Goal: Task Accomplishment & Management: Use online tool/utility

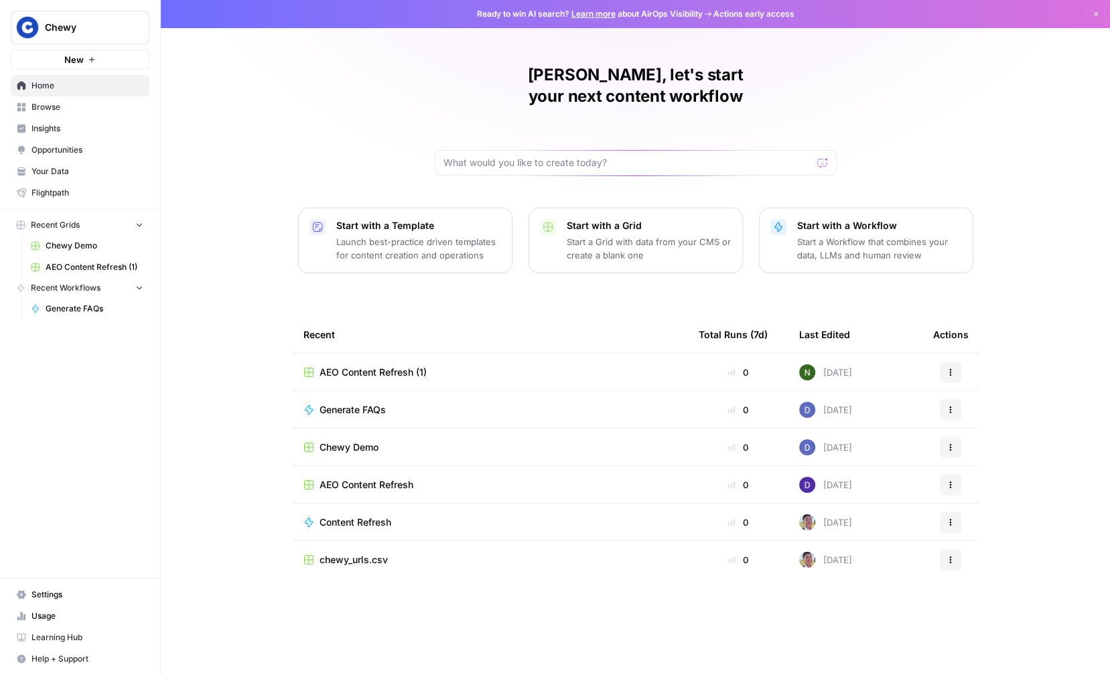
click at [52, 31] on span "Chewy" at bounding box center [85, 27] width 81 height 13
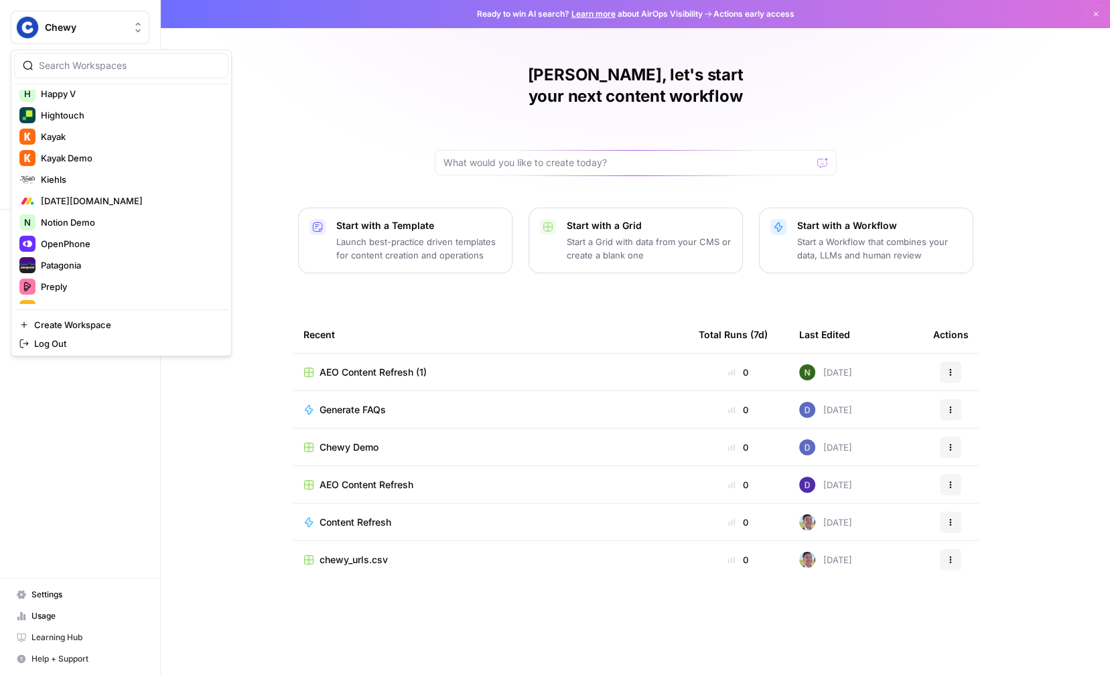
scroll to position [627, 0]
click at [139, 178] on span "Kiehls" at bounding box center [129, 180] width 177 height 13
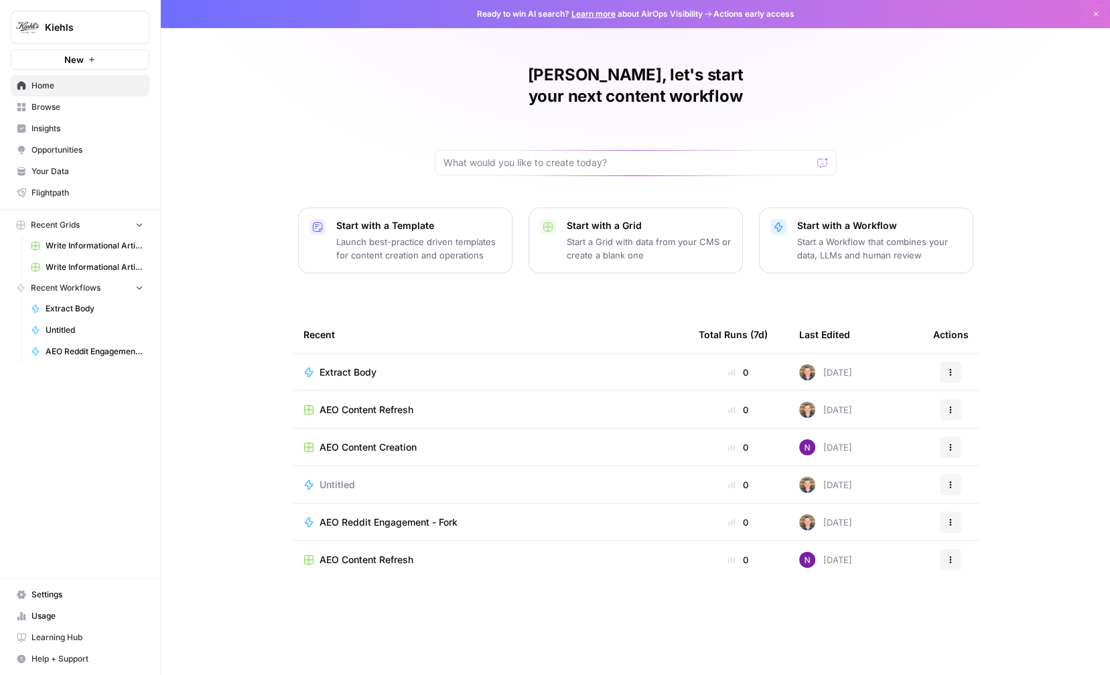
click at [76, 105] on span "Browse" at bounding box center [87, 107] width 112 height 12
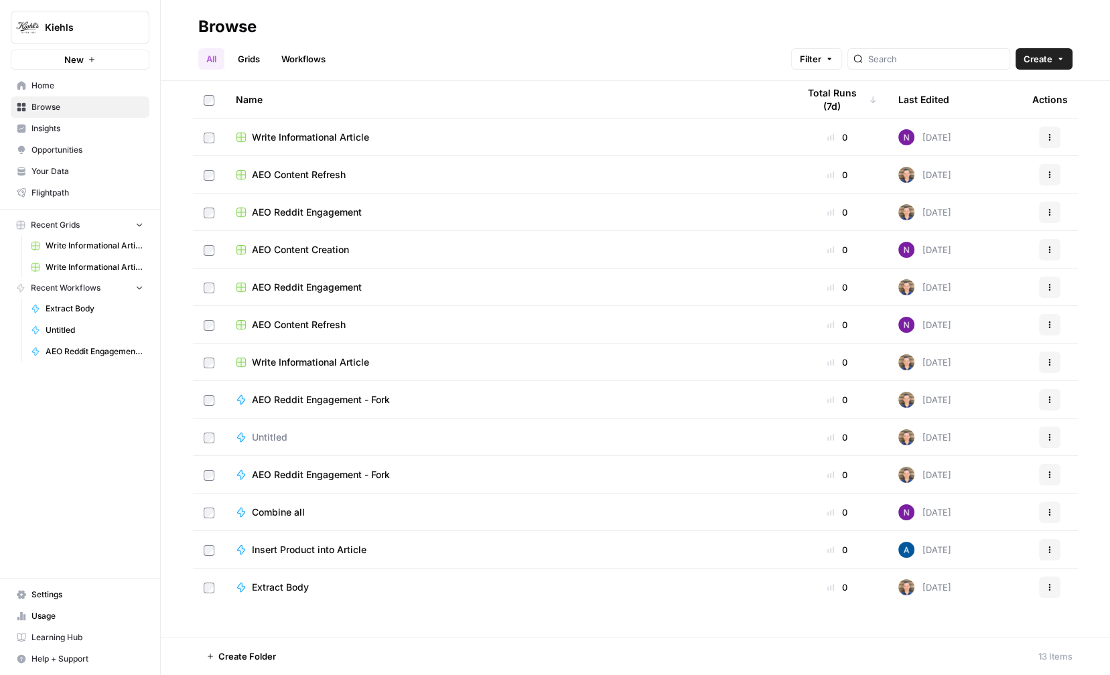
click at [94, 129] on span "Insights" at bounding box center [87, 129] width 112 height 12
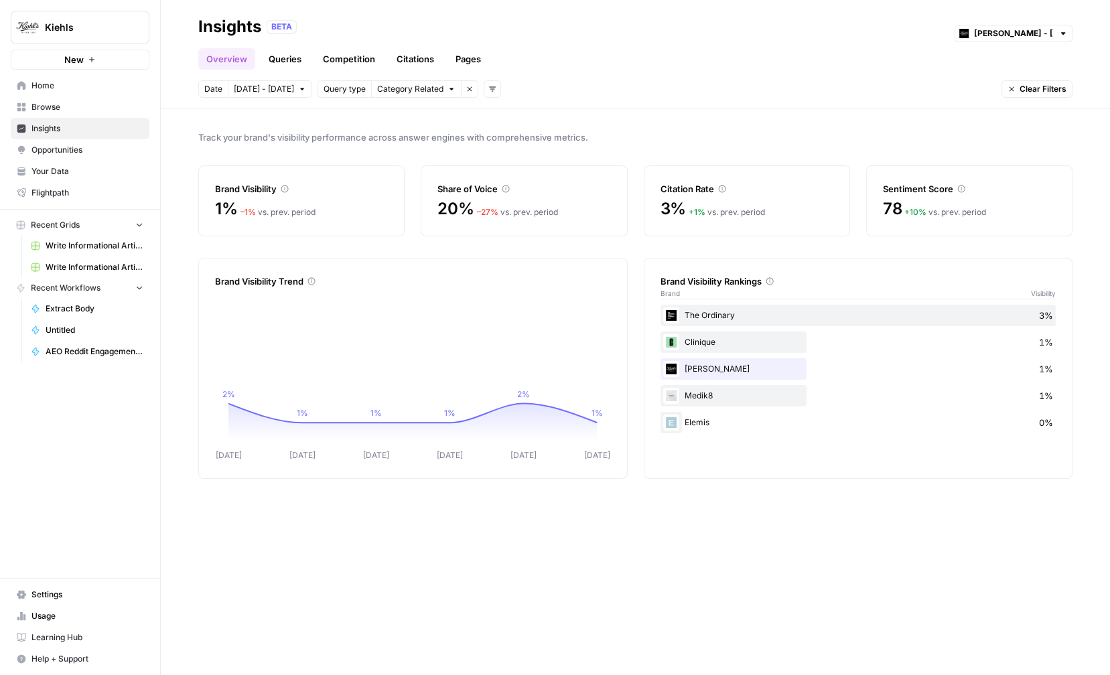
click at [283, 55] on link "Queries" at bounding box center [285, 58] width 49 height 21
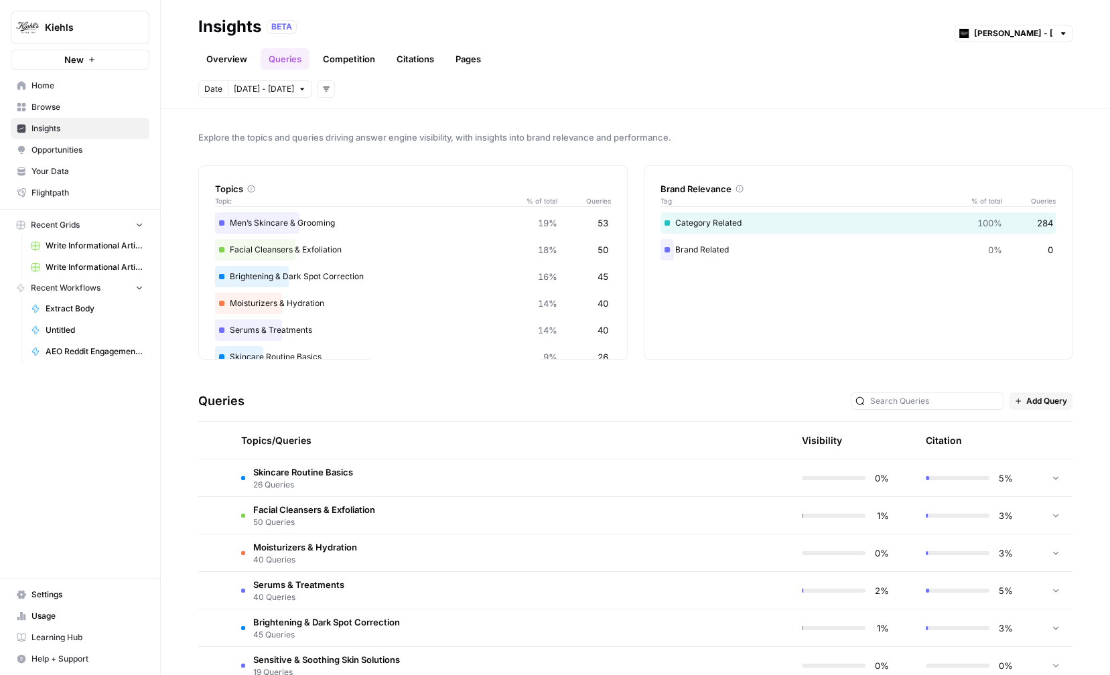
scroll to position [78, 0]
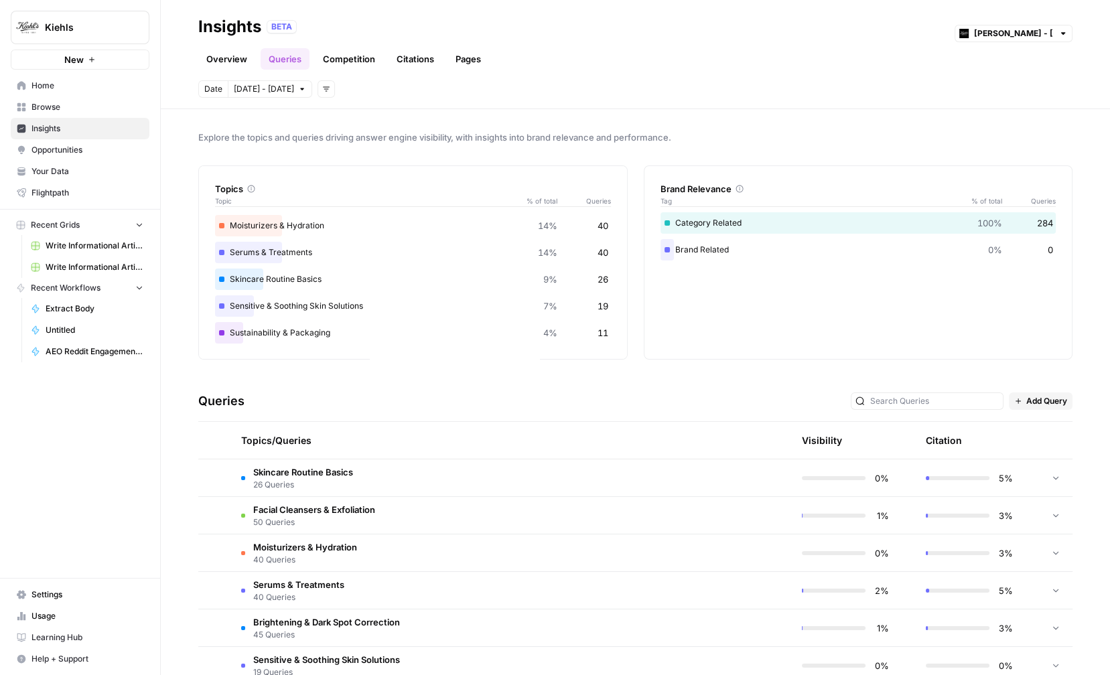
click at [96, 148] on span "Opportunities" at bounding box center [87, 150] width 112 height 12
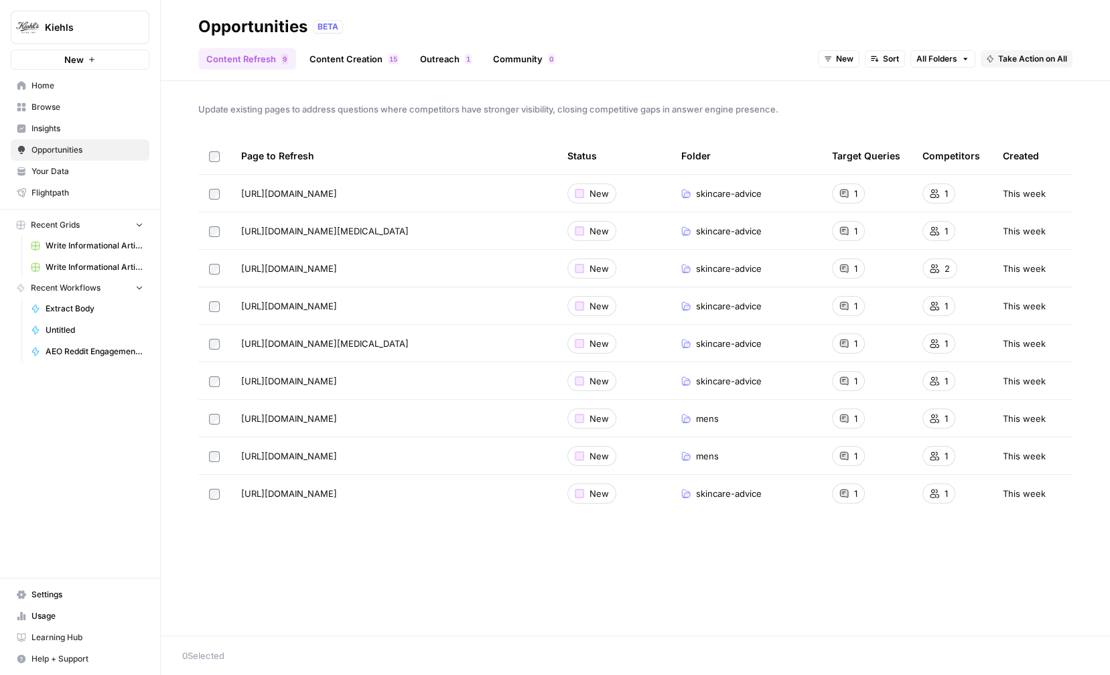
click at [669, 17] on div "Opportunities BETA" at bounding box center [635, 26] width 874 height 21
drag, startPoint x: 318, startPoint y: 27, endPoint x: 372, endPoint y: 27, distance: 53.6
click at [372, 27] on div "Opportunities BETA" at bounding box center [635, 26] width 874 height 21
click at [385, 27] on div "Opportunities BETA" at bounding box center [635, 26] width 874 height 21
click at [319, 53] on link "Content Creation 5 1" at bounding box center [353, 58] width 105 height 21
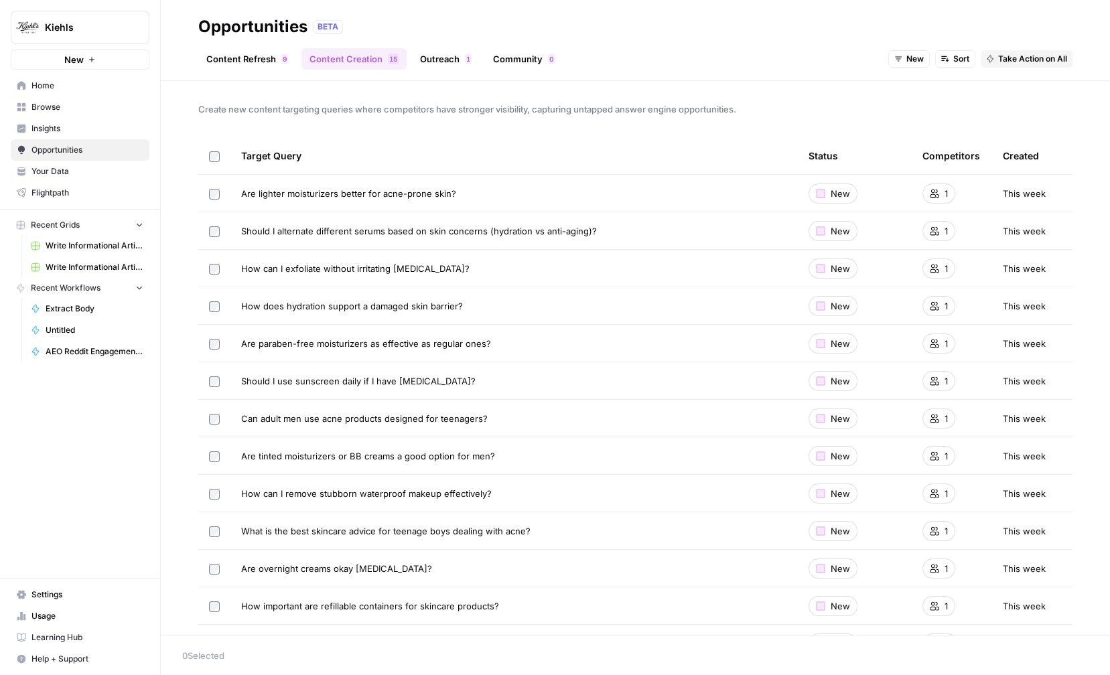
click at [213, 57] on link "Content Refresh 9" at bounding box center [247, 58] width 98 height 21
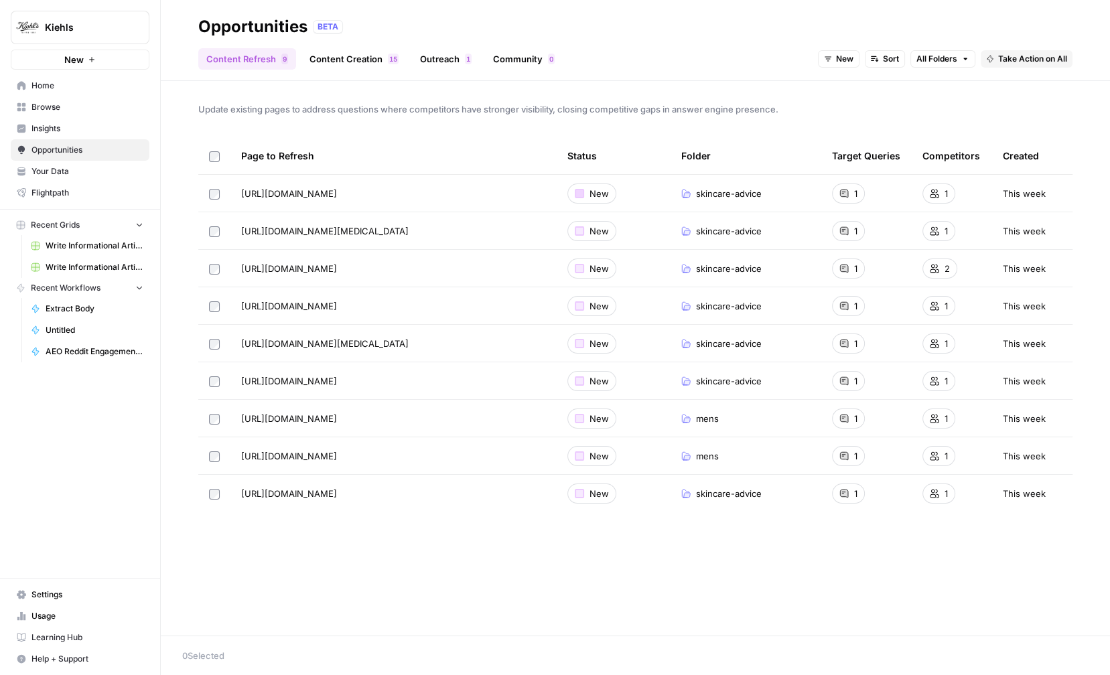
click at [579, 191] on div at bounding box center [579, 193] width 9 height 9
click at [682, 195] on icon at bounding box center [685, 193] width 9 height 9
click at [848, 196] on div "1" at bounding box center [848, 194] width 33 height 20
click at [374, 89] on div "Update existing pages to address questions where competitors have stronger visi…" at bounding box center [635, 358] width 949 height 555
click at [502, 62] on link "Community 0" at bounding box center [524, 58] width 78 height 21
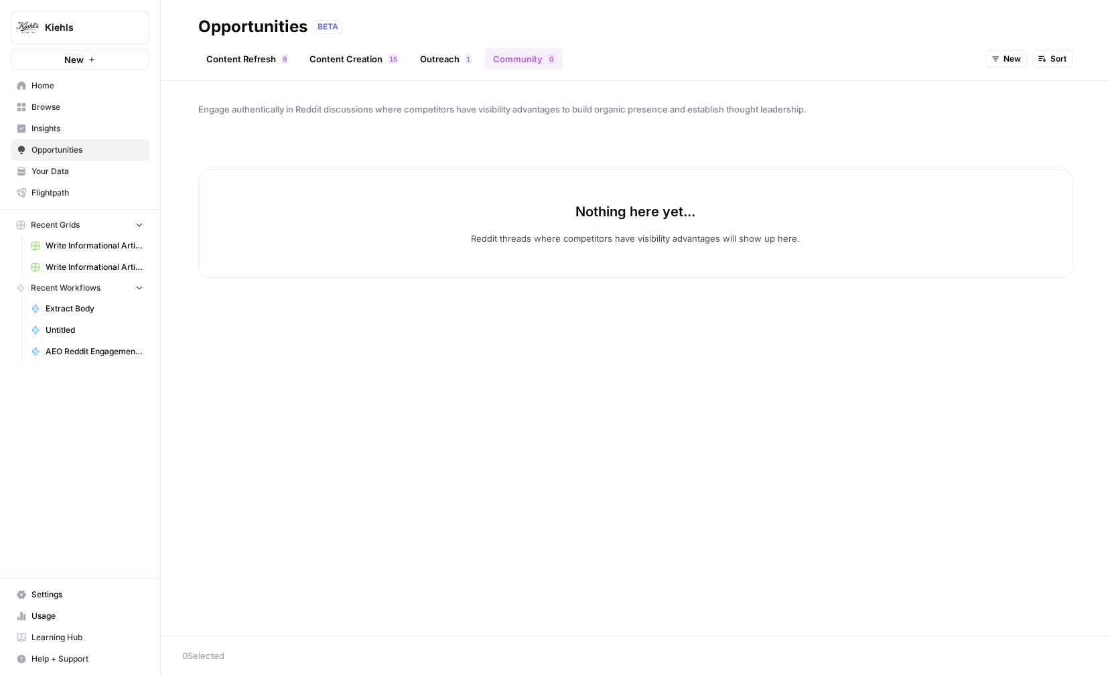
click at [466, 62] on span "1" at bounding box center [468, 59] width 4 height 11
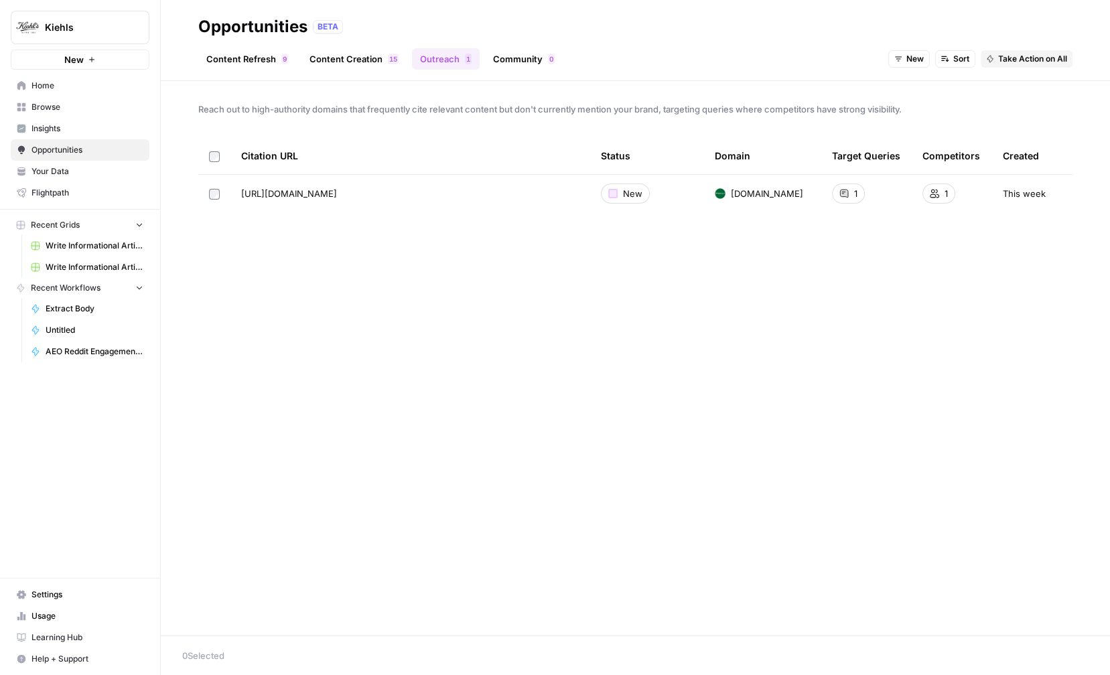
click at [56, 40] on button "Kiehls" at bounding box center [80, 27] width 139 height 33
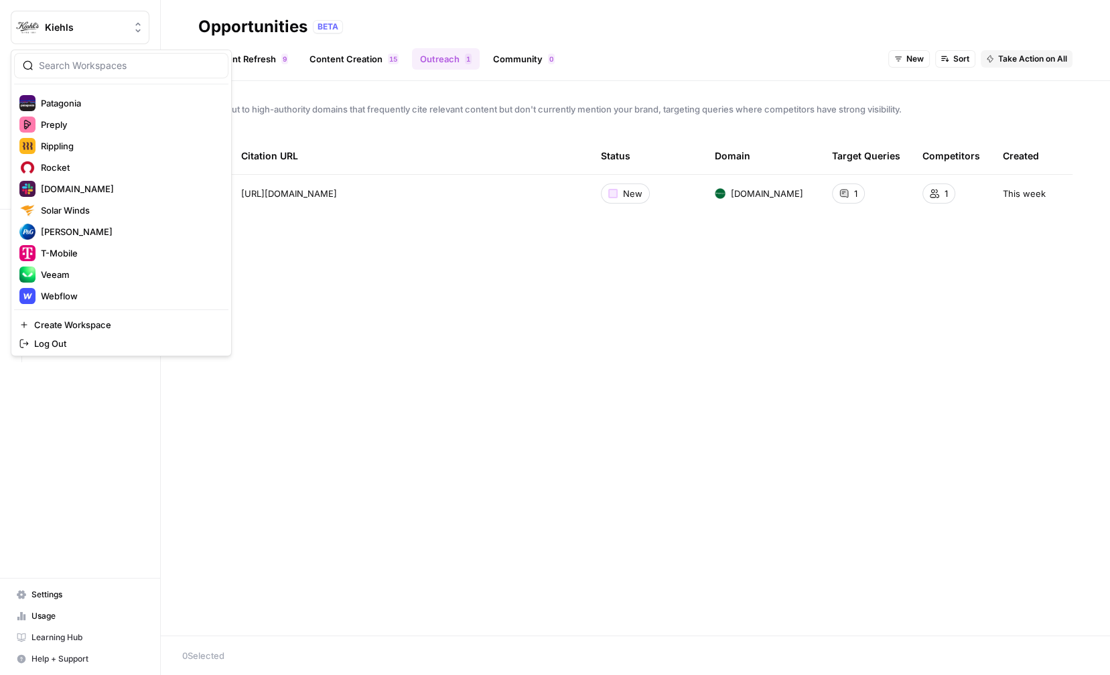
scroll to position [836, 0]
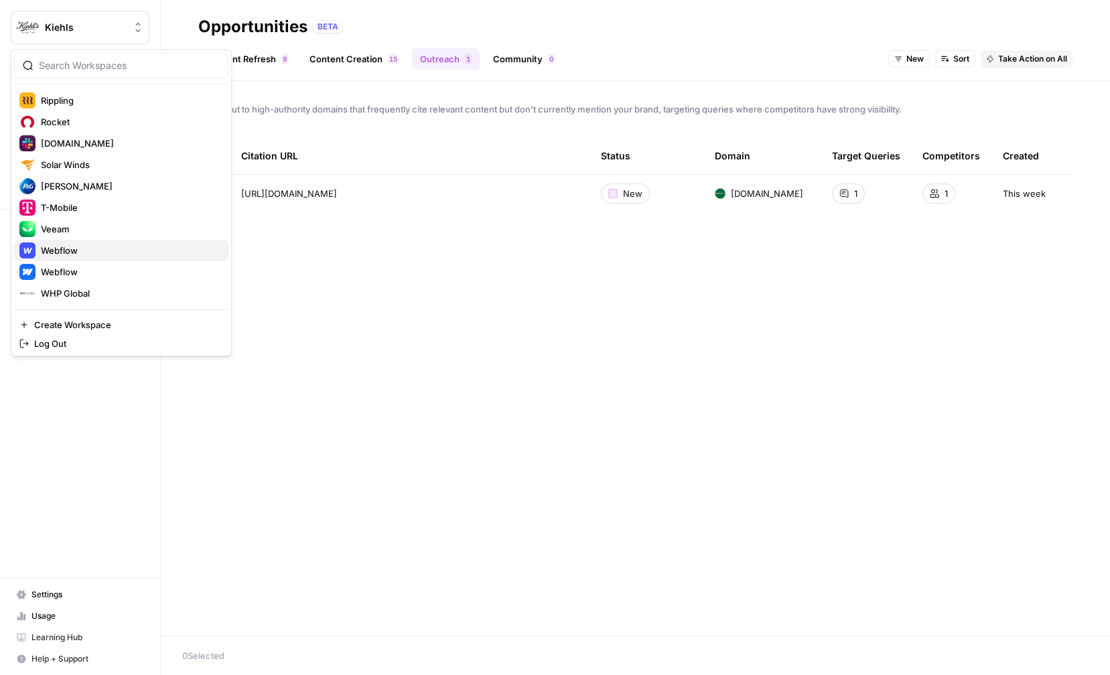
click at [86, 253] on span "Webflow" at bounding box center [129, 250] width 177 height 13
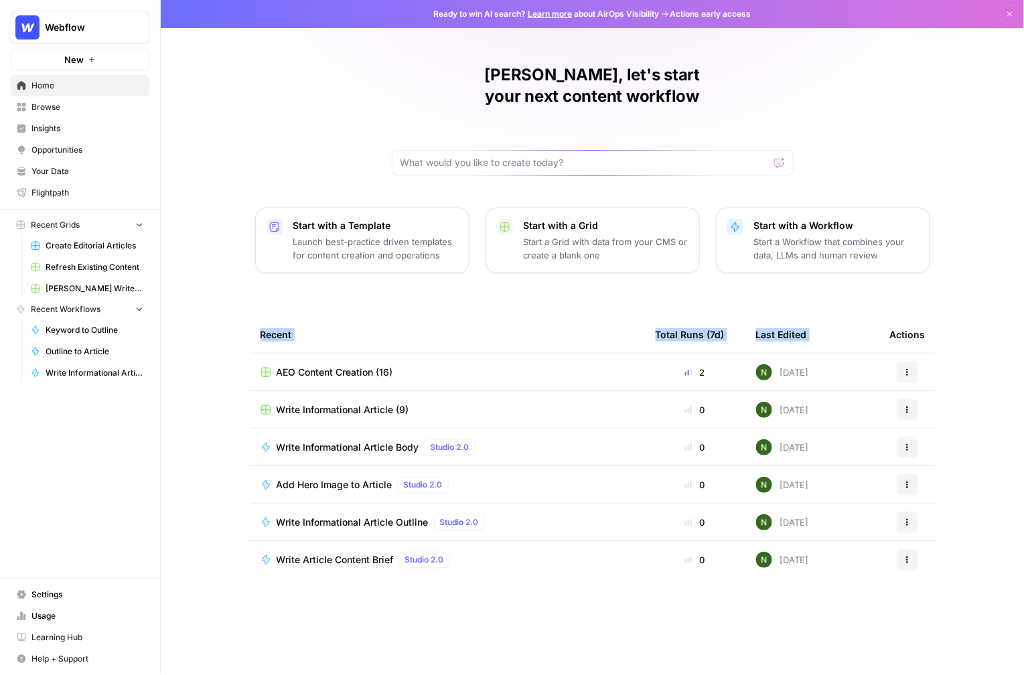
drag, startPoint x: 1070, startPoint y: 280, endPoint x: 1024, endPoint y: 255, distance: 51.9
click at [1024, 255] on html "Webflow New Home Browse Insights Opportunities Your Data Flightpath Recent Grid…" at bounding box center [512, 337] width 1024 height 675
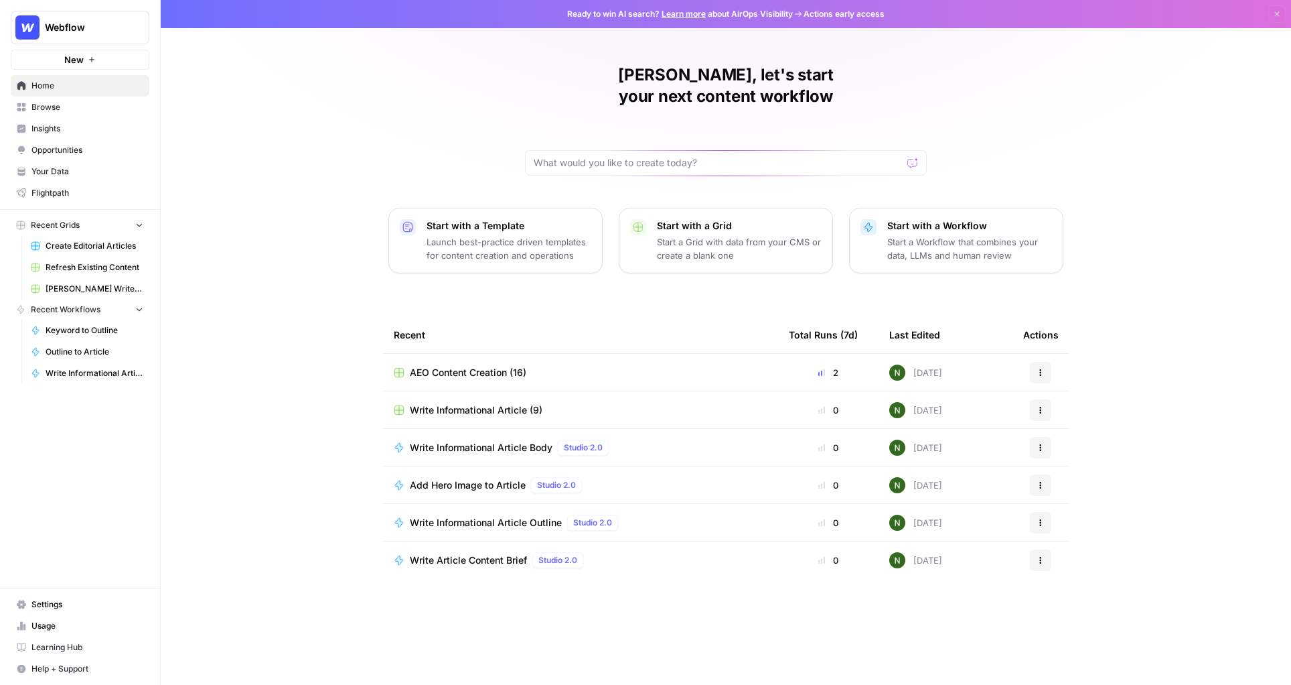
click at [1109, 377] on div "Nick, let's start your next content workflow Start with a Template Launch best-…" at bounding box center [726, 342] width 1131 height 685
click at [64, 163] on link "Your Data" at bounding box center [80, 171] width 139 height 21
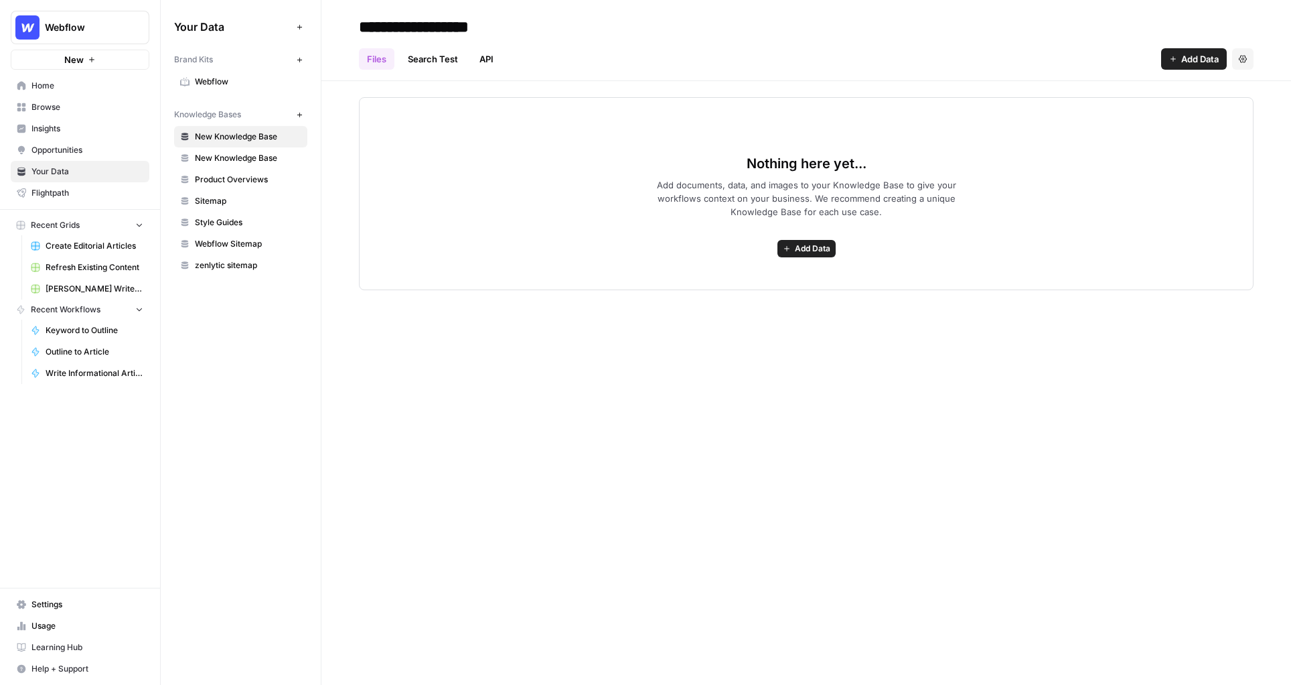
click at [232, 80] on span "Webflow" at bounding box center [248, 82] width 106 height 12
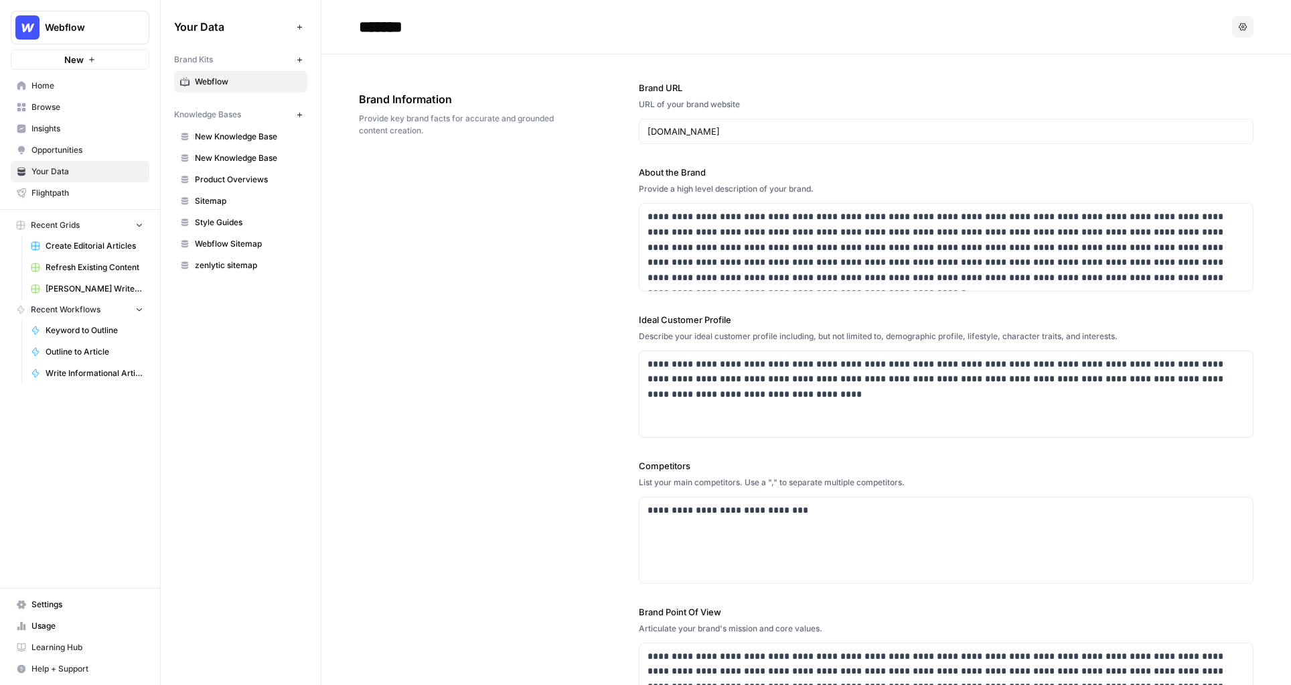
click at [38, 167] on span "Your Data" at bounding box center [87, 171] width 112 height 12
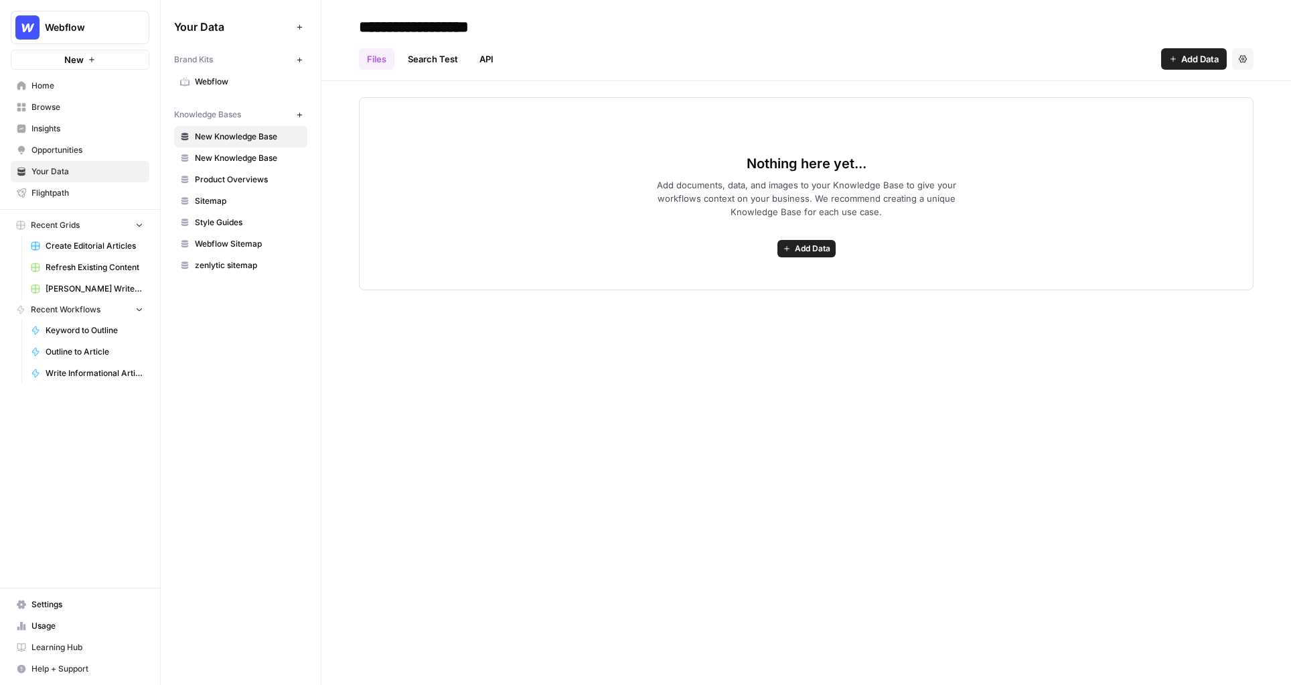
click at [248, 76] on span "Webflow" at bounding box center [248, 82] width 106 height 12
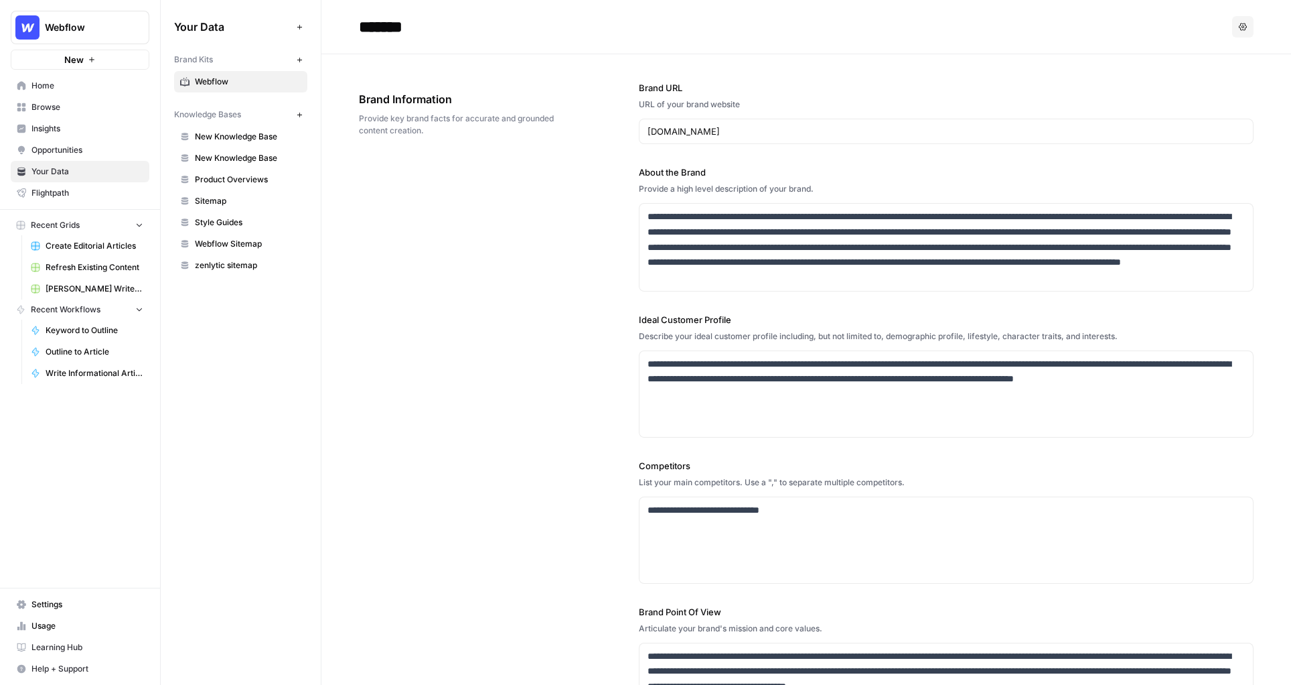
click at [200, 216] on span "Style Guides" at bounding box center [248, 222] width 106 height 12
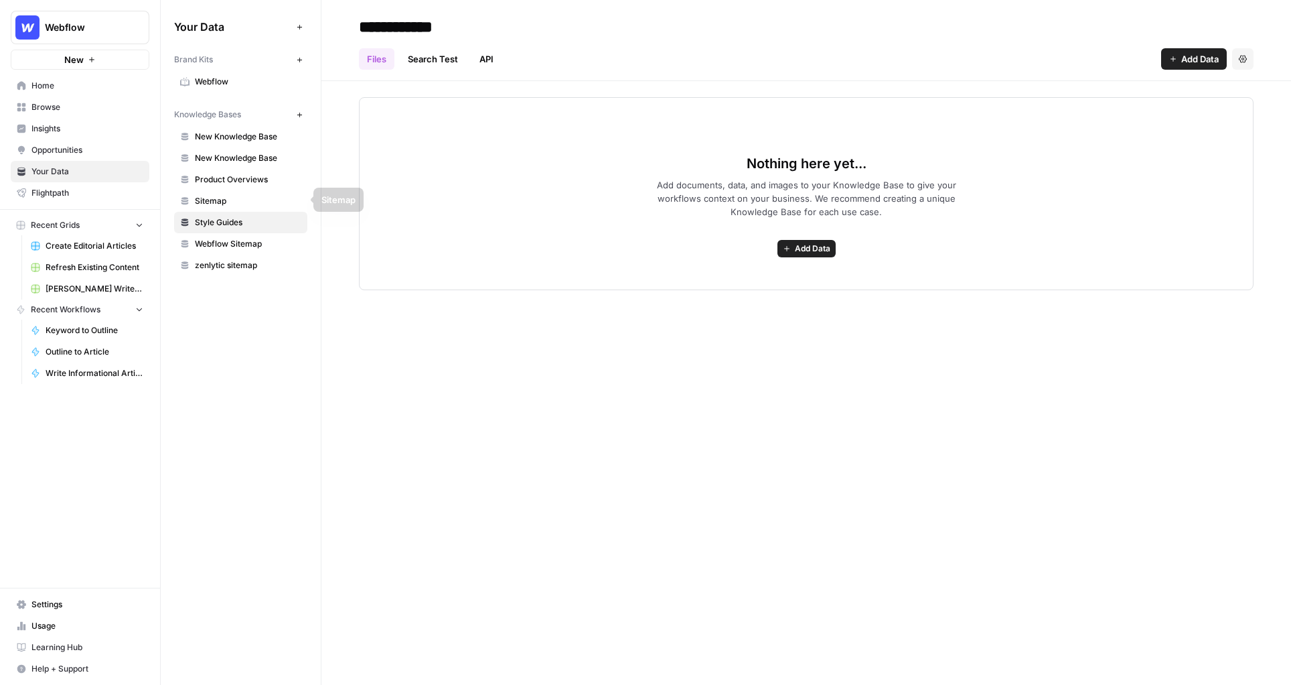
click at [220, 217] on span "Style Guides" at bounding box center [248, 222] width 106 height 12
click at [229, 178] on span "Product Overviews" at bounding box center [248, 179] width 106 height 12
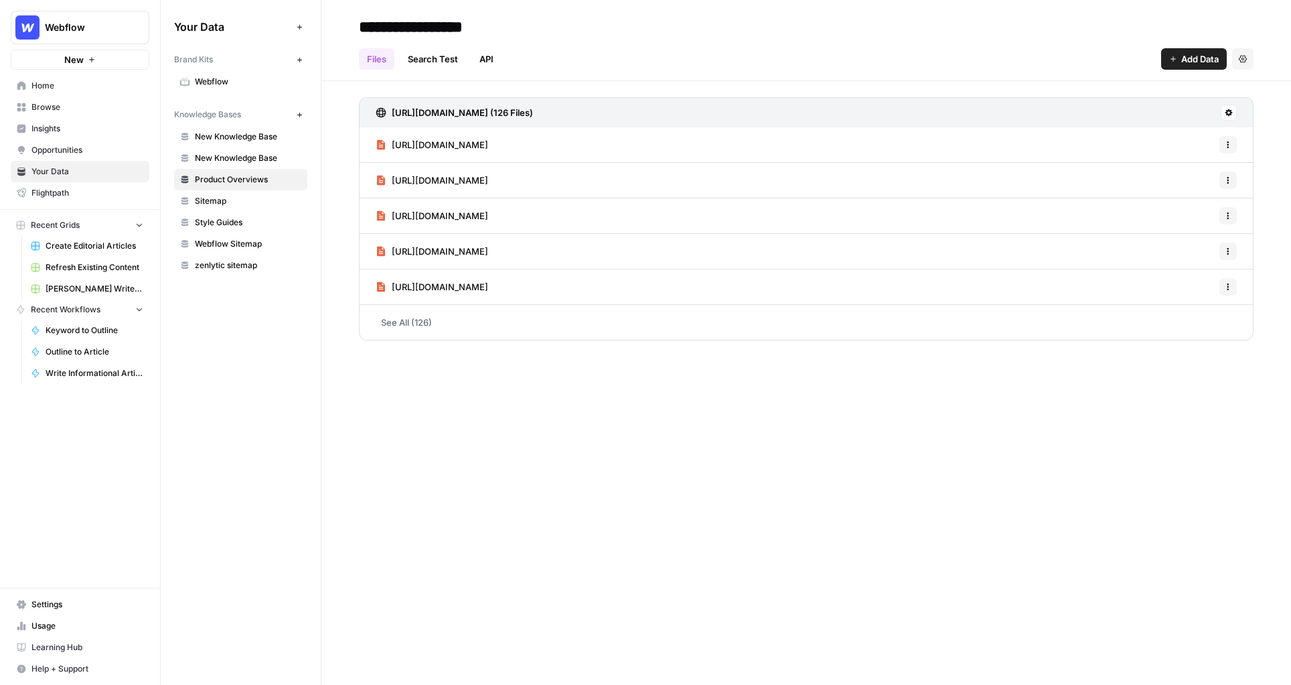
click at [226, 200] on span "Sitemap" at bounding box center [248, 201] width 106 height 12
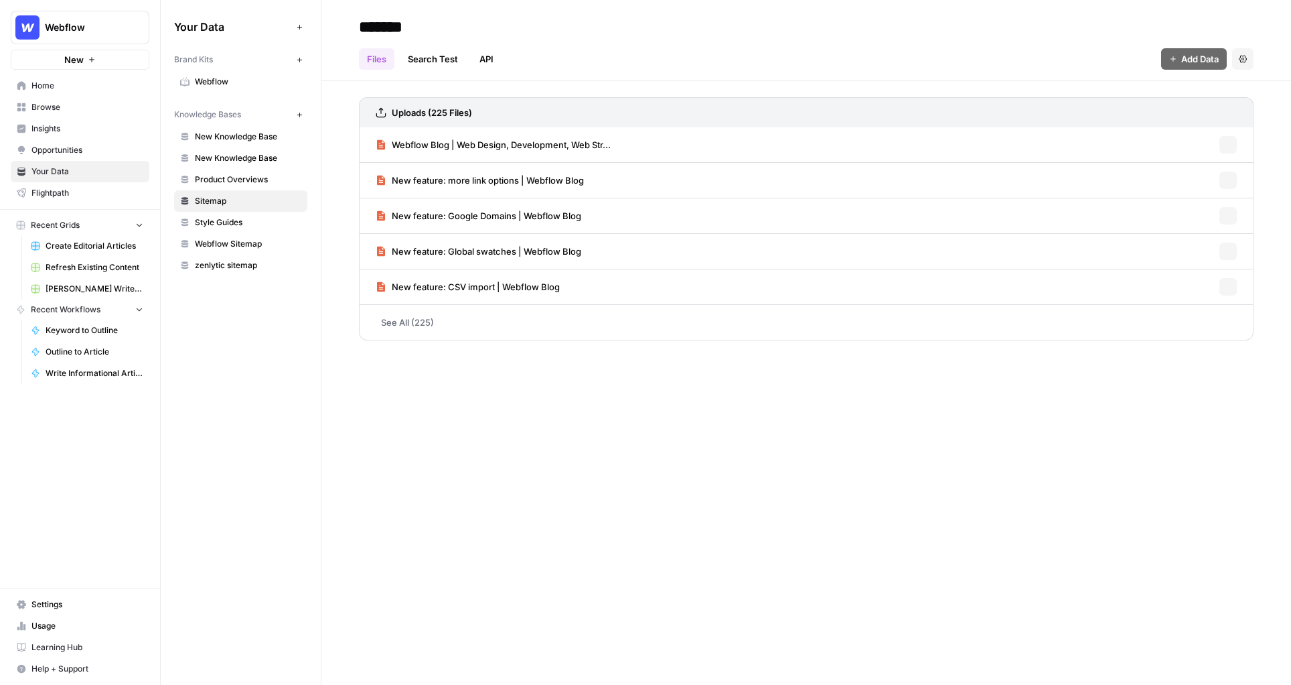
click at [233, 174] on span "Product Overviews" at bounding box center [248, 179] width 106 height 12
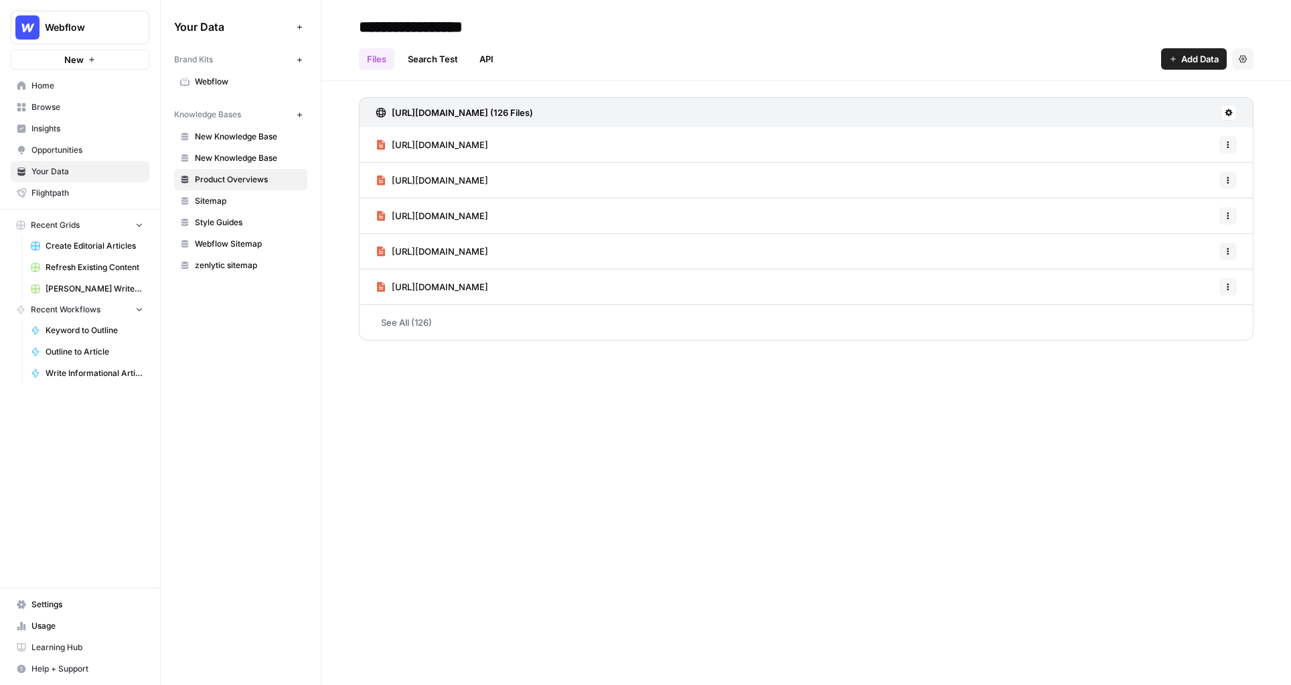
click at [218, 78] on span "Webflow" at bounding box center [248, 82] width 106 height 12
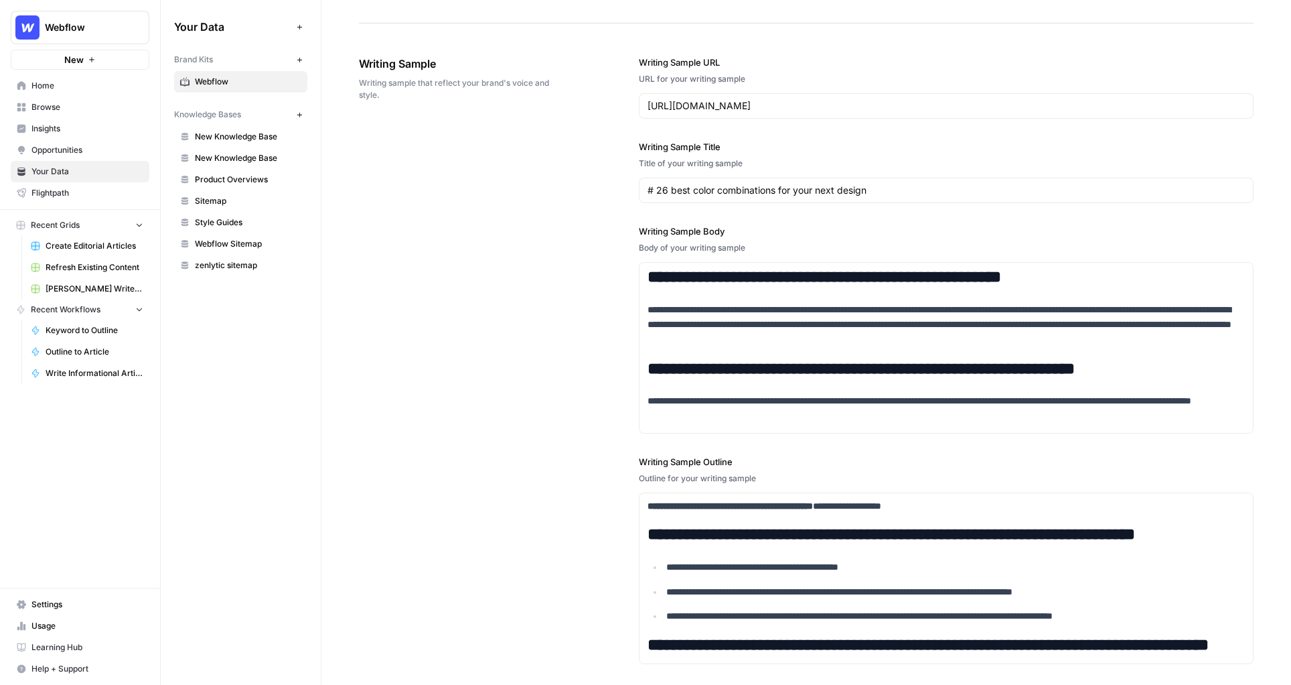
scroll to position [1453, 0]
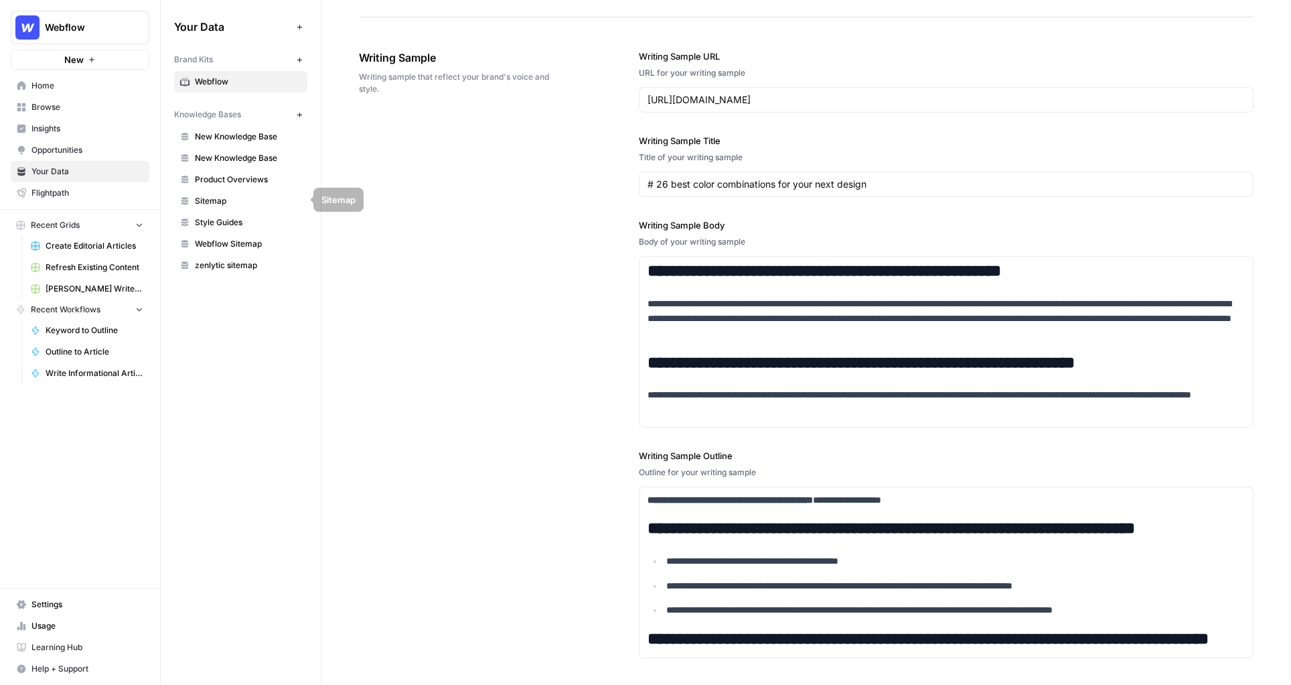
click at [62, 123] on span "Insights" at bounding box center [87, 129] width 112 height 12
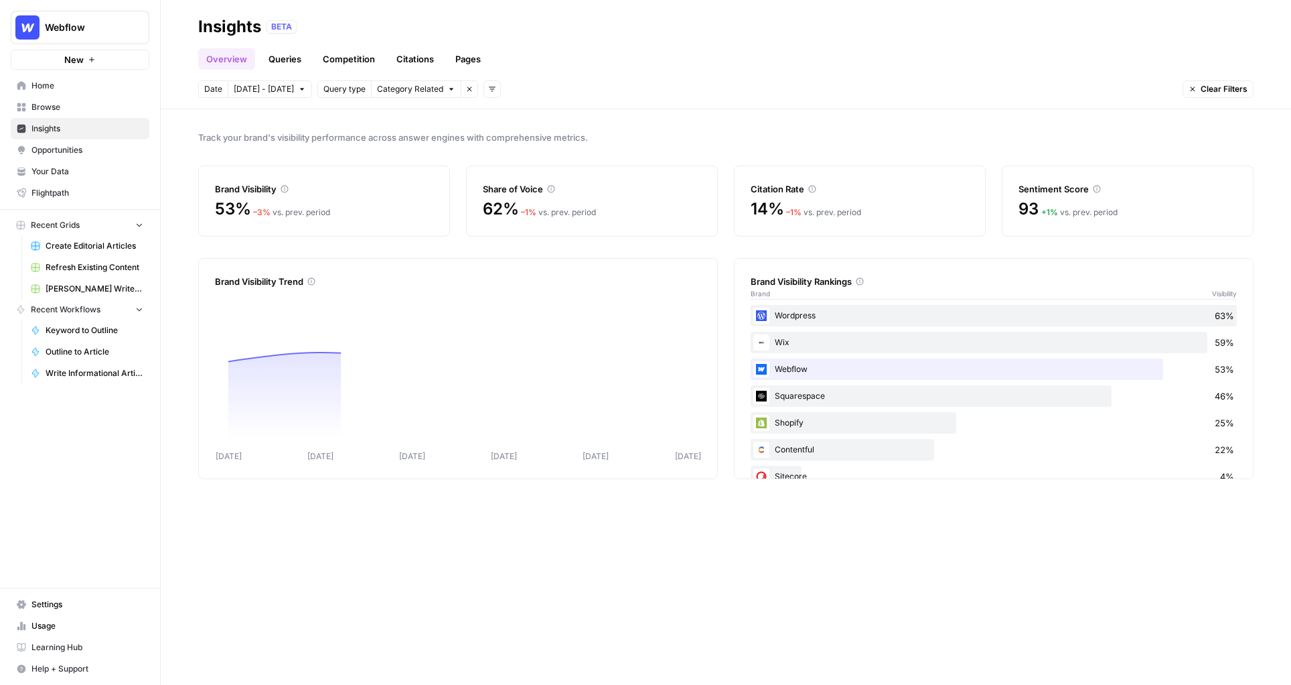
click at [618, 84] on div "Date Oct 7 - Oct 13 Query type Category Related Remove filter Add filters Clear…" at bounding box center [726, 88] width 1056 height 17
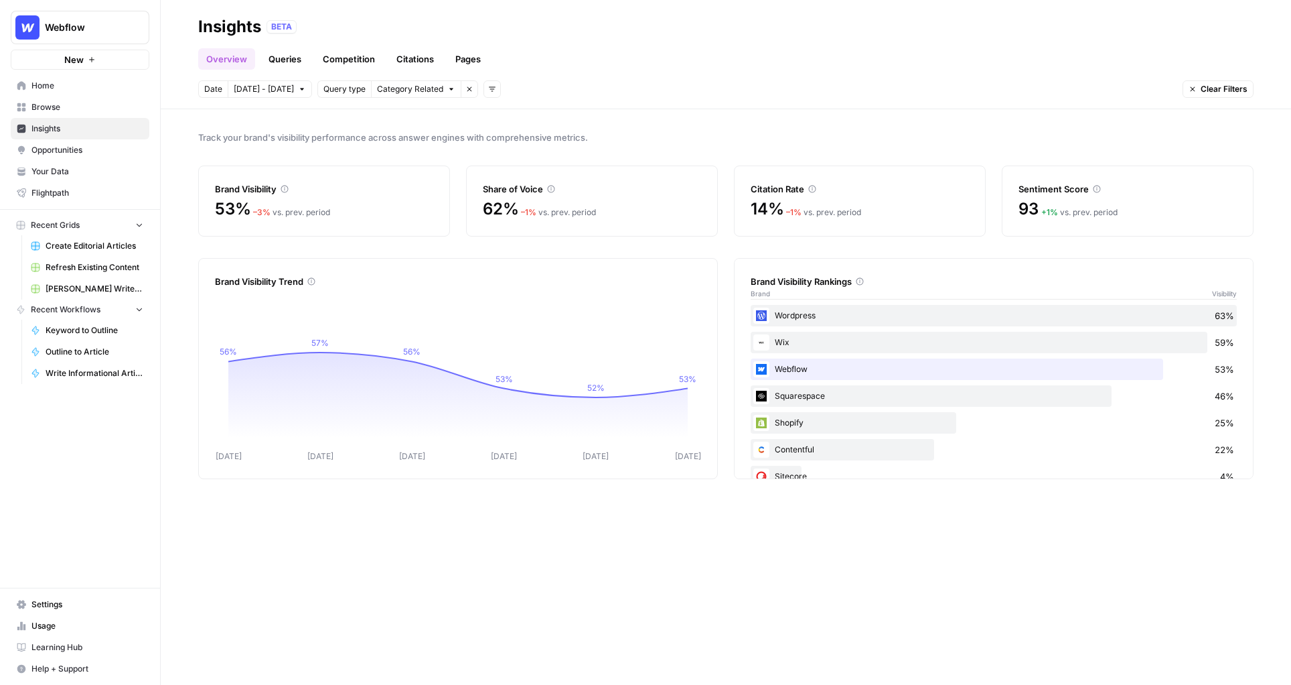
click at [332, 58] on link "Competition" at bounding box center [349, 58] width 68 height 21
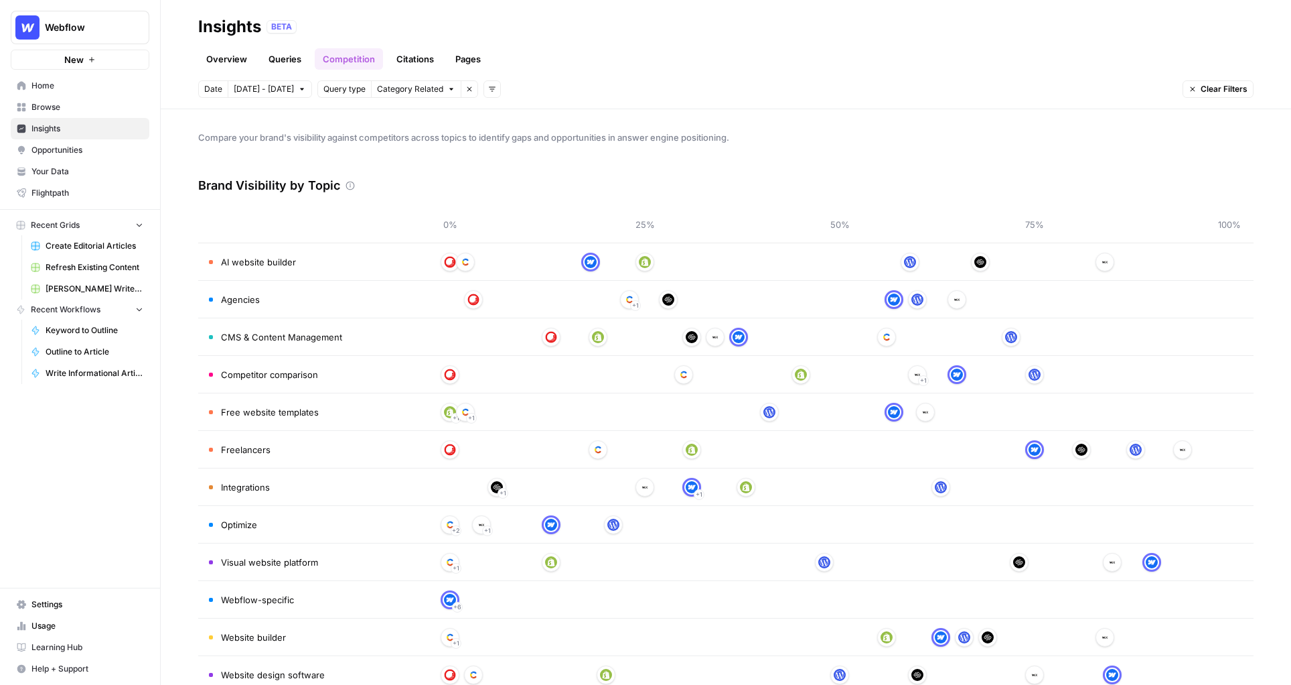
click at [277, 56] on link "Queries" at bounding box center [285, 58] width 49 height 21
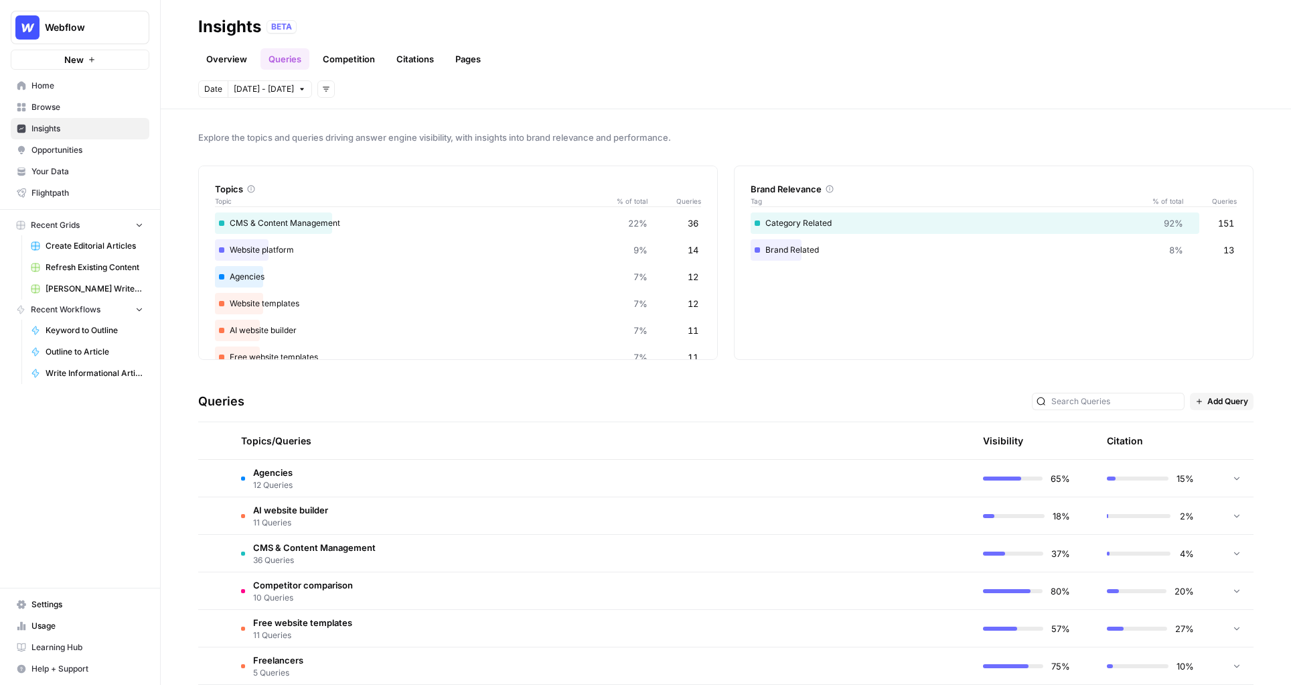
click at [581, 83] on div "Date Oct 7 - Oct 13 Add filters" at bounding box center [726, 88] width 1056 height 17
click at [226, 63] on link "Overview" at bounding box center [226, 58] width 57 height 21
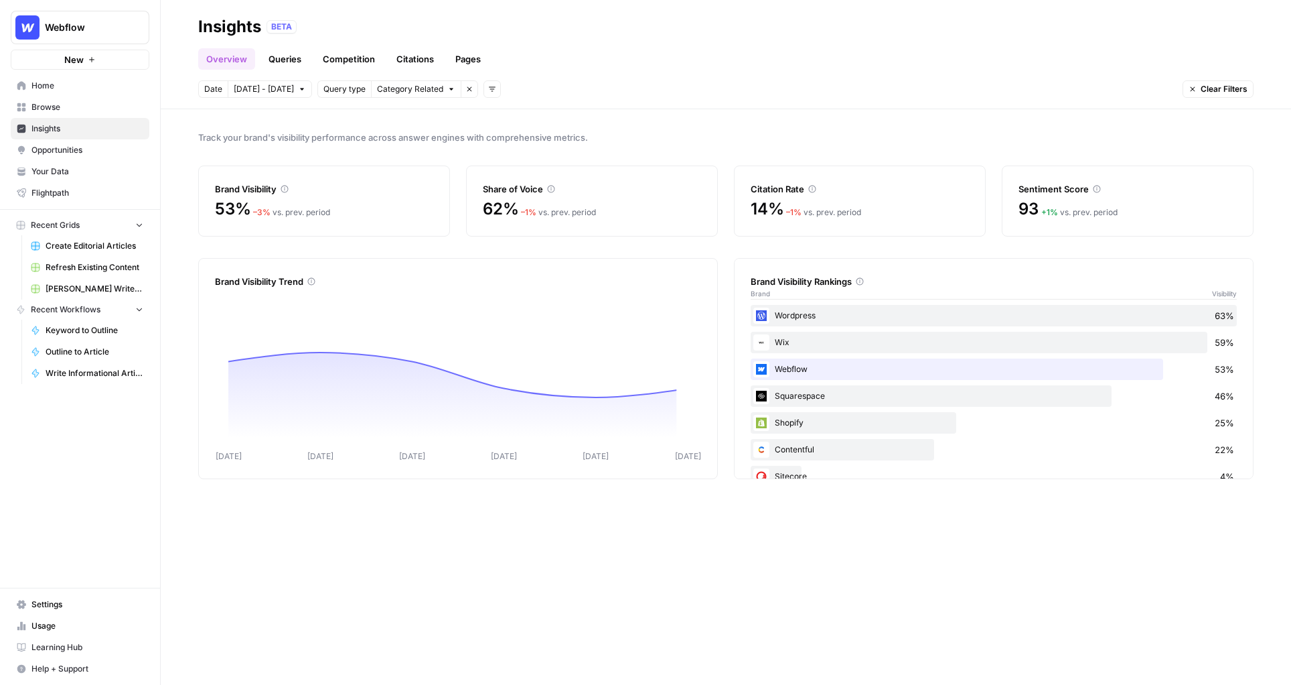
click at [552, 105] on header "Insights BETA Overview Queries Competition Citations Pages Date Oct 7 - Oct 13 …" at bounding box center [726, 54] width 1131 height 109
click at [599, 55] on div "Overview Queries Competition Citations Pages" at bounding box center [726, 54] width 1056 height 32
click at [281, 48] on link "Queries" at bounding box center [285, 58] width 49 height 21
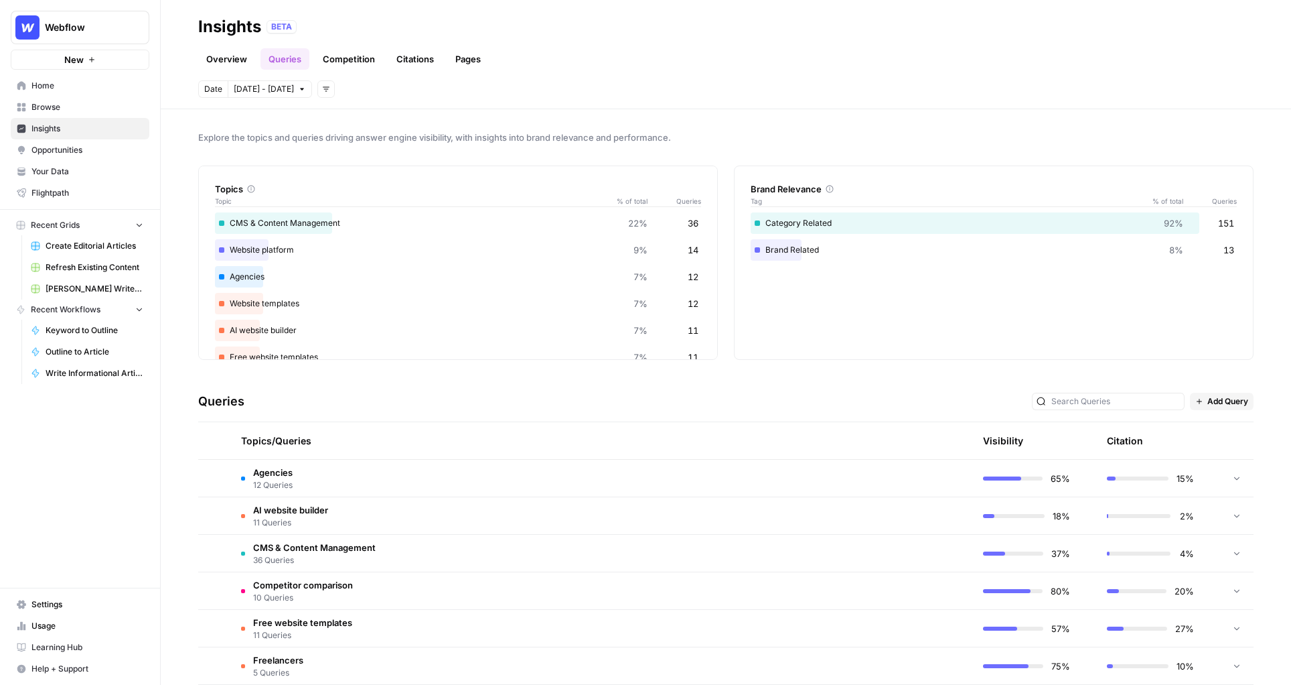
click at [388, 478] on td "Agencies 12 Queries" at bounding box center [537, 477] width 615 height 37
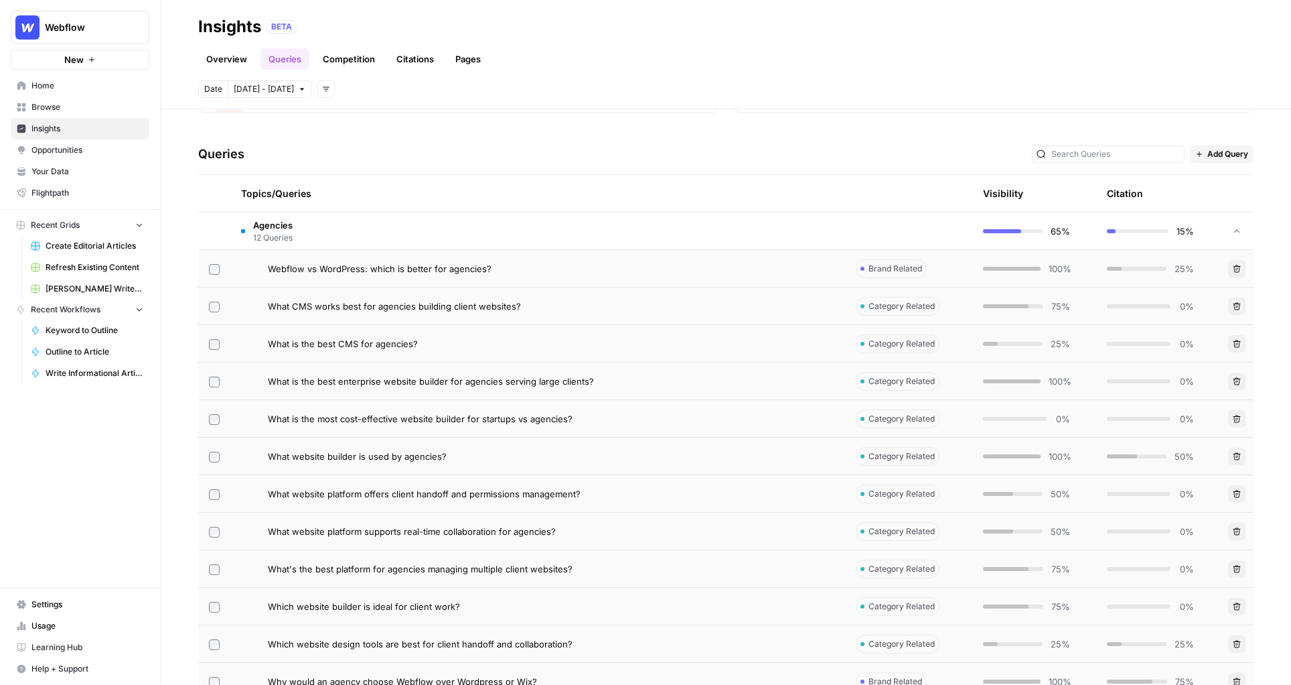
scroll to position [257, 0]
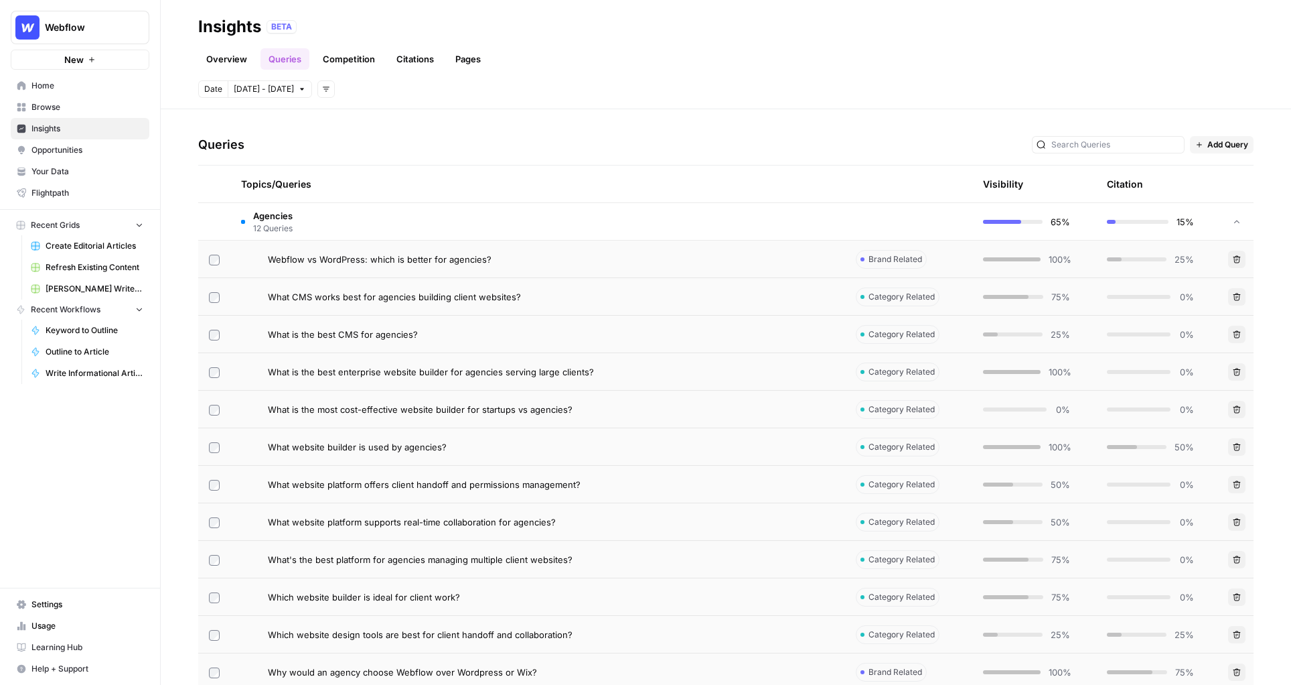
click at [427, 259] on span "Webflow vs WordPress: which is better for agencies?" at bounding box center [380, 259] width 224 height 13
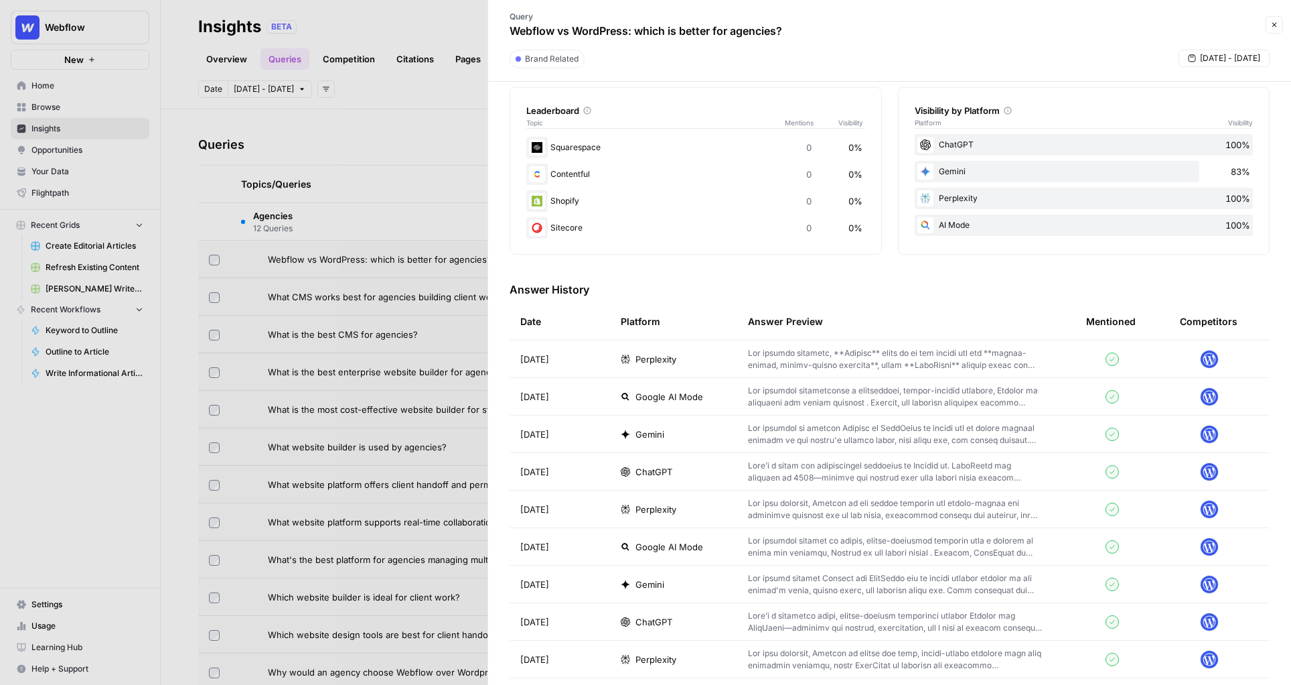
scroll to position [232, 0]
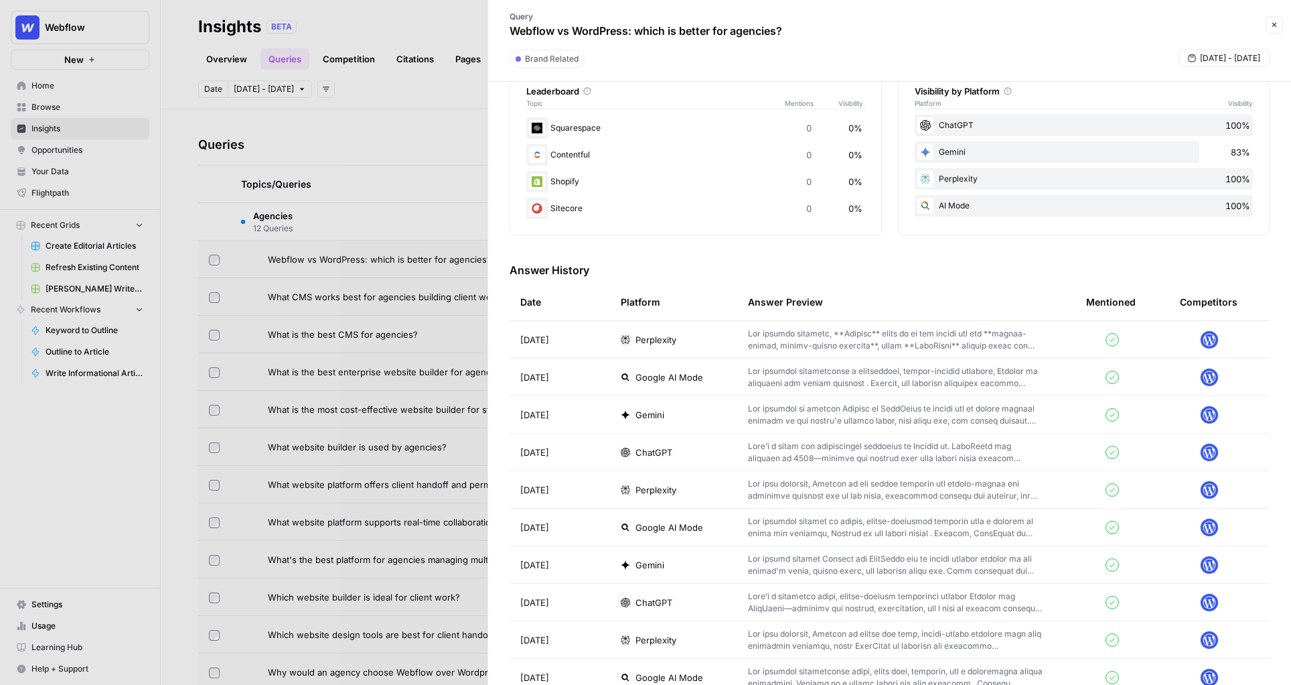
click at [747, 440] on td at bounding box center [906, 451] width 338 height 37
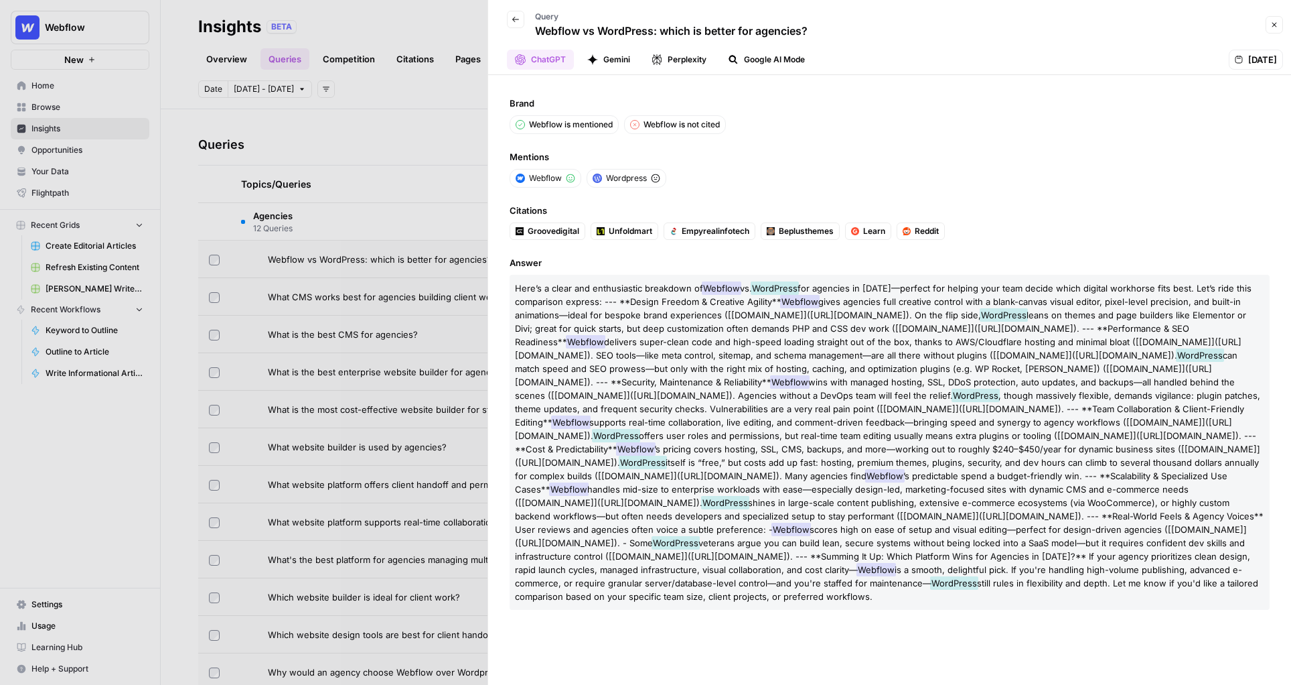
click at [472, 129] on div at bounding box center [645, 342] width 1291 height 685
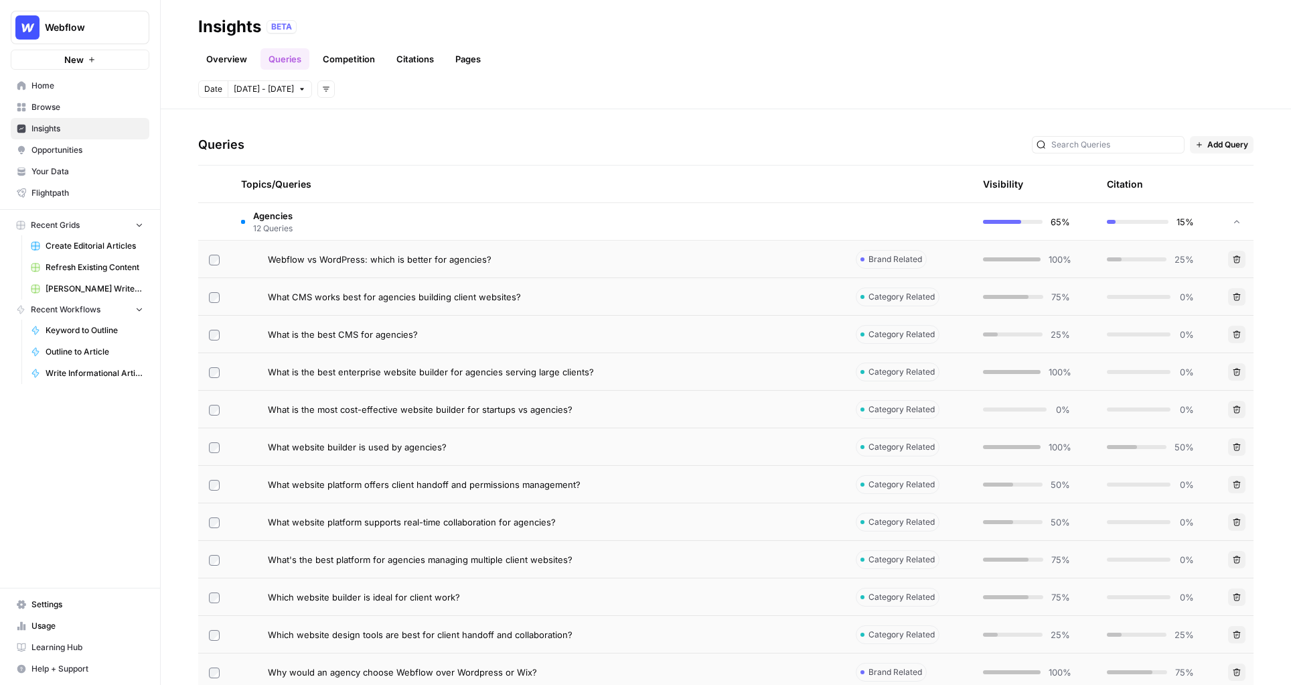
click at [420, 226] on td "Agencies 12 Queries" at bounding box center [537, 221] width 615 height 37
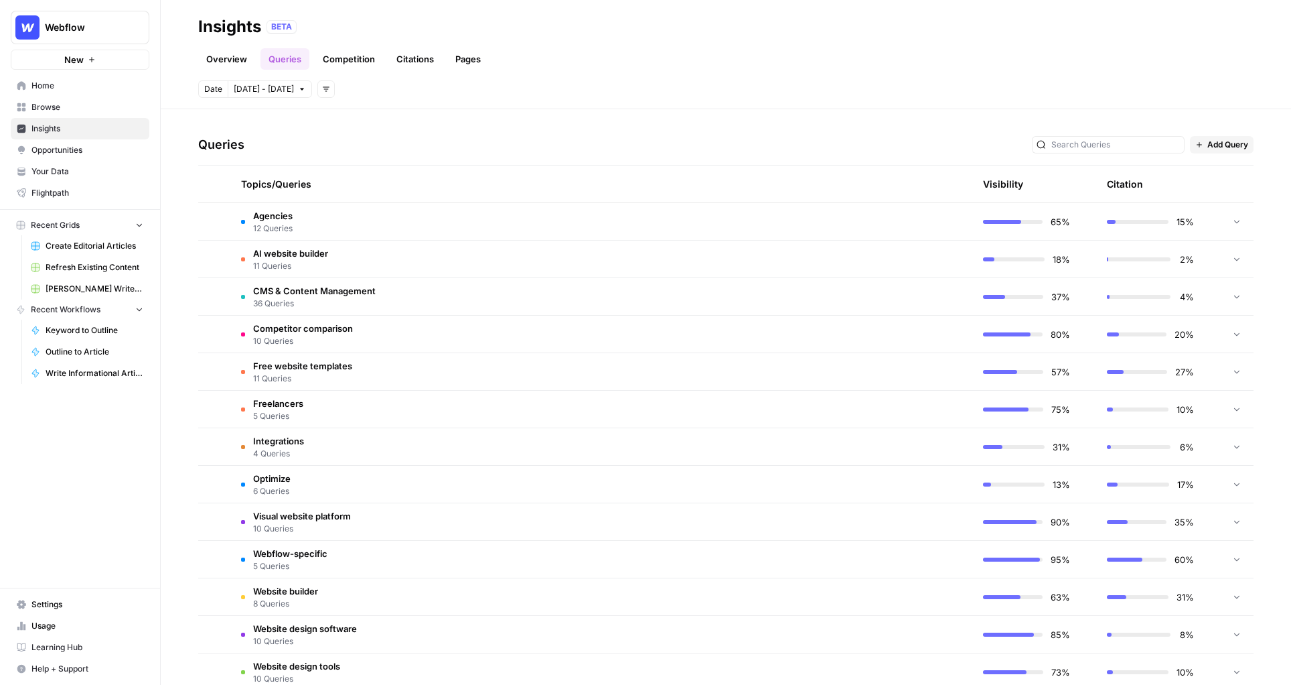
click at [389, 229] on td "Agencies 12 Queries" at bounding box center [537, 221] width 615 height 37
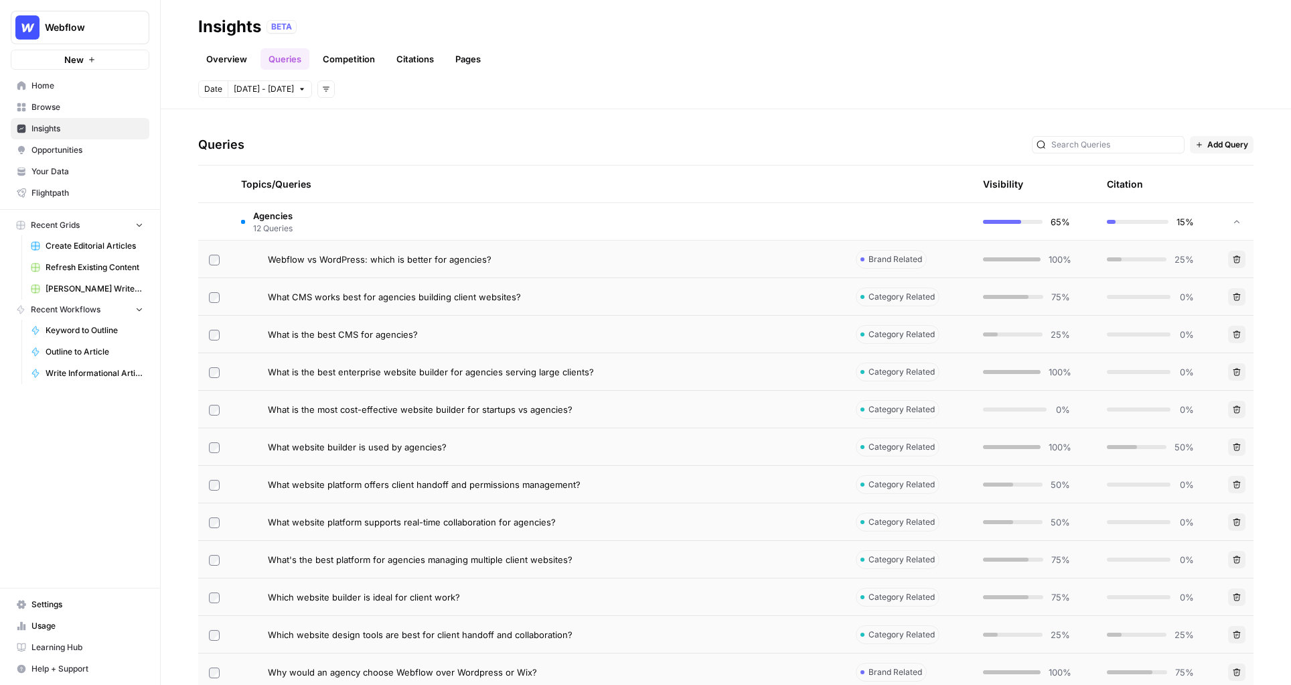
click at [449, 257] on span "Webflow vs WordPress: which is better for agencies?" at bounding box center [380, 259] width 224 height 13
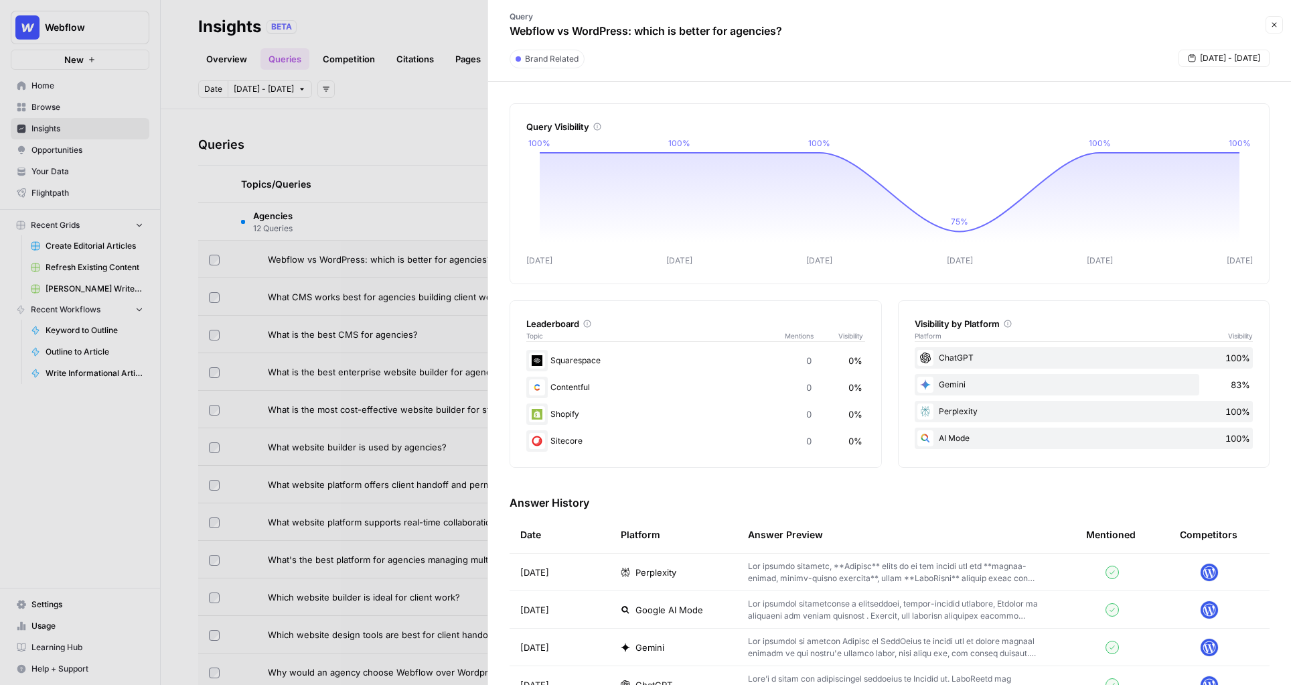
click at [376, 107] on div at bounding box center [645, 342] width 1291 height 685
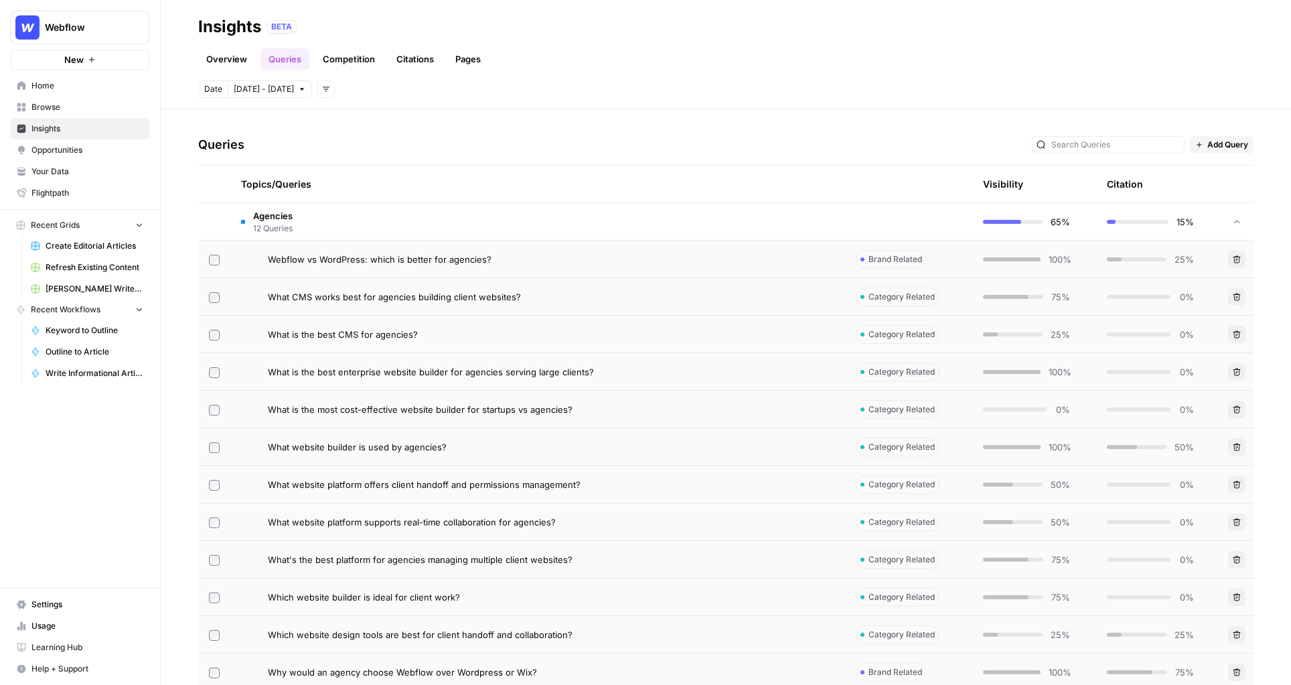
click at [347, 70] on header "Insights BETA Overview Queries Competition Citations Pages Date Oct 7 - Oct 13 …" at bounding box center [726, 54] width 1131 height 109
click at [345, 66] on link "Competition" at bounding box center [349, 58] width 68 height 21
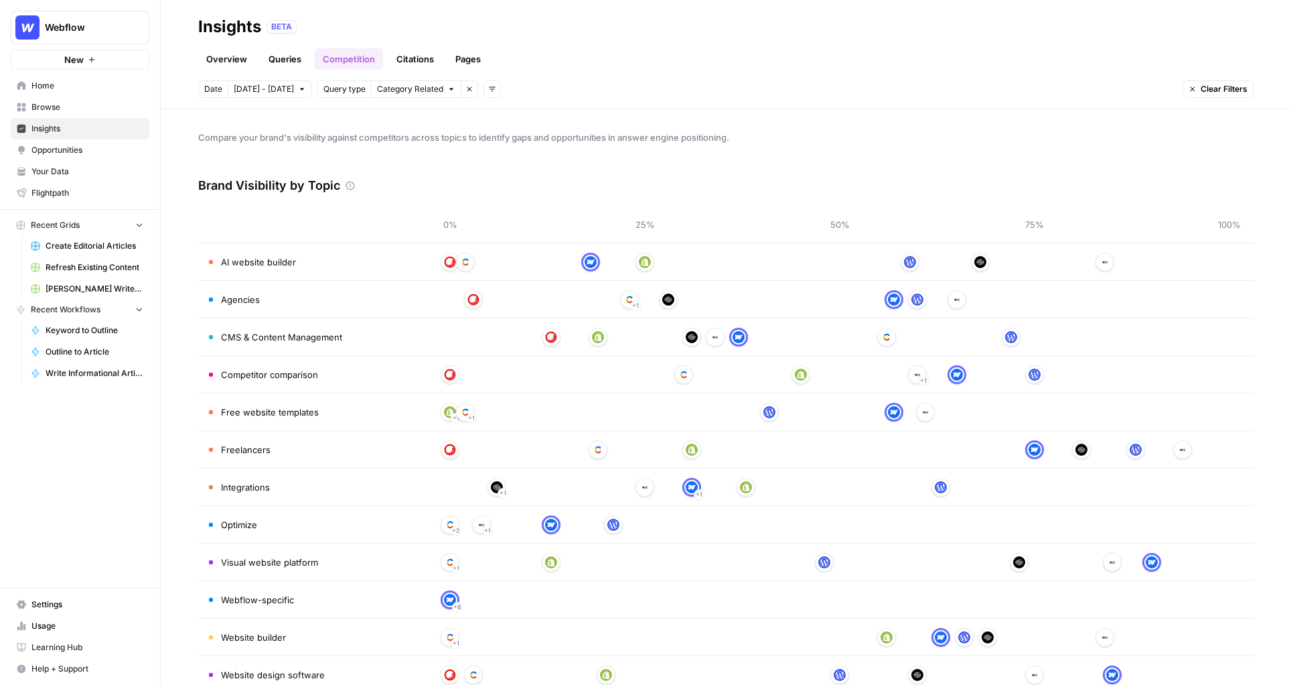
click at [428, 62] on link "Citations" at bounding box center [415, 58] width 54 height 21
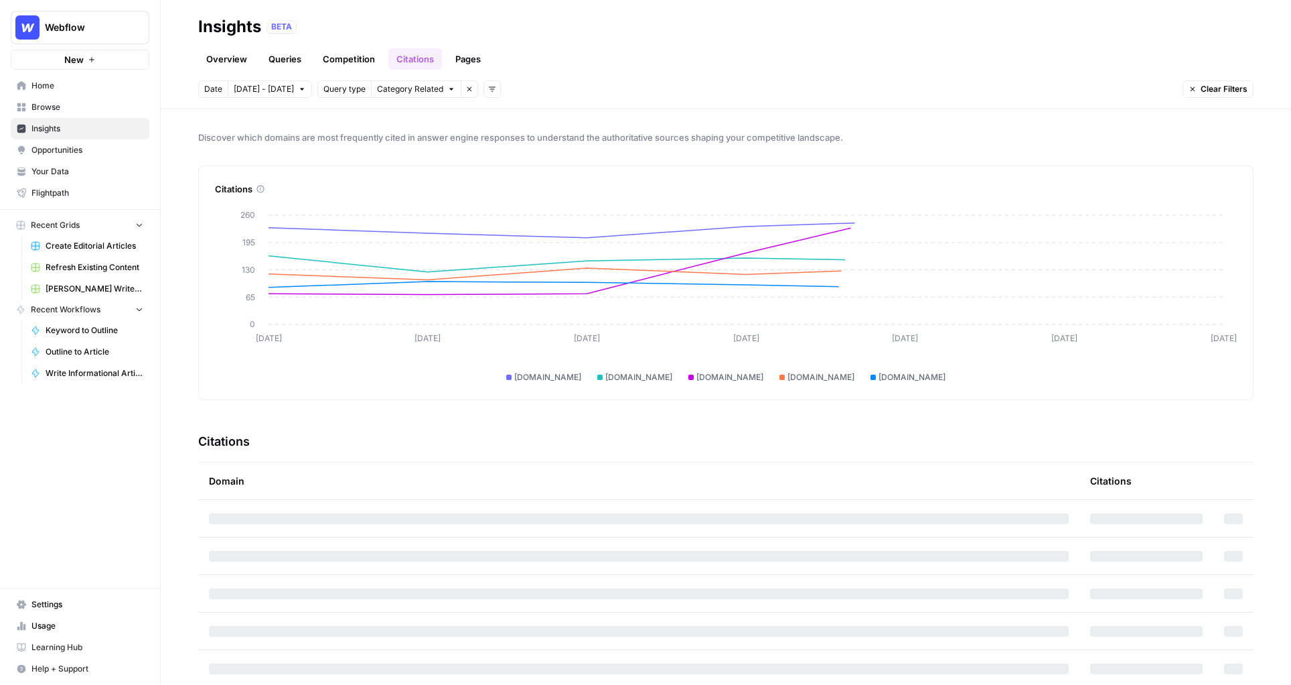
click at [481, 60] on link "Pages" at bounding box center [468, 58] width 42 height 21
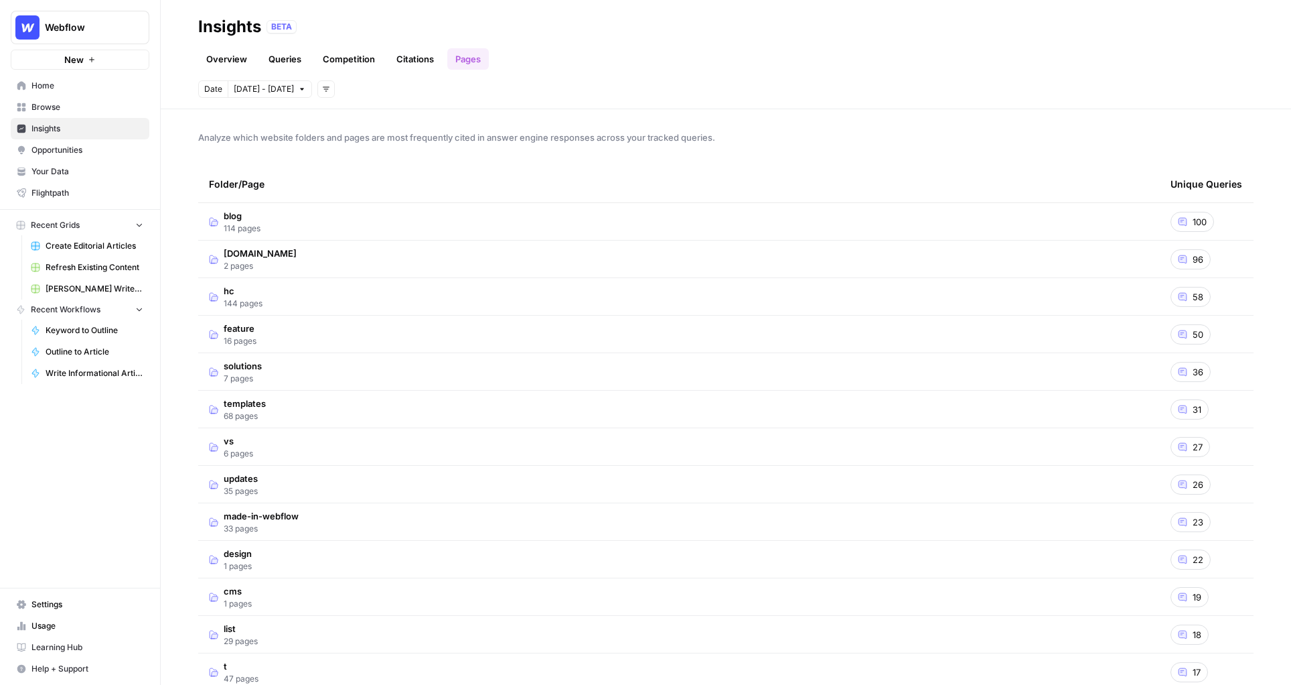
click at [348, 212] on td "blog 114 pages" at bounding box center [679, 221] width 962 height 37
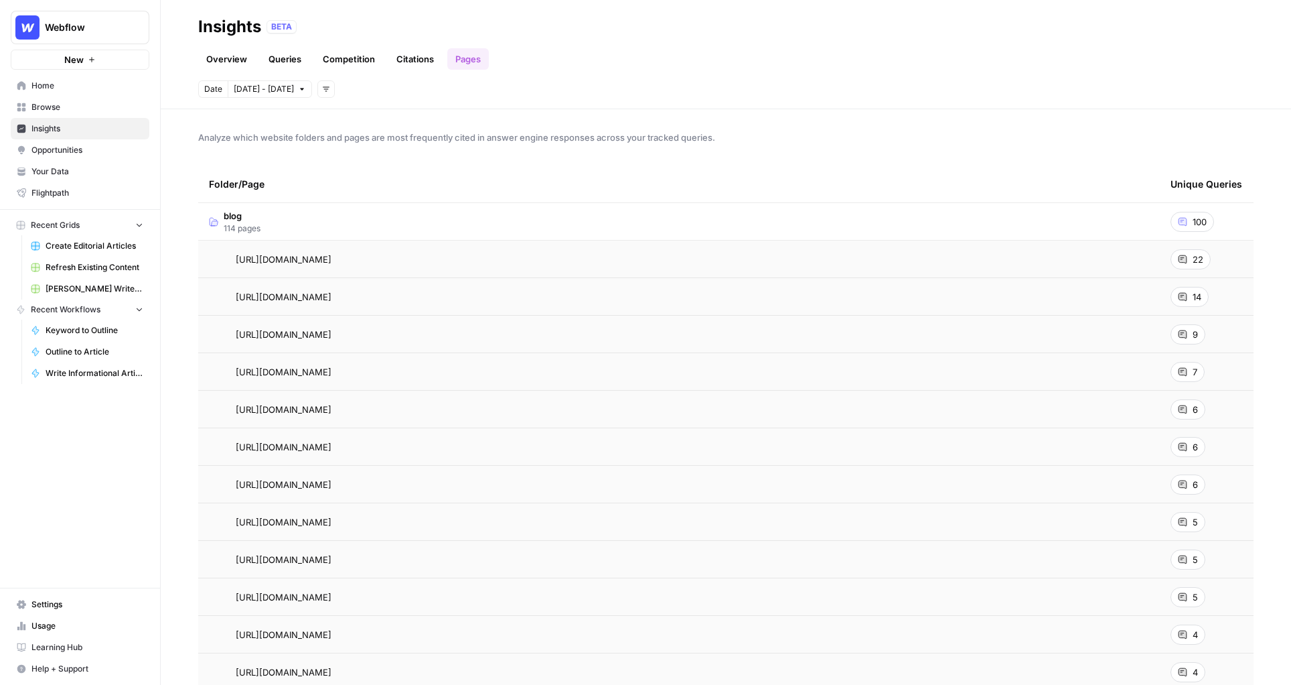
click at [720, 51] on div "Overview Queries Competition Citations Pages" at bounding box center [726, 54] width 1056 height 32
click at [229, 64] on link "Overview" at bounding box center [226, 58] width 57 height 21
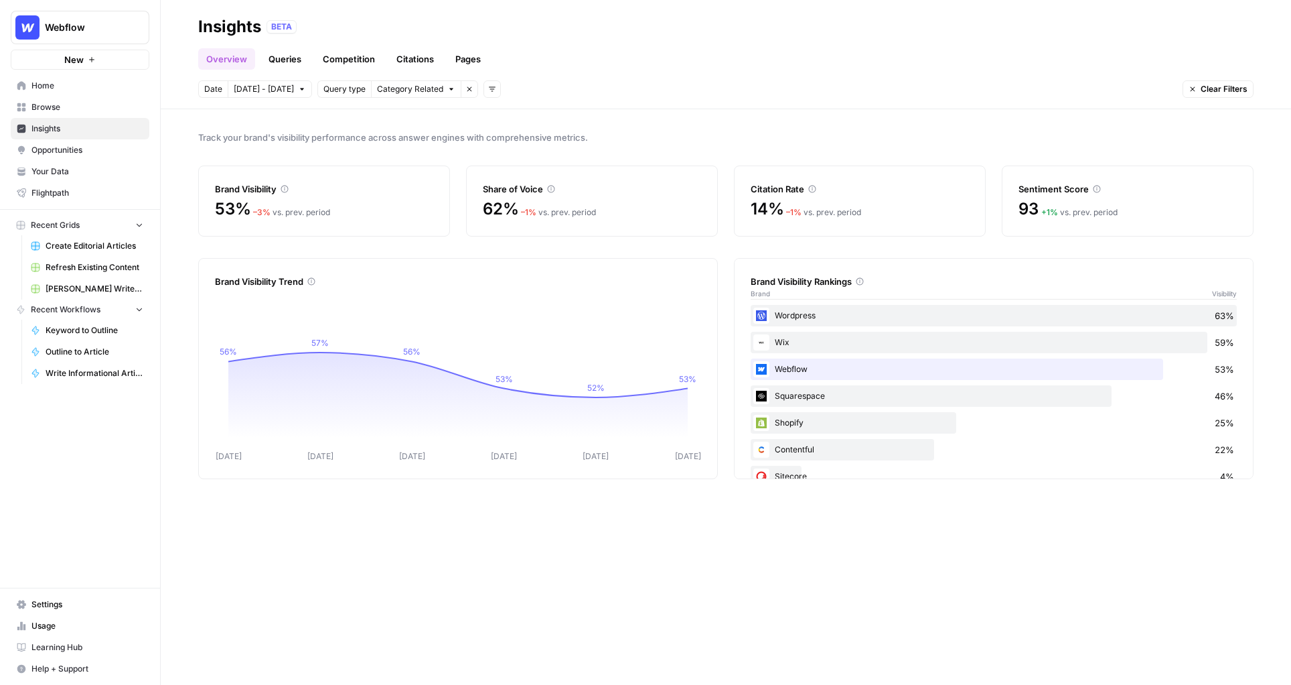
click at [625, 82] on div "Date Oct 7 - Oct 13 Query type Category Related Remove filter Add filters Clear…" at bounding box center [726, 88] width 1056 height 17
click at [577, 70] on header "Insights BETA Overview Queries Competition Citations Pages Date Oct 7 - Oct 13 …" at bounding box center [726, 54] width 1131 height 109
click at [626, 88] on div "Date Oct 7 - Oct 13 Query type Category Related Remove filter Add filters Clear…" at bounding box center [726, 88] width 1056 height 17
click at [29, 143] on link "Opportunities" at bounding box center [80, 149] width 139 height 21
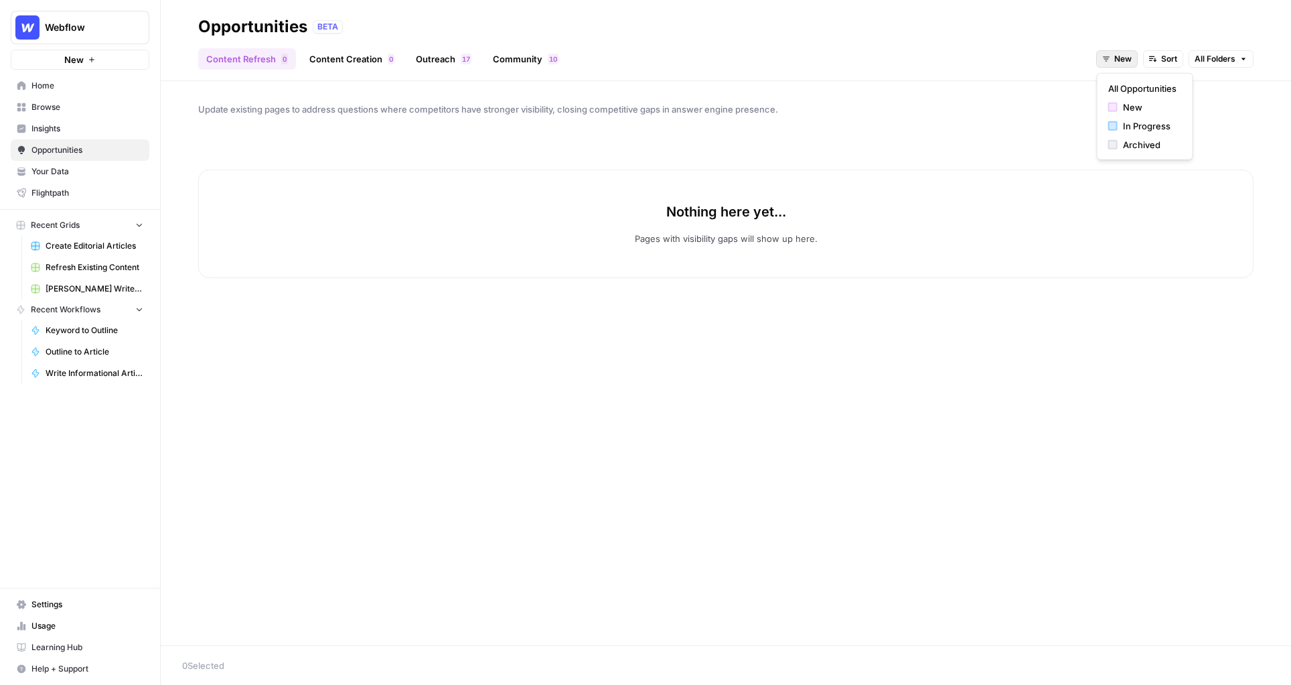
click at [1109, 58] on span "New" at bounding box center [1122, 59] width 17 height 12
click at [1109, 139] on span "Archived" at bounding box center [1150, 144] width 54 height 13
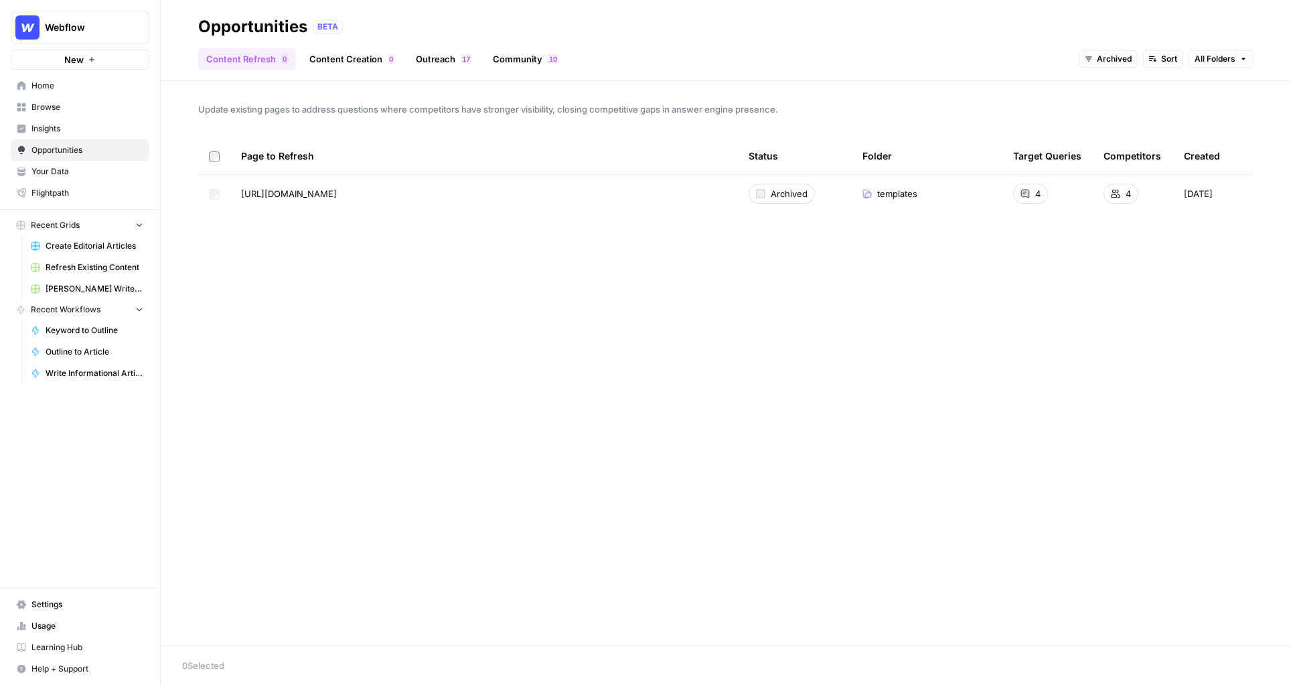
click at [762, 68] on div "Content Refresh 0 Content Creation 0 Outreach 7 1 Community 0 1 Archived Sort A…" at bounding box center [726, 54] width 1056 height 32
click at [348, 44] on div "Content Refresh 0 Content Creation 0 Outreach 7 1 Community 0 1 Archived Sort A…" at bounding box center [726, 54] width 1056 height 32
click at [347, 57] on link "Content Creation 0" at bounding box center [351, 58] width 101 height 21
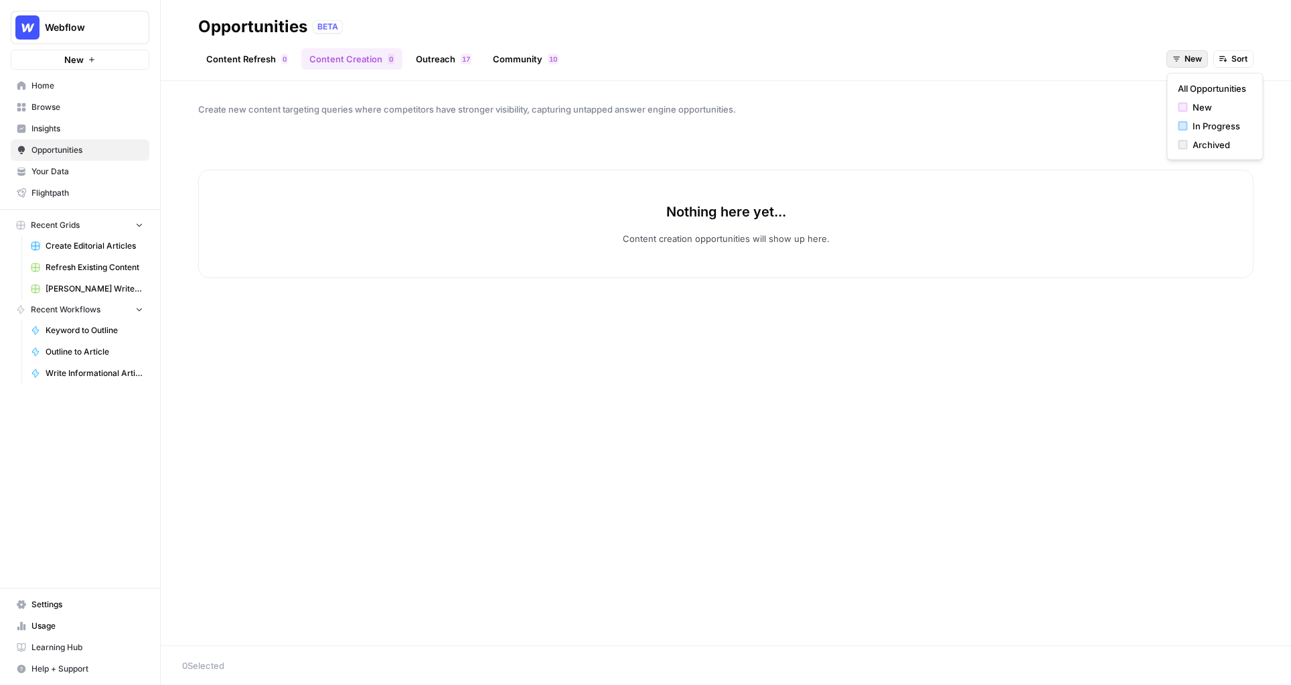
click at [1109, 62] on icon "button" at bounding box center [1177, 59] width 8 height 8
click at [1109, 145] on div "button" at bounding box center [1182, 144] width 9 height 9
click at [1109, 55] on span "Archived" at bounding box center [1184, 59] width 35 height 12
click at [1109, 128] on div "button" at bounding box center [1165, 125] width 9 height 9
click at [238, 53] on link "Content Refresh 0" at bounding box center [247, 58] width 98 height 21
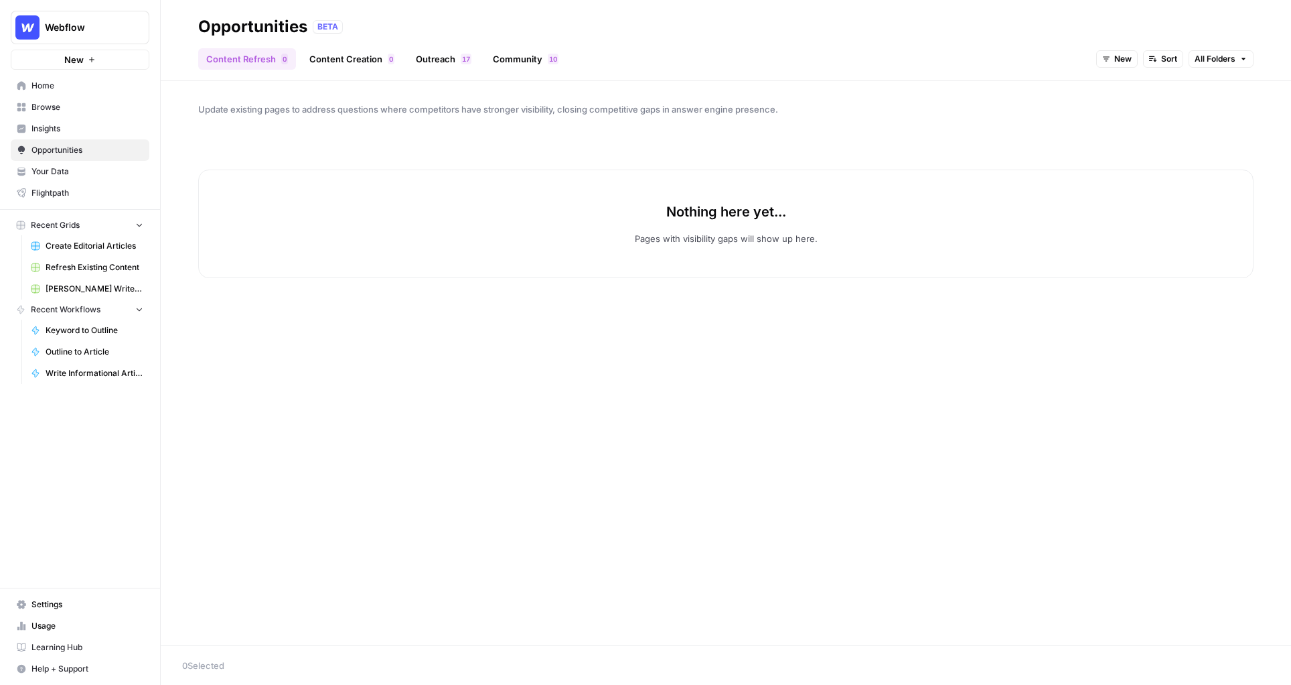
click at [1109, 57] on span "New" at bounding box center [1122, 59] width 17 height 12
click at [1109, 139] on span "Archived" at bounding box center [1150, 144] width 54 height 13
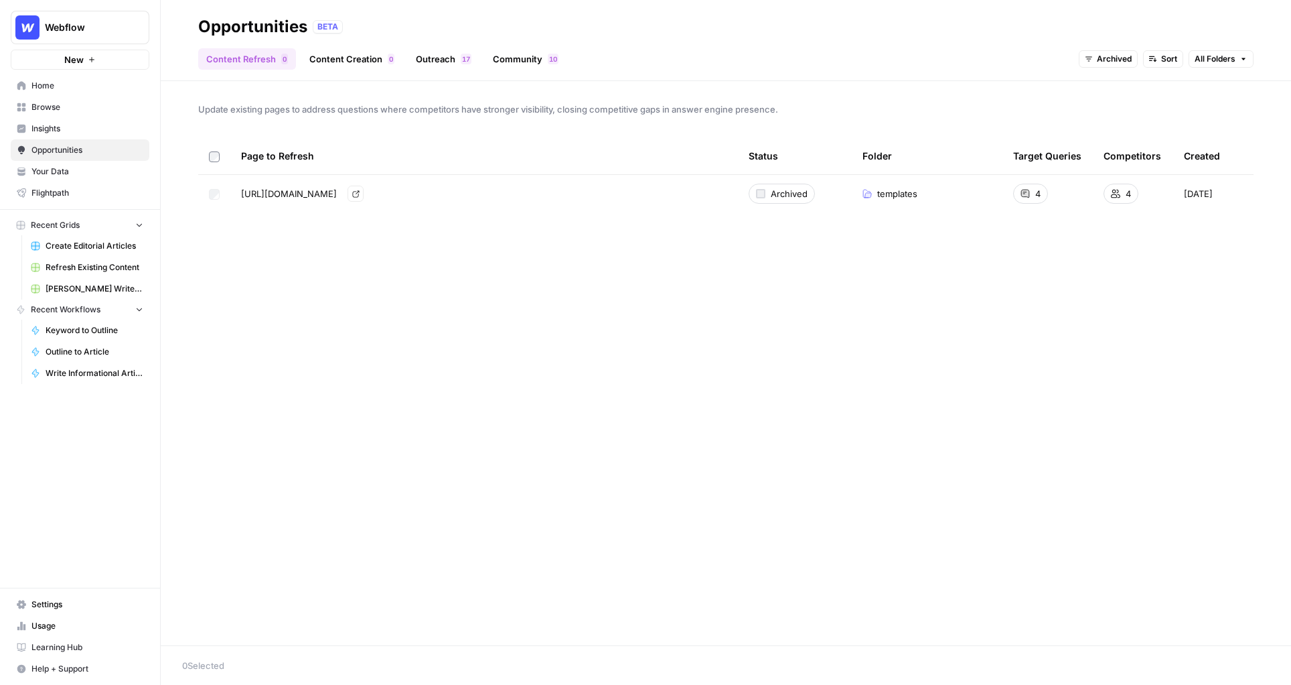
drag, startPoint x: 241, startPoint y: 193, endPoint x: 397, endPoint y: 198, distance: 155.5
click at [397, 198] on div "https://webflow.com/templates Go to page" at bounding box center [484, 194] width 486 height 16
click at [444, 61] on link "Outreach 7 1" at bounding box center [444, 58] width 72 height 21
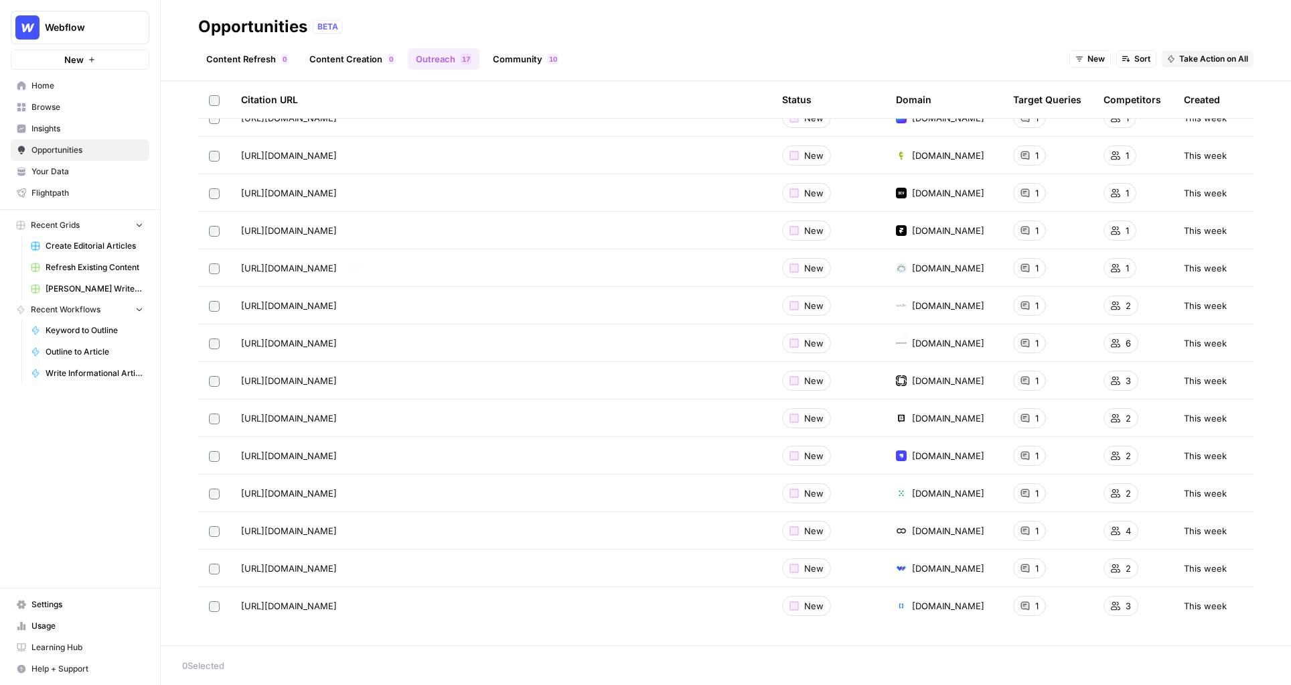
scroll to position [123, 0]
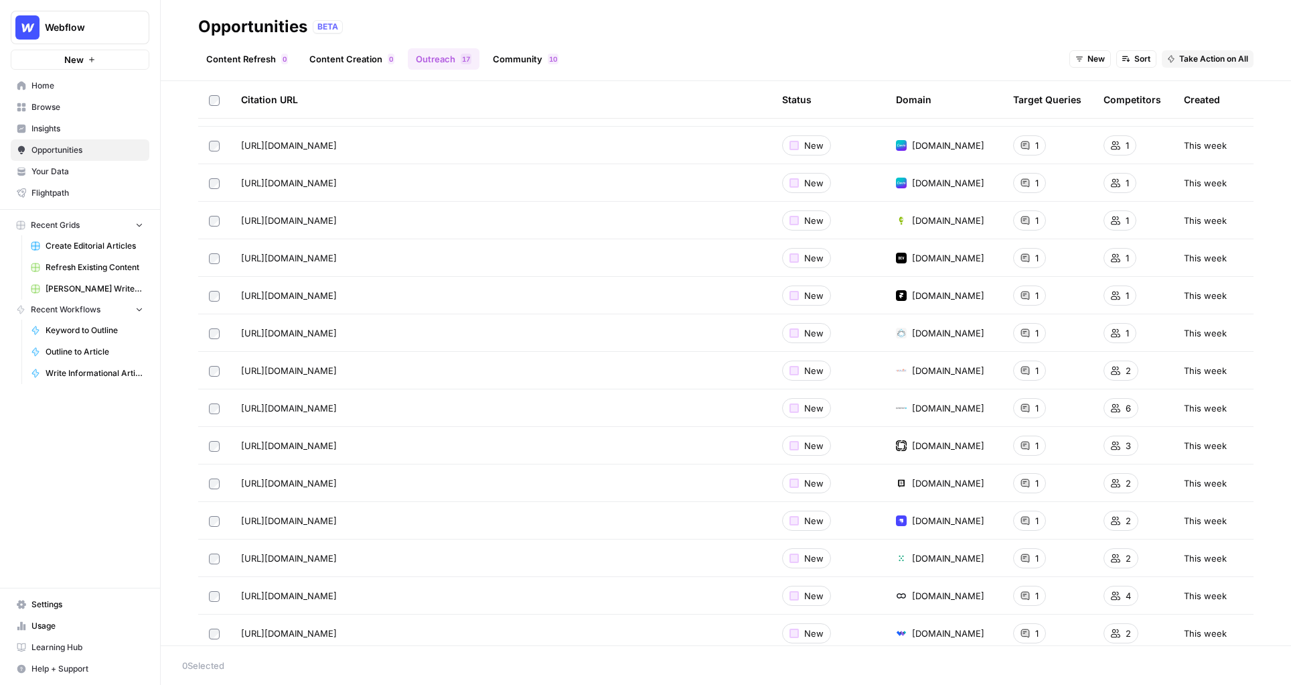
click at [249, 56] on link "Content Refresh 0" at bounding box center [247, 58] width 98 height 21
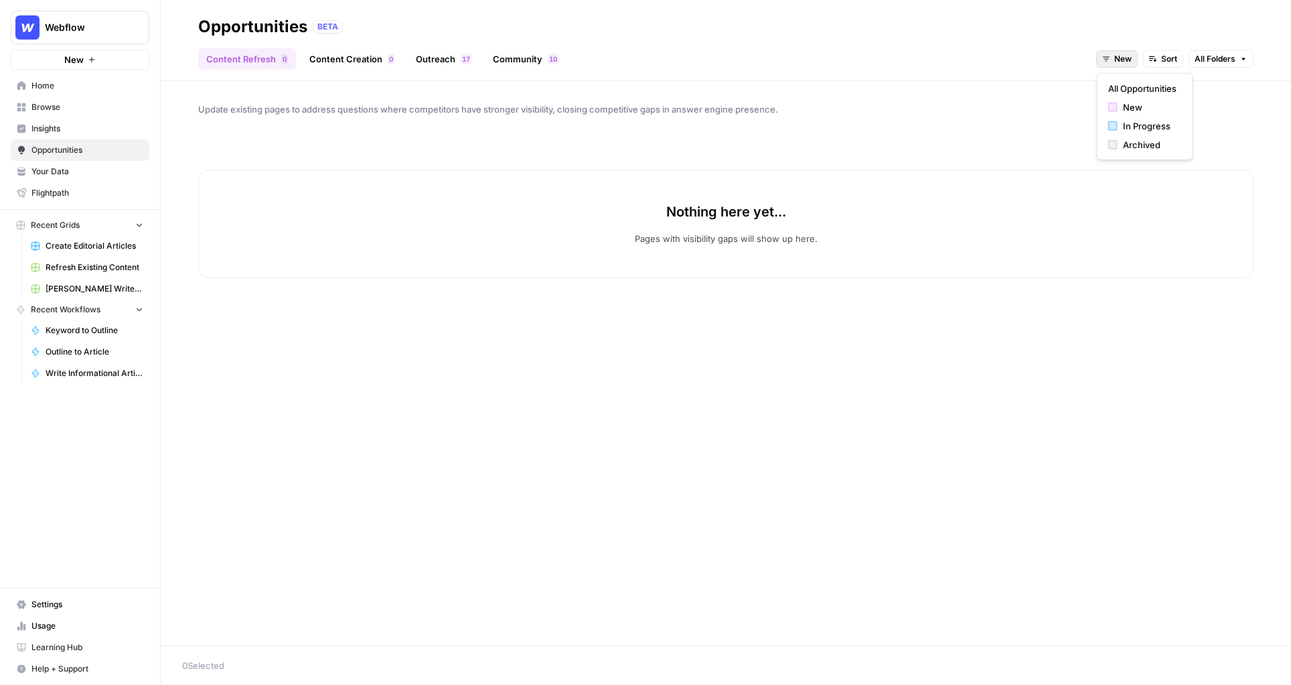
click at [1109, 56] on span "New" at bounding box center [1122, 59] width 17 height 12
click at [1109, 121] on div "button" at bounding box center [1112, 125] width 9 height 9
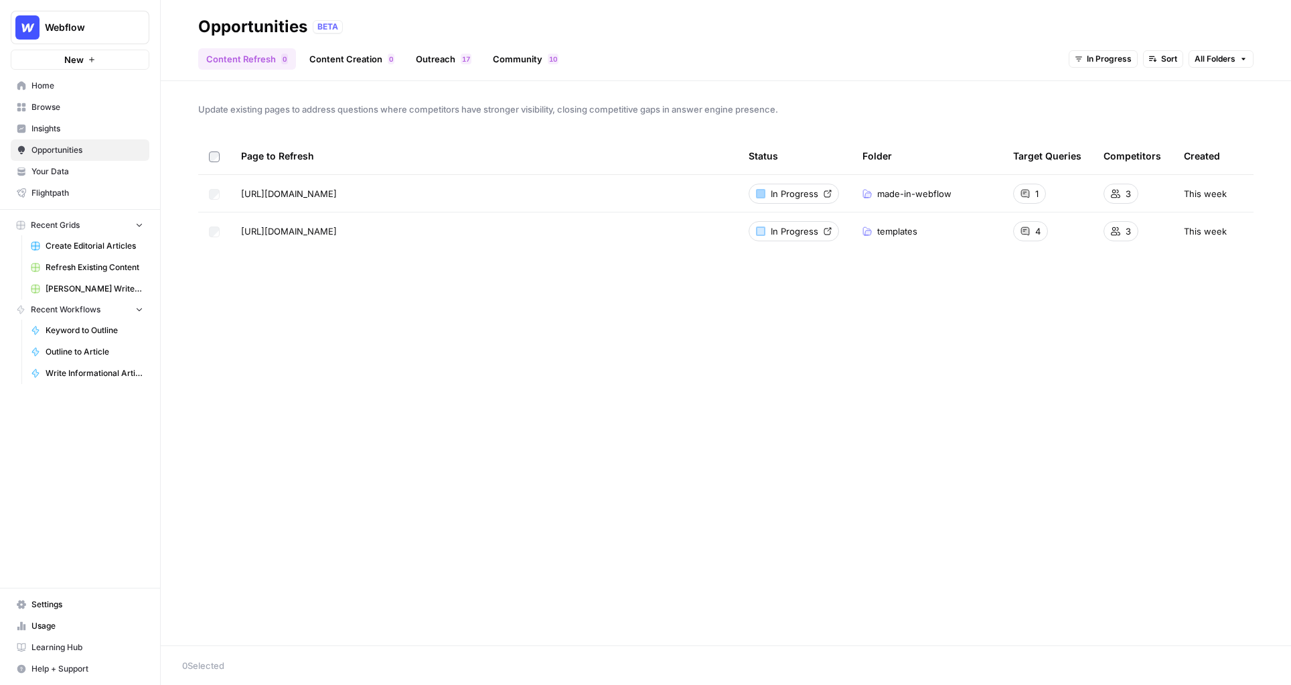
click at [762, 191] on div at bounding box center [760, 193] width 9 height 9
click at [824, 192] on icon at bounding box center [828, 194] width 8 height 8
click at [53, 123] on span "Insights" at bounding box center [87, 129] width 112 height 12
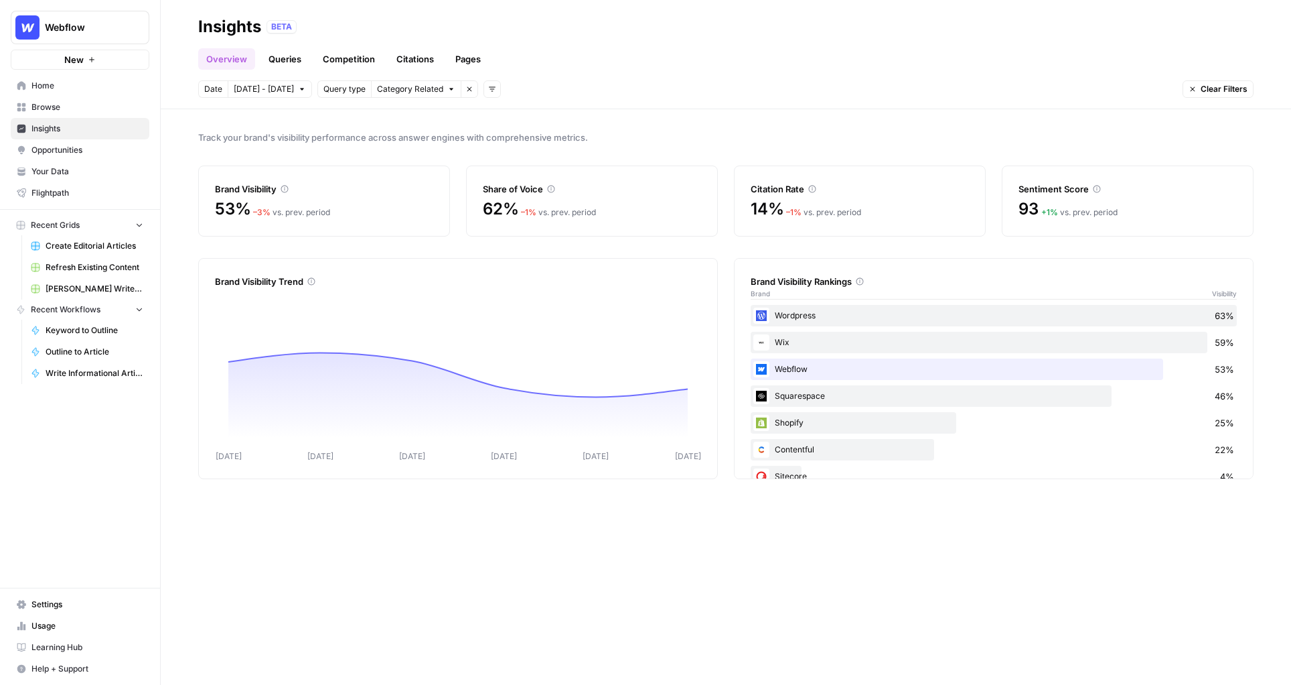
click at [275, 59] on link "Queries" at bounding box center [285, 58] width 49 height 21
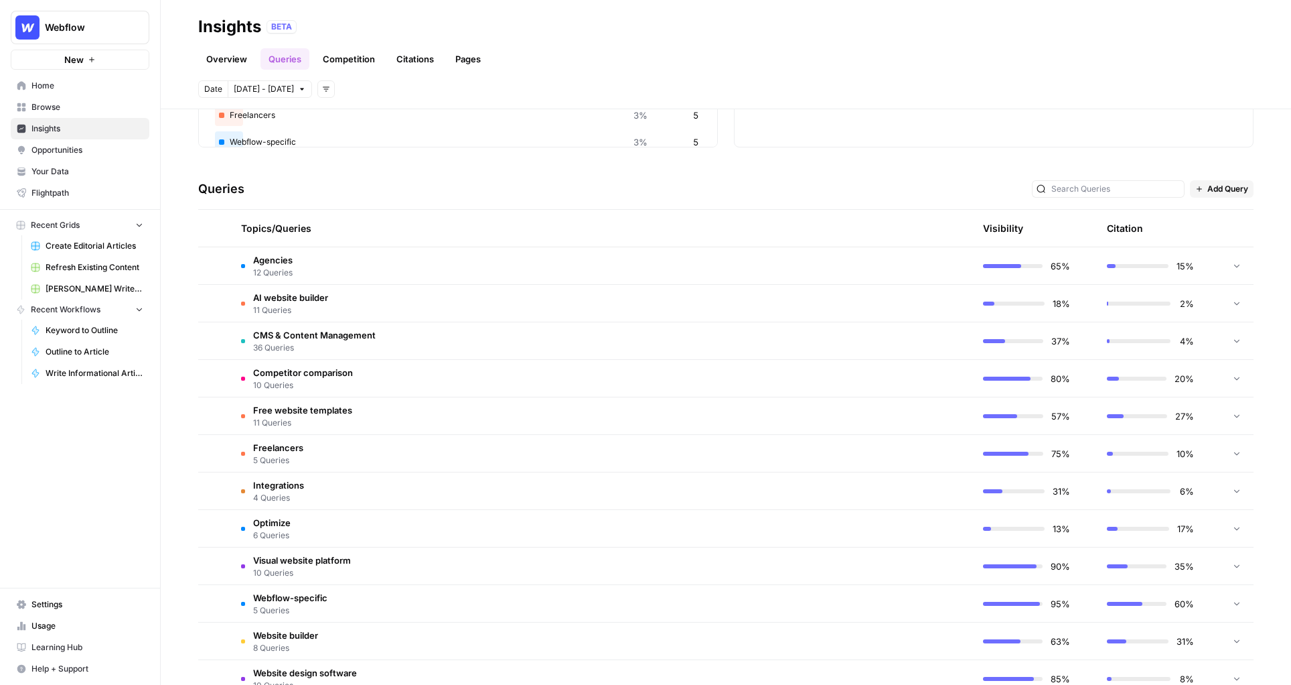
scroll to position [213, 0]
click at [232, 56] on link "Overview" at bounding box center [226, 58] width 57 height 21
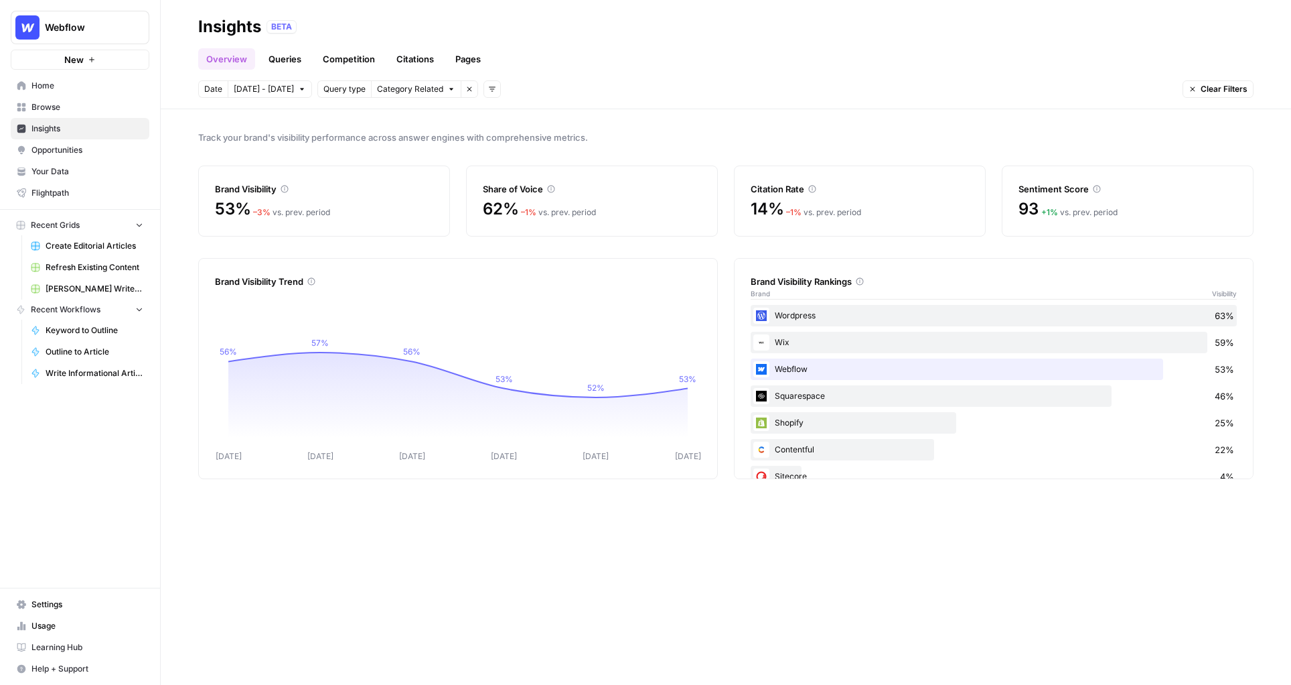
click at [80, 147] on span "Opportunities" at bounding box center [87, 150] width 112 height 12
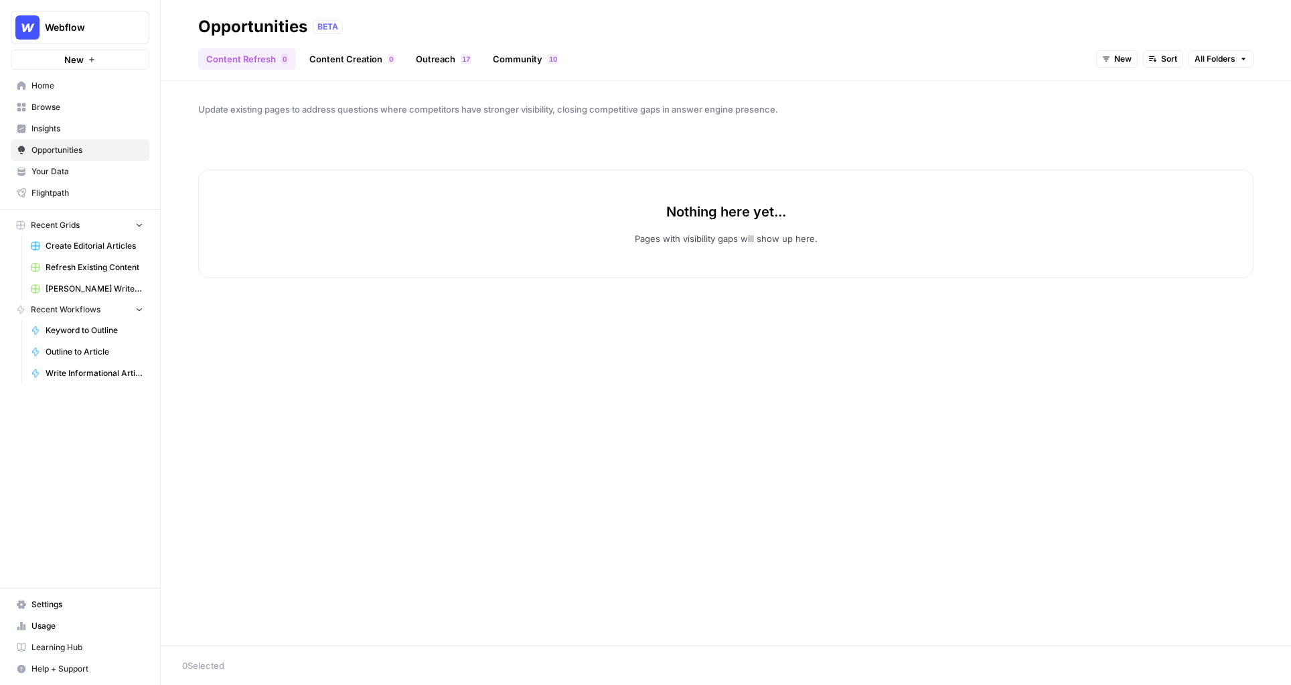
click at [354, 63] on link "Content Creation 0" at bounding box center [351, 58] width 101 height 21
click at [266, 63] on link "Content Refresh 0" at bounding box center [247, 58] width 98 height 21
click at [1104, 63] on button "New" at bounding box center [1117, 58] width 42 height 17
click at [1109, 139] on div "Archived" at bounding box center [1145, 144] width 74 height 13
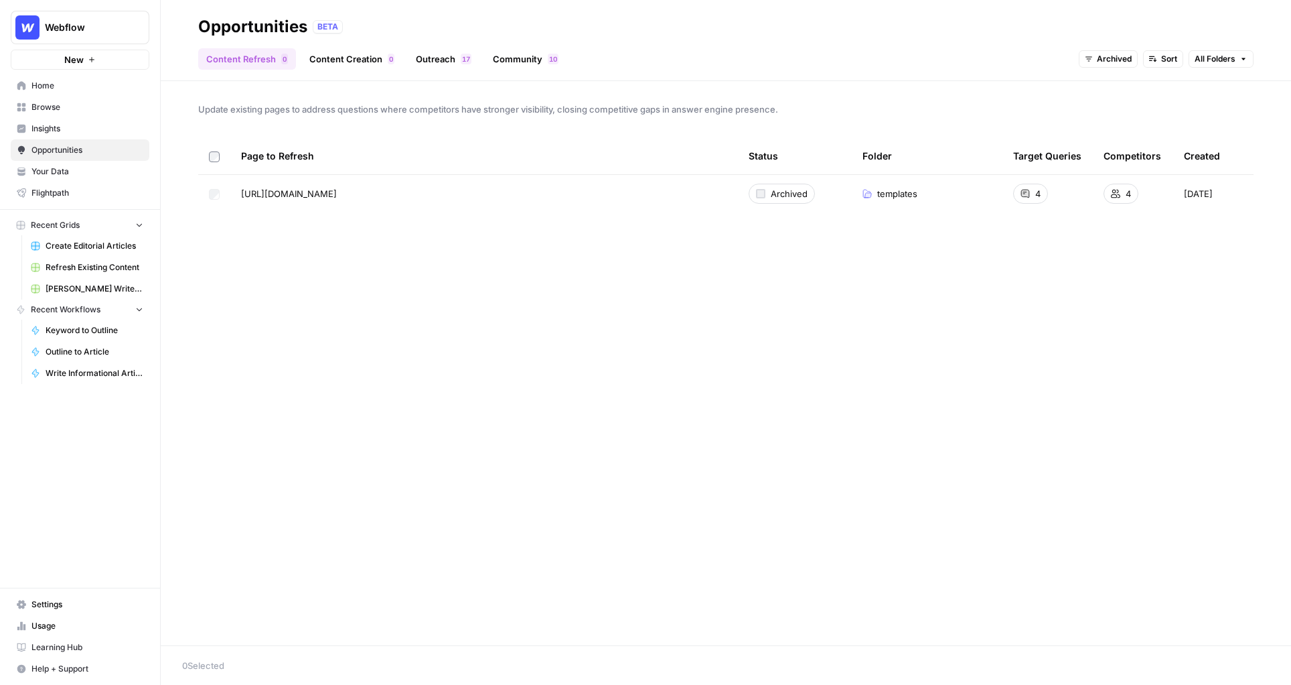
click at [476, 312] on div "Update existing pages to address questions where competitors have stronger visi…" at bounding box center [726, 363] width 1131 height 564
click at [1028, 197] on icon at bounding box center [1025, 194] width 8 height 8
drag, startPoint x: 1150, startPoint y: 240, endPoint x: 939, endPoint y: 236, distance: 211.0
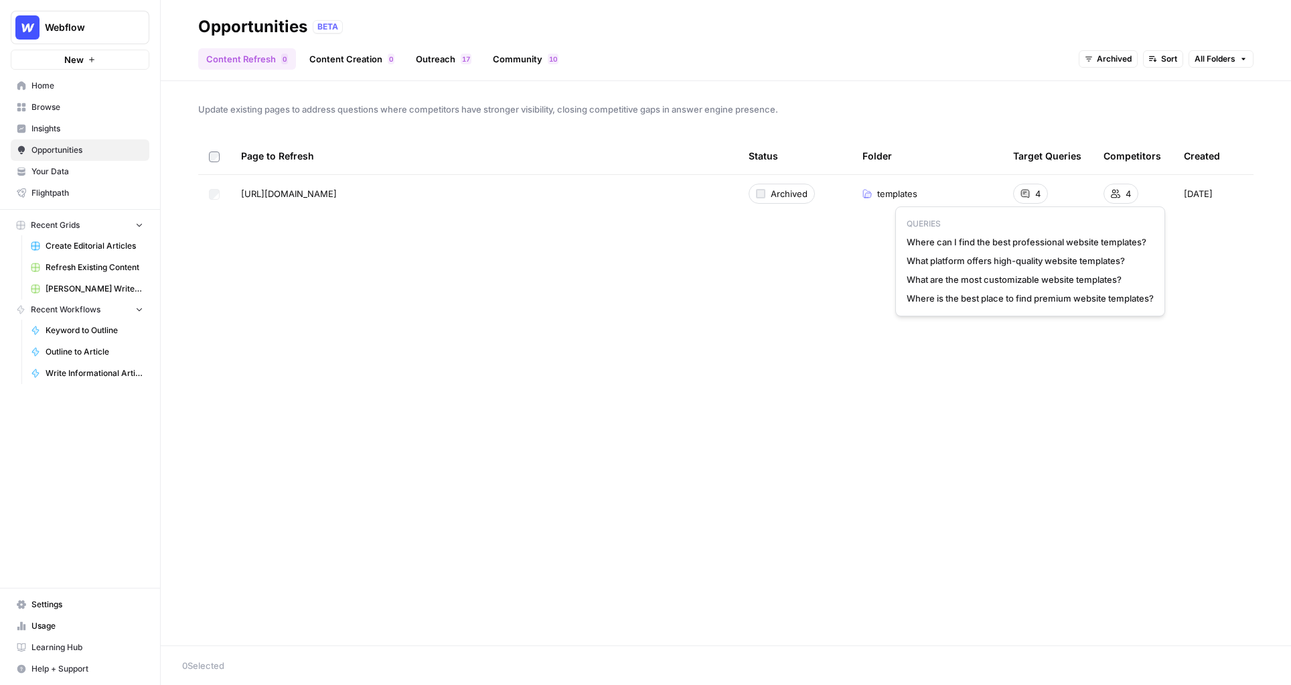
click at [1109, 244] on span "Where can I find the best professional website templates?" at bounding box center [1030, 241] width 247 height 13
click at [749, 254] on div "Update existing pages to address questions where competitors have stronger visi…" at bounding box center [726, 363] width 1131 height 564
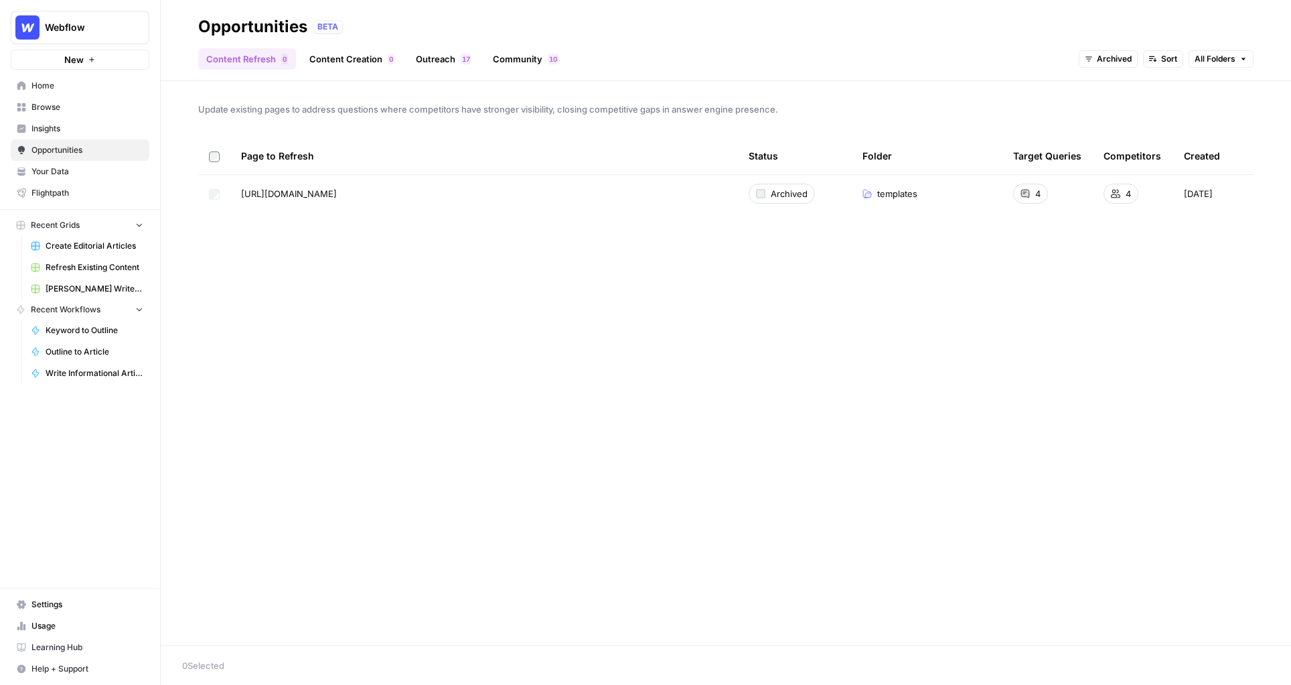
click at [78, 125] on span "Insights" at bounding box center [87, 129] width 112 height 12
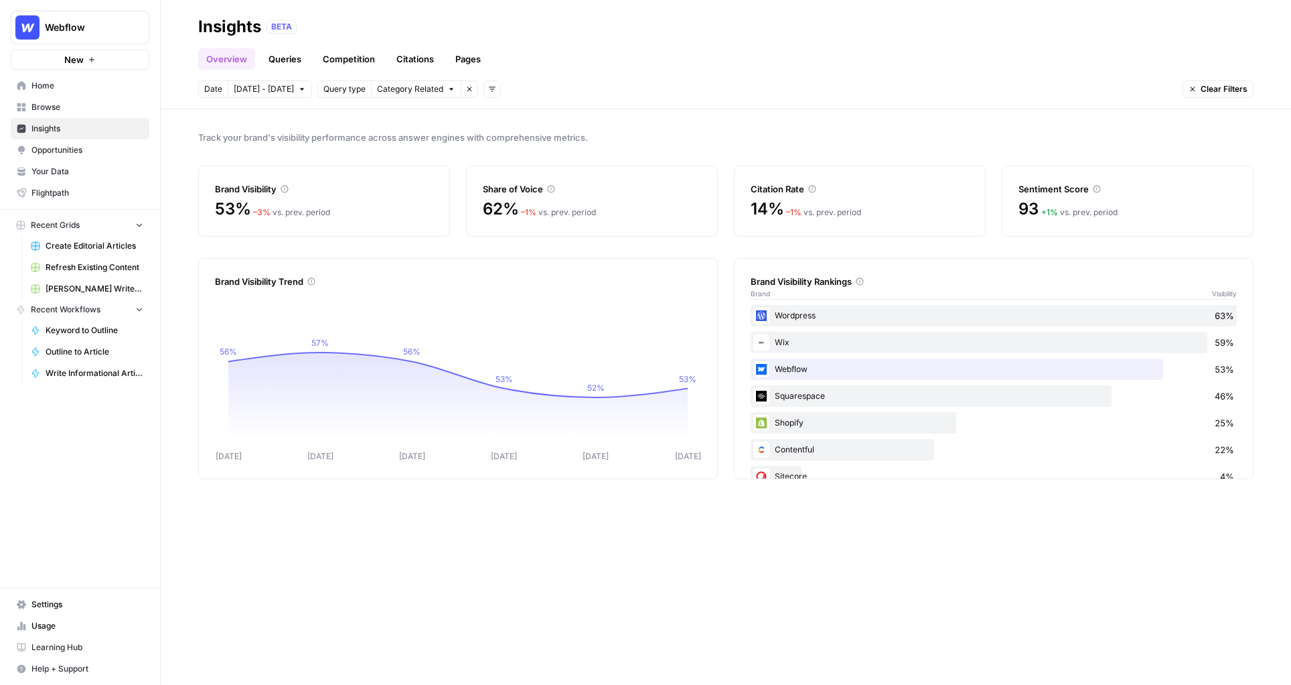
click at [280, 51] on link "Queries" at bounding box center [285, 58] width 49 height 21
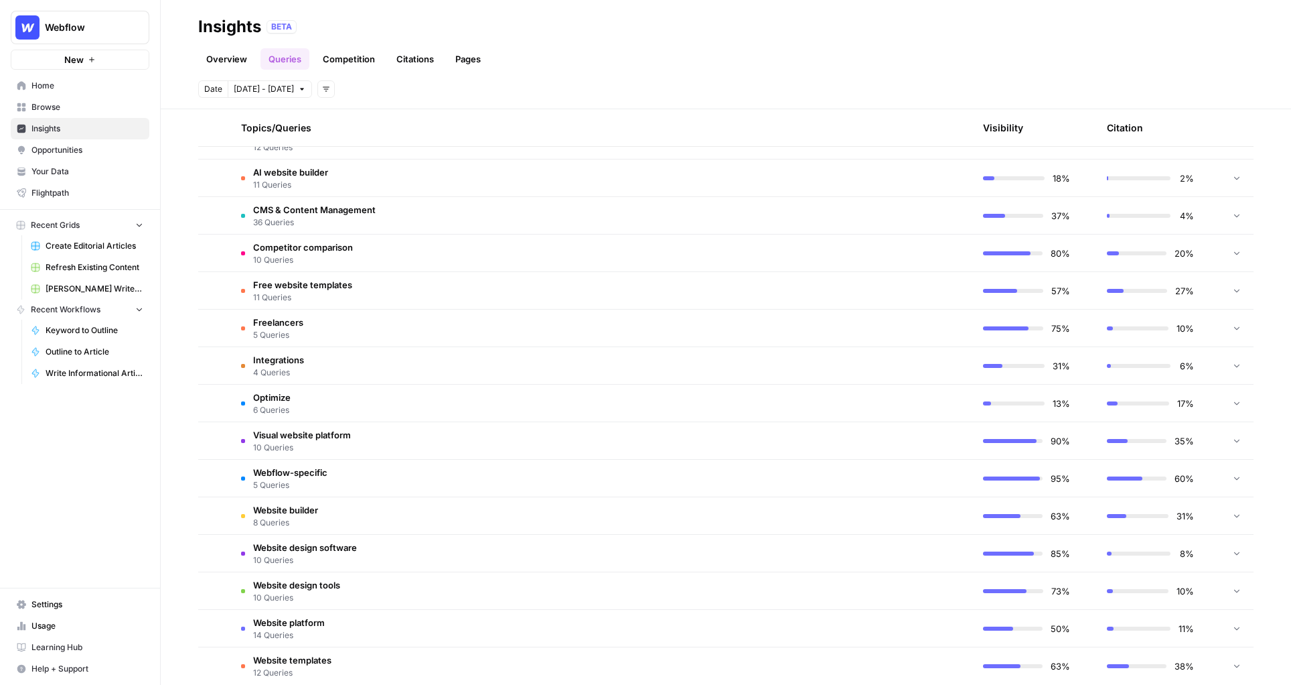
scroll to position [358, 0]
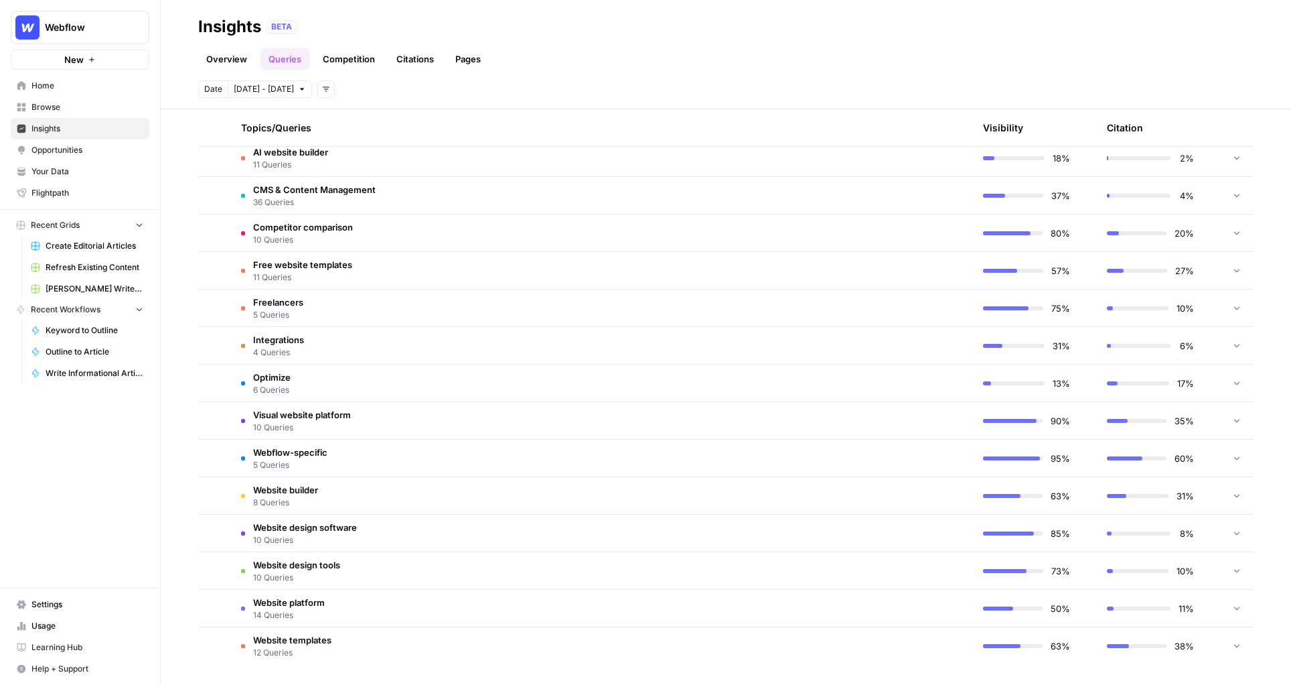
click at [357, 640] on td "Website templates 12 Queries" at bounding box center [537, 646] width 615 height 38
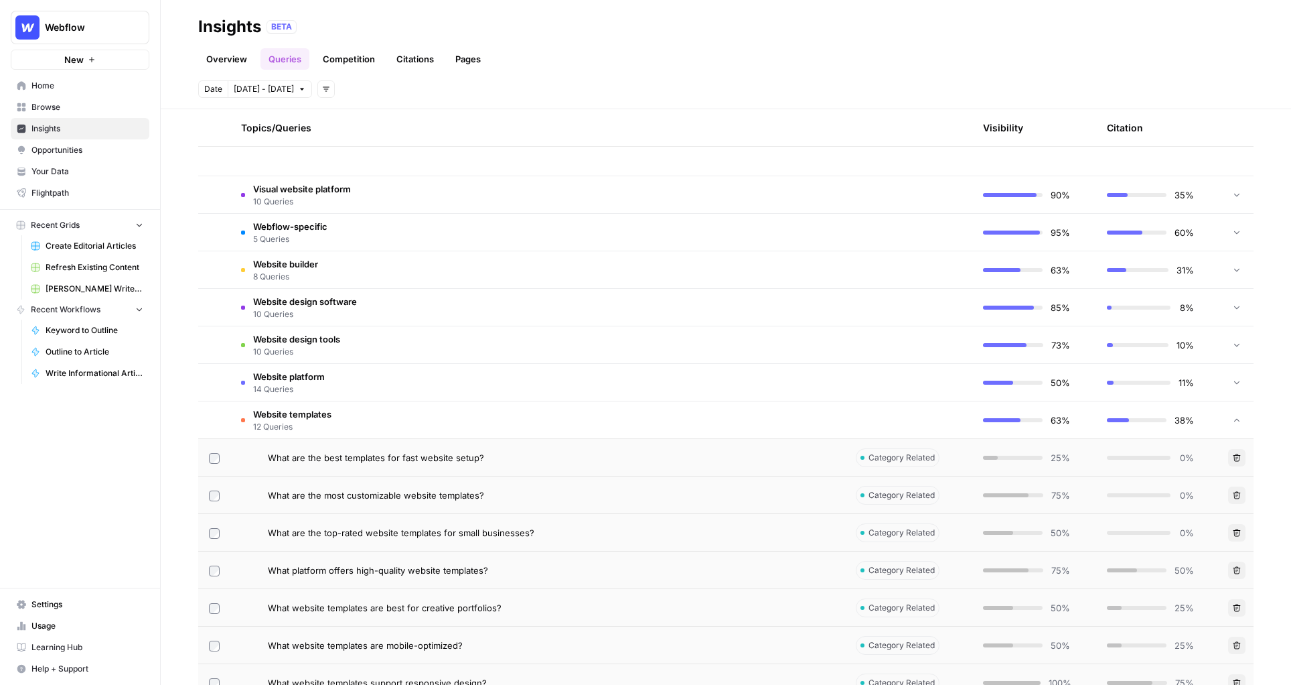
scroll to position [808, 0]
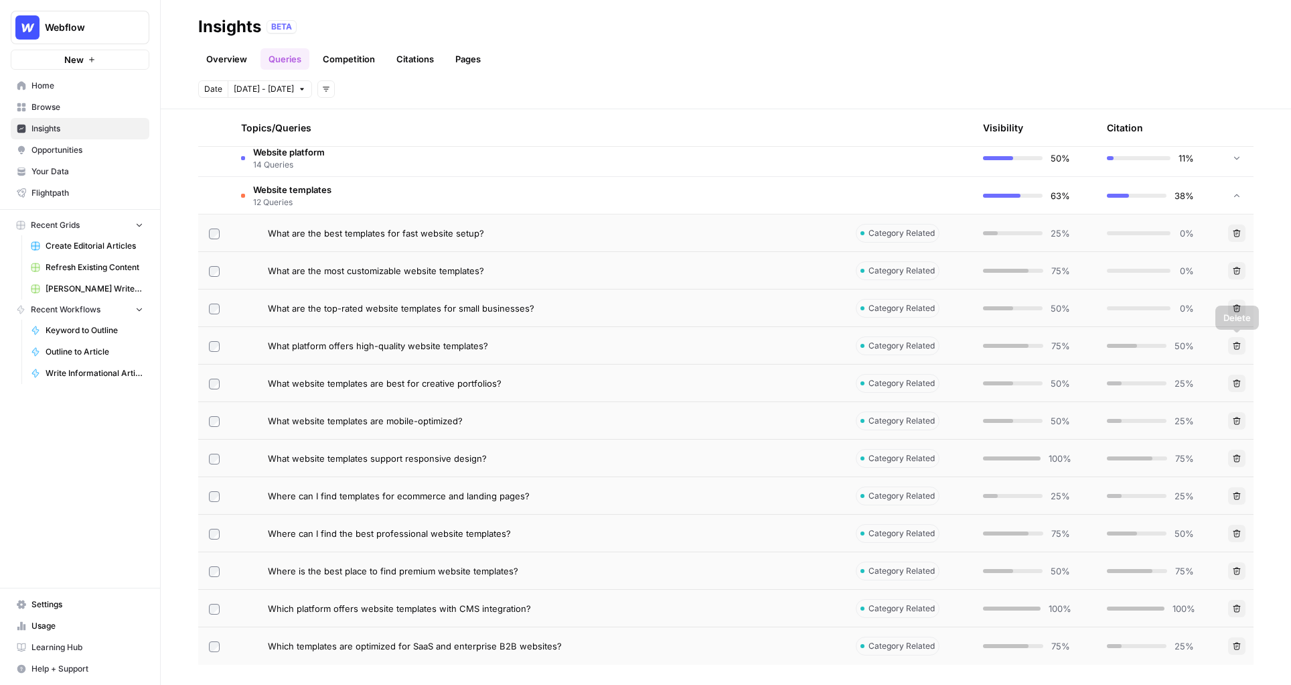
click at [743, 361] on td "What platform offers high-quality website templates?" at bounding box center [537, 345] width 615 height 37
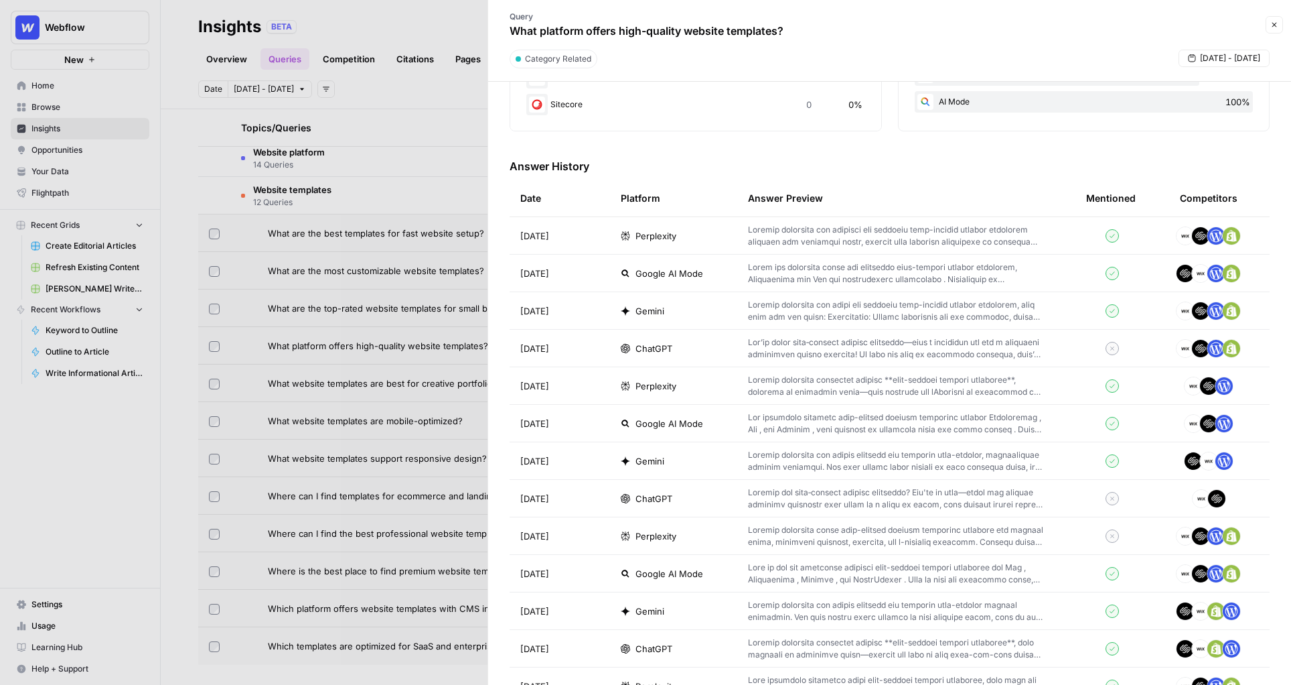
scroll to position [339, 0]
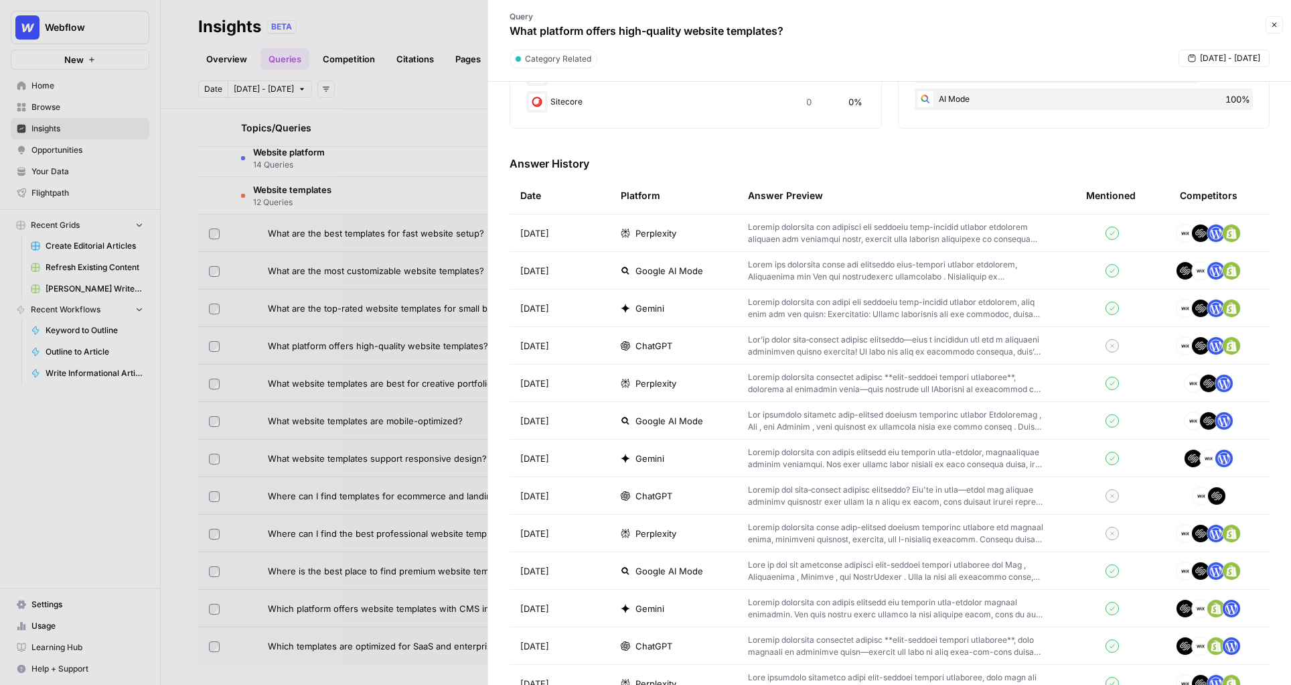
click at [849, 350] on p at bounding box center [895, 346] width 295 height 24
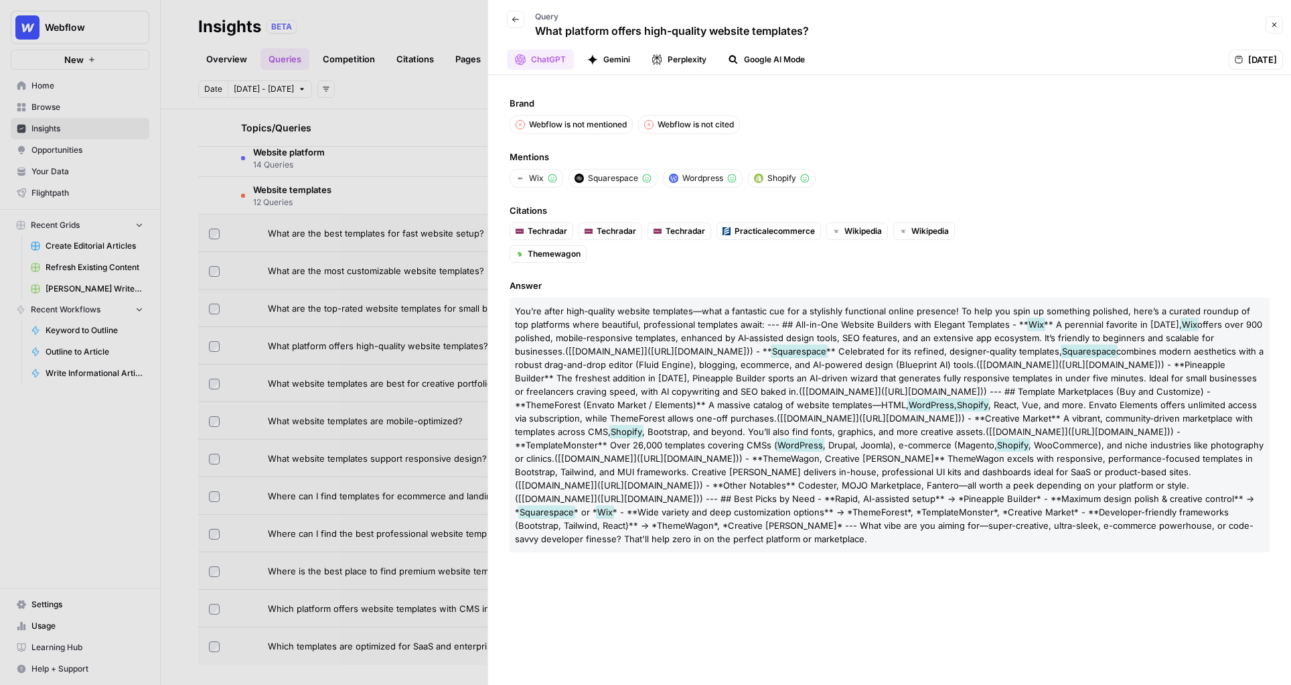
drag, startPoint x: 824, startPoint y: 31, endPoint x: 616, endPoint y: 31, distance: 208.3
click at [616, 31] on div "Back Query What platform offers high-quality website templates?" at bounding box center [879, 24] width 766 height 39
click at [814, 257] on ul "Techradar Techradar Techradar Practicalecommerce Wikipedia Wikipedia Themewagon" at bounding box center [767, 242] width 514 height 40
click at [938, 137] on div "Brand Webflow is not mentioned Webflow is not cited Mentions Wix Squarespace Wo…" at bounding box center [889, 379] width 803 height 609
click at [469, 11] on div at bounding box center [645, 342] width 1291 height 685
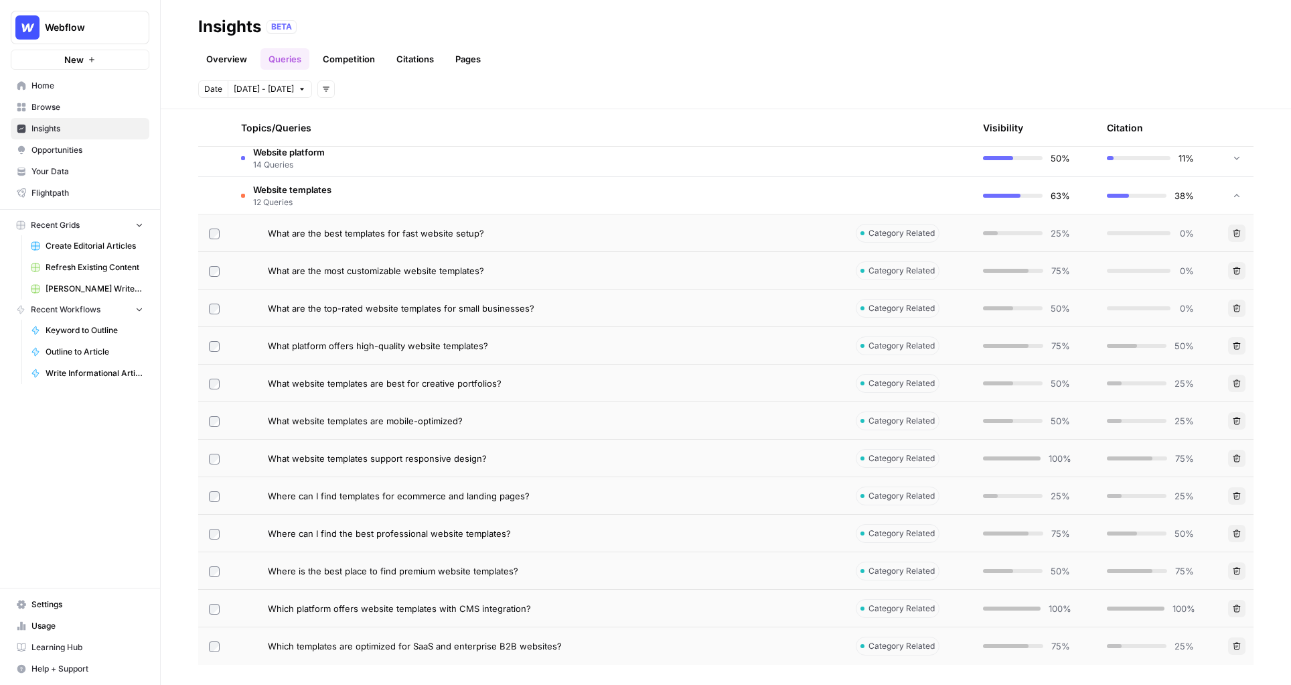
click at [94, 153] on span "Opportunities" at bounding box center [87, 150] width 112 height 12
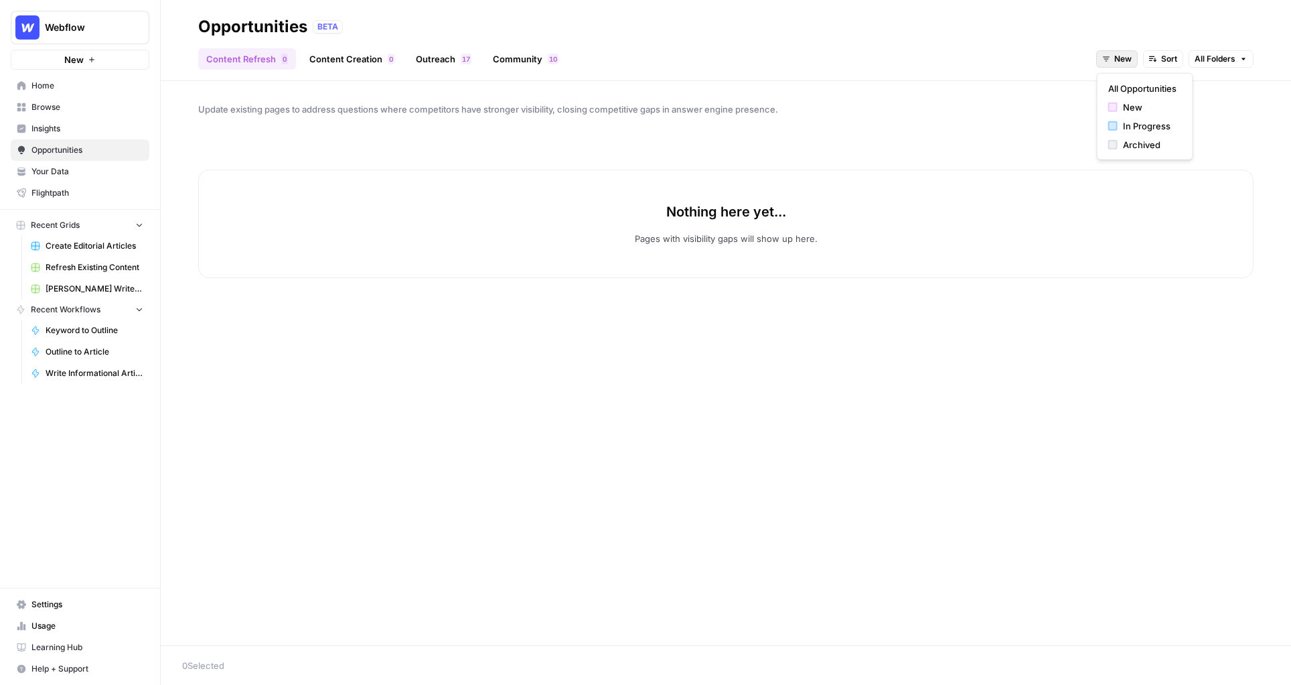
click at [1109, 56] on span "New" at bounding box center [1122, 59] width 17 height 12
click at [1109, 141] on div "button" at bounding box center [1112, 144] width 9 height 9
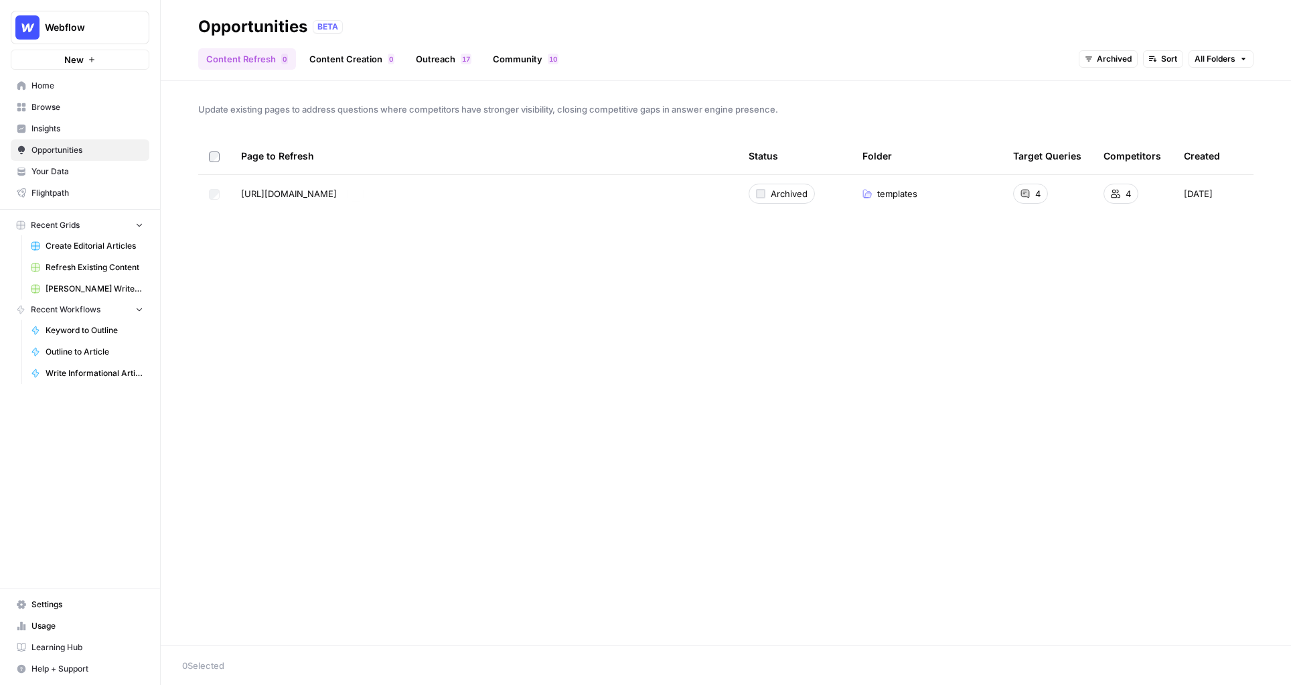
click at [350, 261] on div "Update existing pages to address questions where competitors have stronger visi…" at bounding box center [726, 363] width 1131 height 564
drag, startPoint x: 238, startPoint y: 198, endPoint x: 411, endPoint y: 198, distance: 172.8
click at [411, 198] on td "https://webflow.com/templates Go to page" at bounding box center [484, 194] width 508 height 38
click at [364, 189] on link "Go to page" at bounding box center [356, 194] width 16 height 16
click at [794, 193] on span "Archived" at bounding box center [789, 193] width 37 height 13
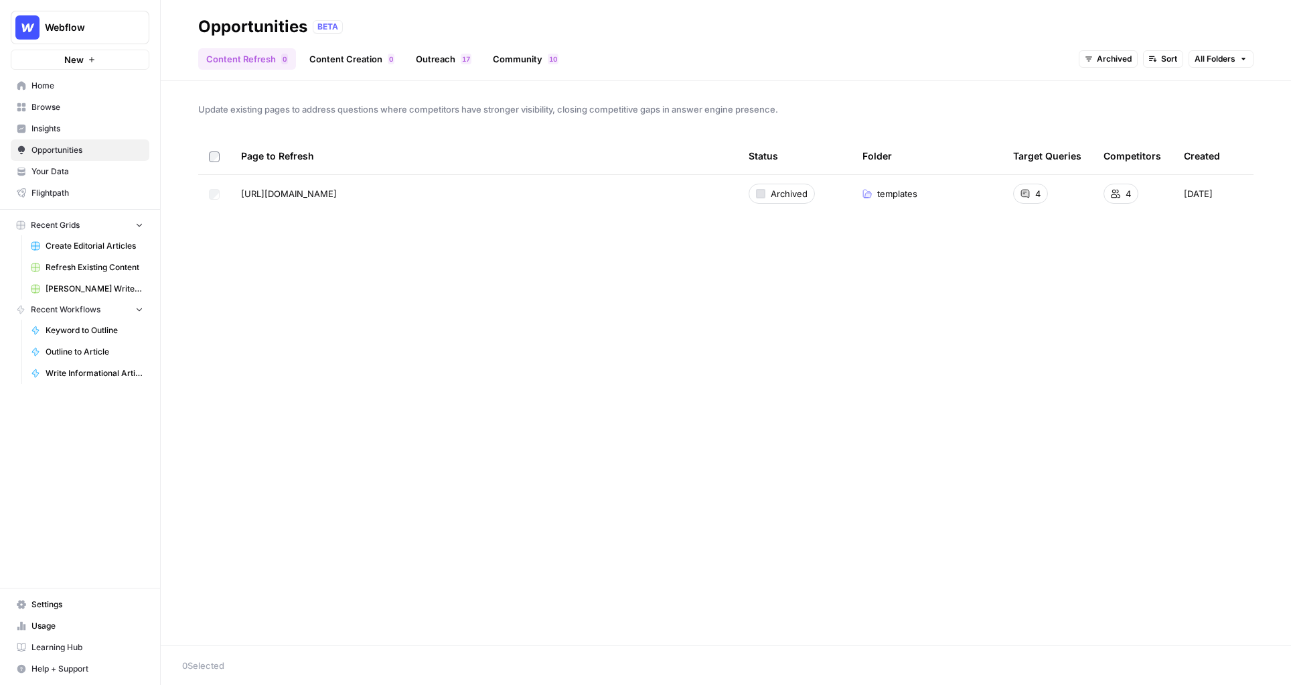
click at [753, 193] on div "Archived" at bounding box center [782, 194] width 66 height 20
click at [759, 193] on div at bounding box center [760, 193] width 9 height 9
click at [779, 196] on span "Archived" at bounding box center [789, 193] width 37 height 13
click at [883, 189] on span "templates" at bounding box center [897, 193] width 40 height 13
click at [252, 206] on td "https://webflow.com/templates Go to page" at bounding box center [484, 194] width 508 height 38
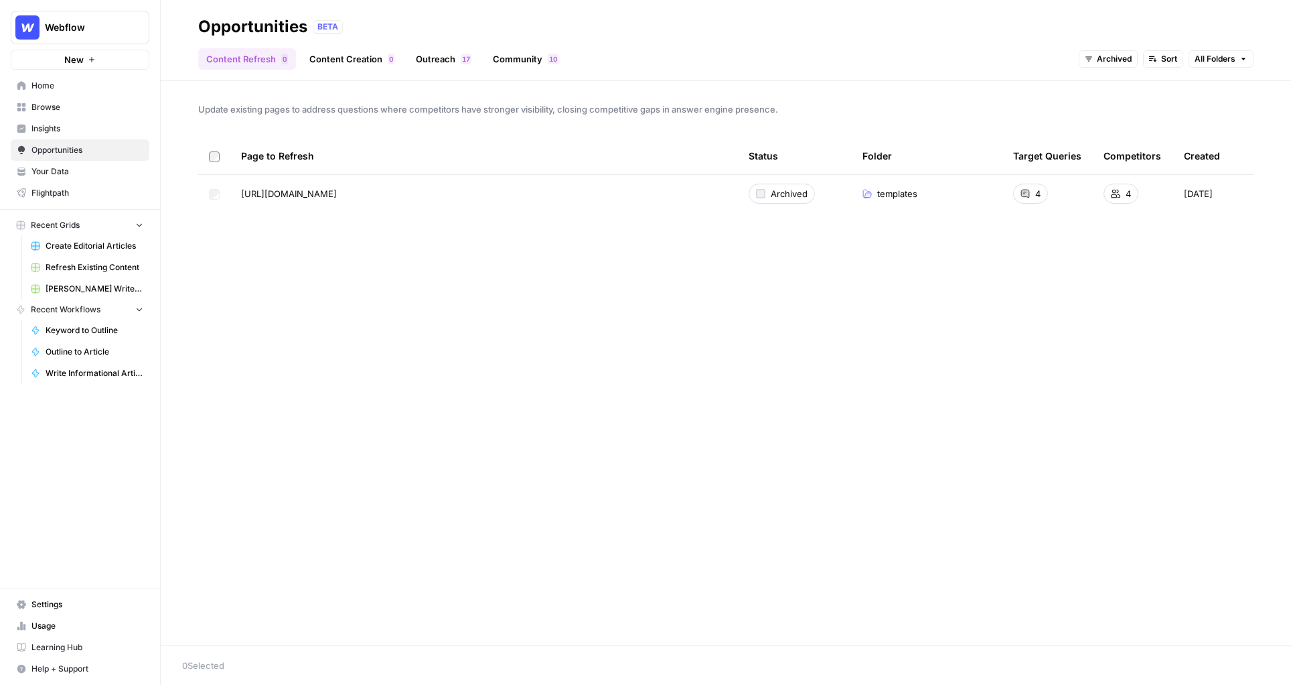
click at [305, 190] on span "https://webflow.com/templates" at bounding box center [289, 193] width 96 height 13
click at [397, 315] on div "Update existing pages to address questions where competitors have stronger visi…" at bounding box center [726, 363] width 1131 height 564
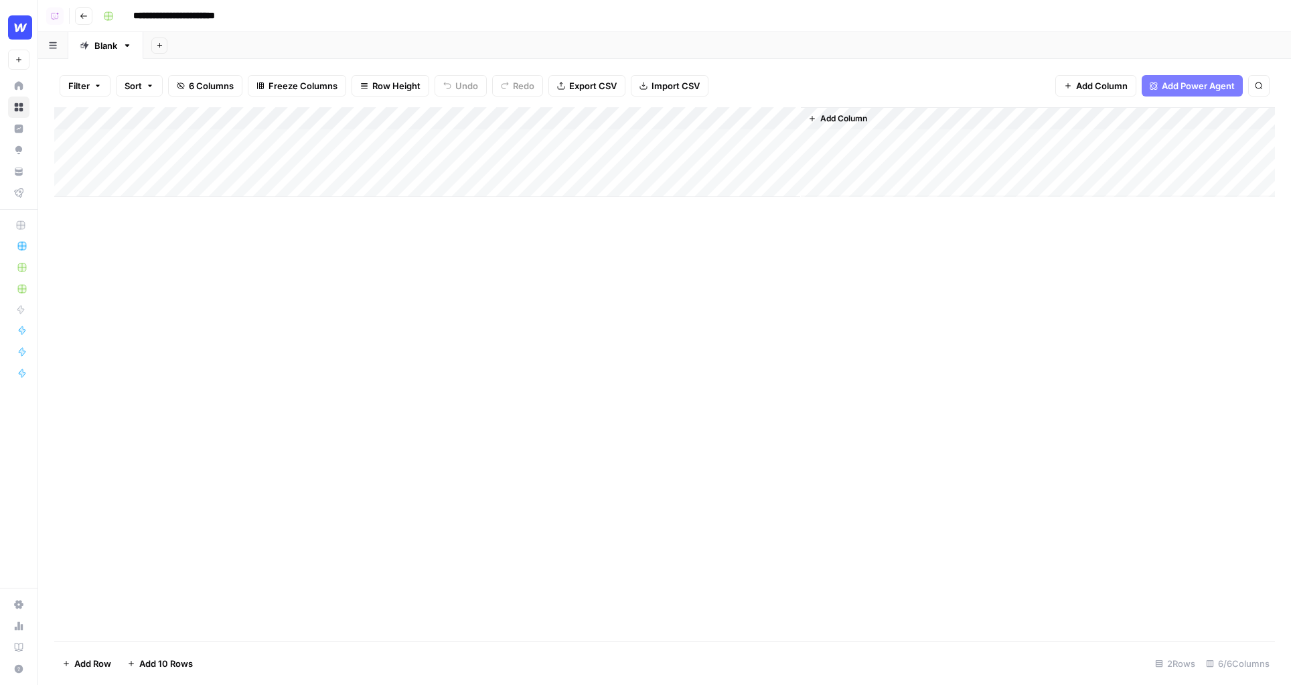
drag, startPoint x: 319, startPoint y: 113, endPoint x: 412, endPoint y: 130, distance: 94.1
click at [406, 128] on div "Add Column" at bounding box center [664, 152] width 1221 height 90
click at [871, 137] on div "Add Column" at bounding box center [664, 152] width 1221 height 90
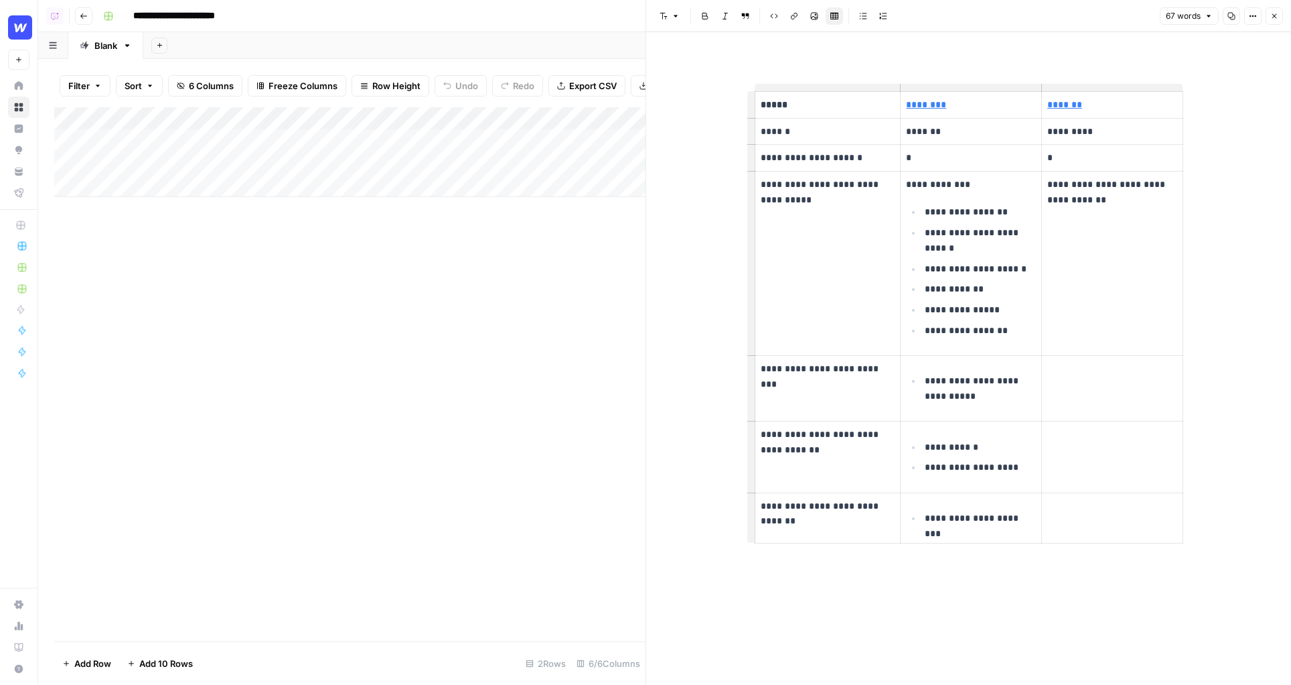
click at [631, 311] on div "Add Column" at bounding box center [349, 374] width 591 height 534
click at [573, 303] on div "Add Column" at bounding box center [349, 374] width 591 height 534
click at [1271, 14] on icon "button" at bounding box center [1275, 16] width 8 height 8
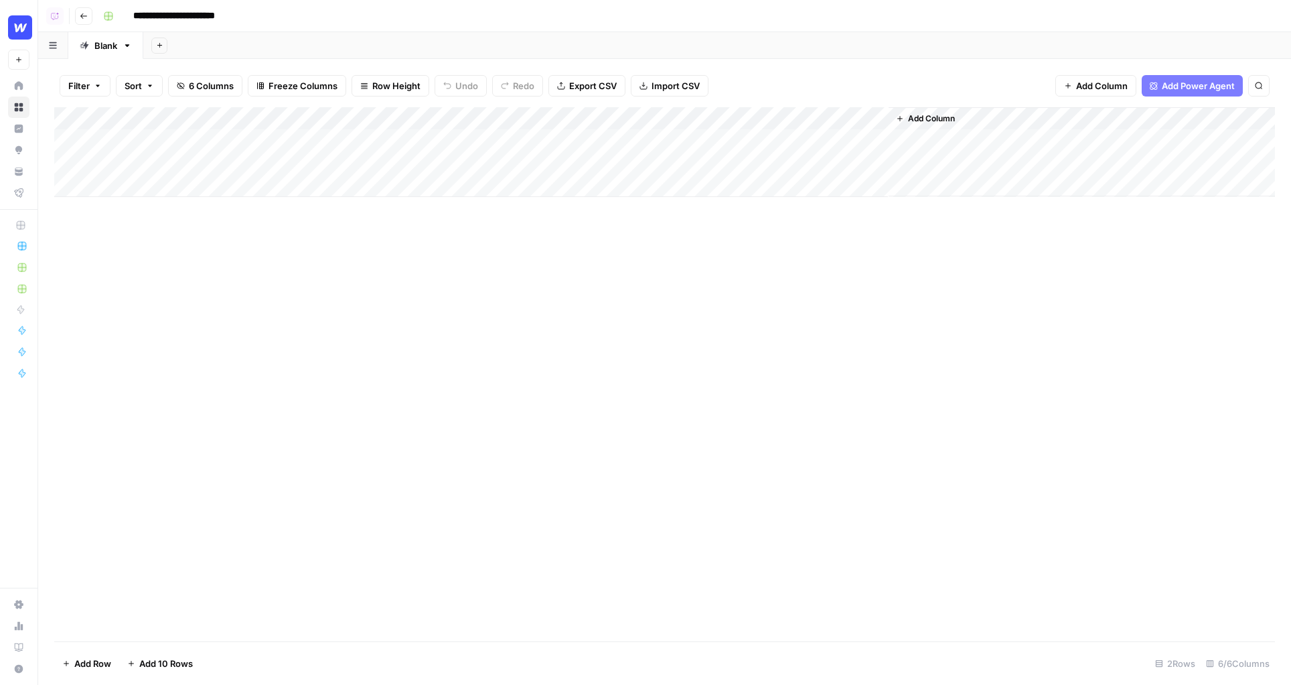
click at [616, 117] on div "Add Column" at bounding box center [664, 152] width 1221 height 90
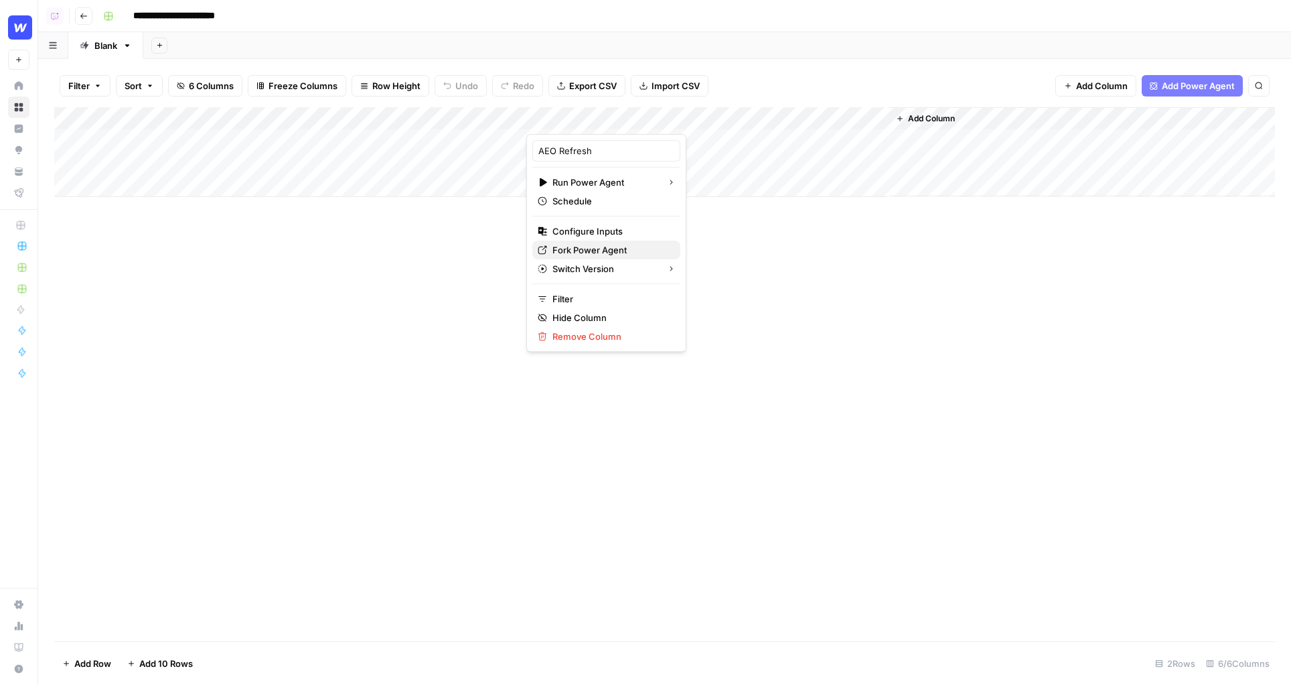
click at [591, 245] on span "Fork Power Agent" at bounding box center [611, 249] width 117 height 13
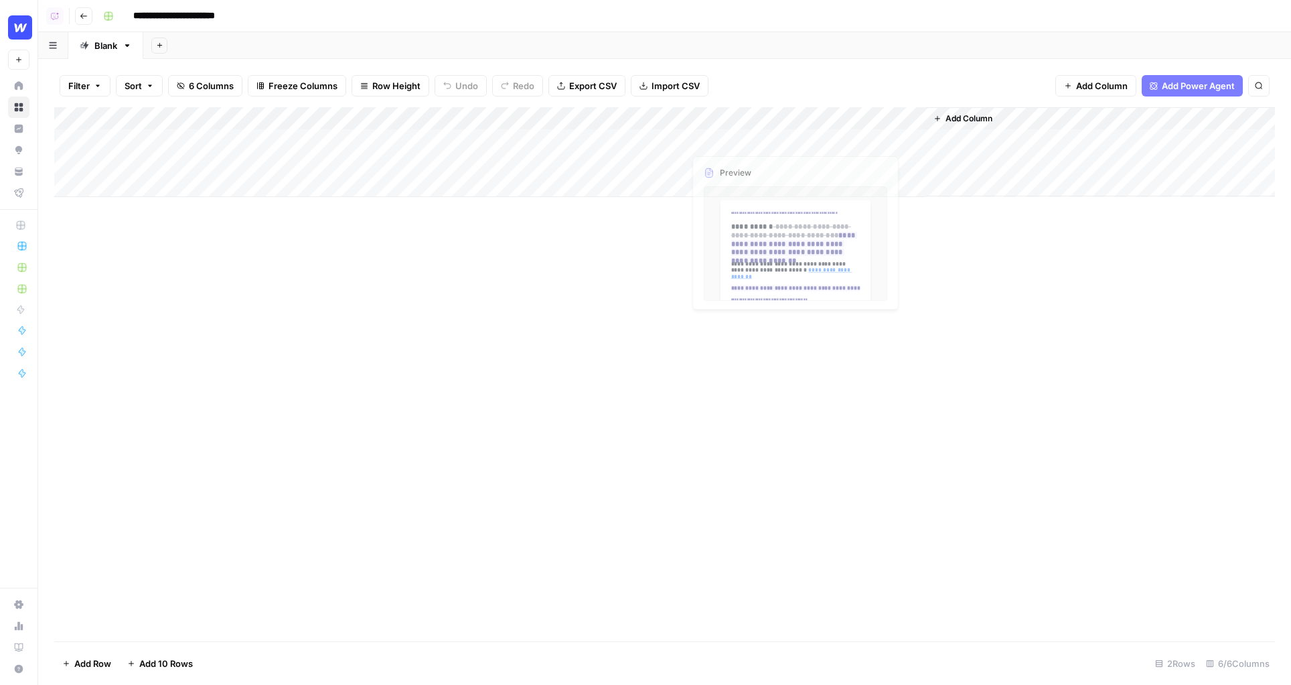
click at [522, 300] on div "Add Column" at bounding box center [664, 374] width 1221 height 534
click at [460, 161] on div "Add Column" at bounding box center [664, 152] width 1221 height 90
click at [449, 282] on div "Add Column" at bounding box center [664, 374] width 1221 height 534
click at [648, 116] on div "Add Column" at bounding box center [664, 152] width 1221 height 90
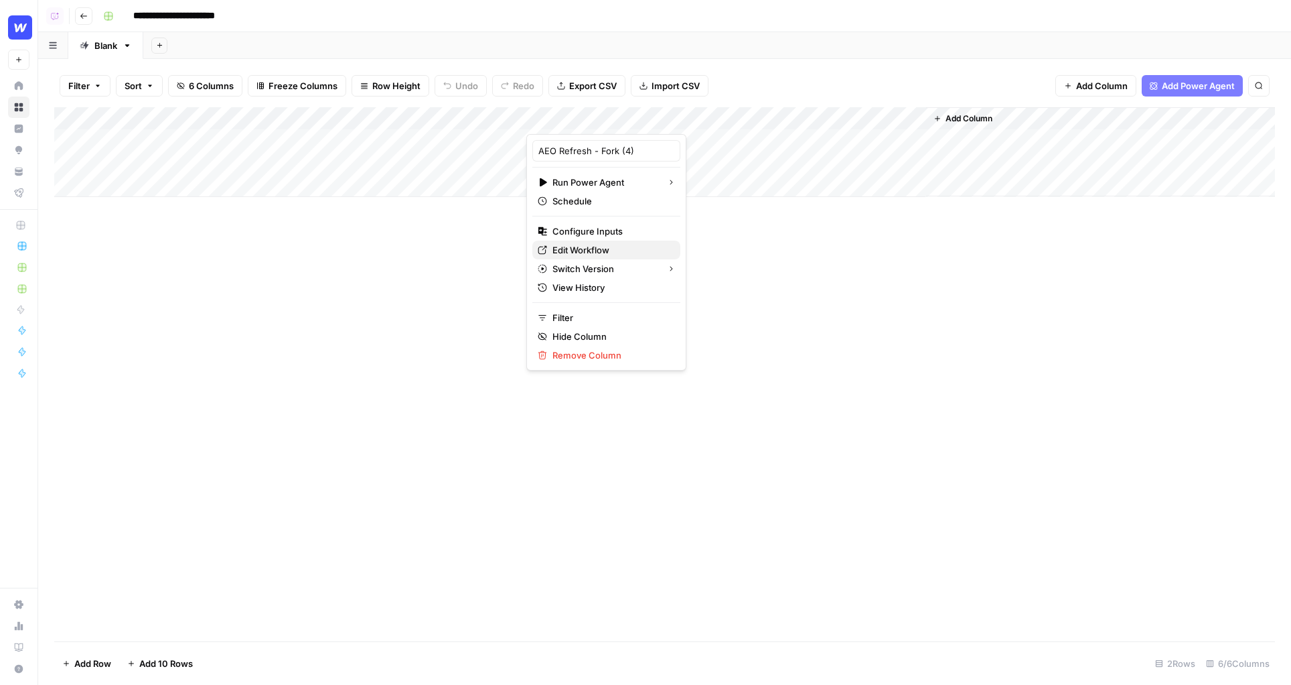
click at [568, 251] on span "Edit Workflow" at bounding box center [611, 249] width 117 height 13
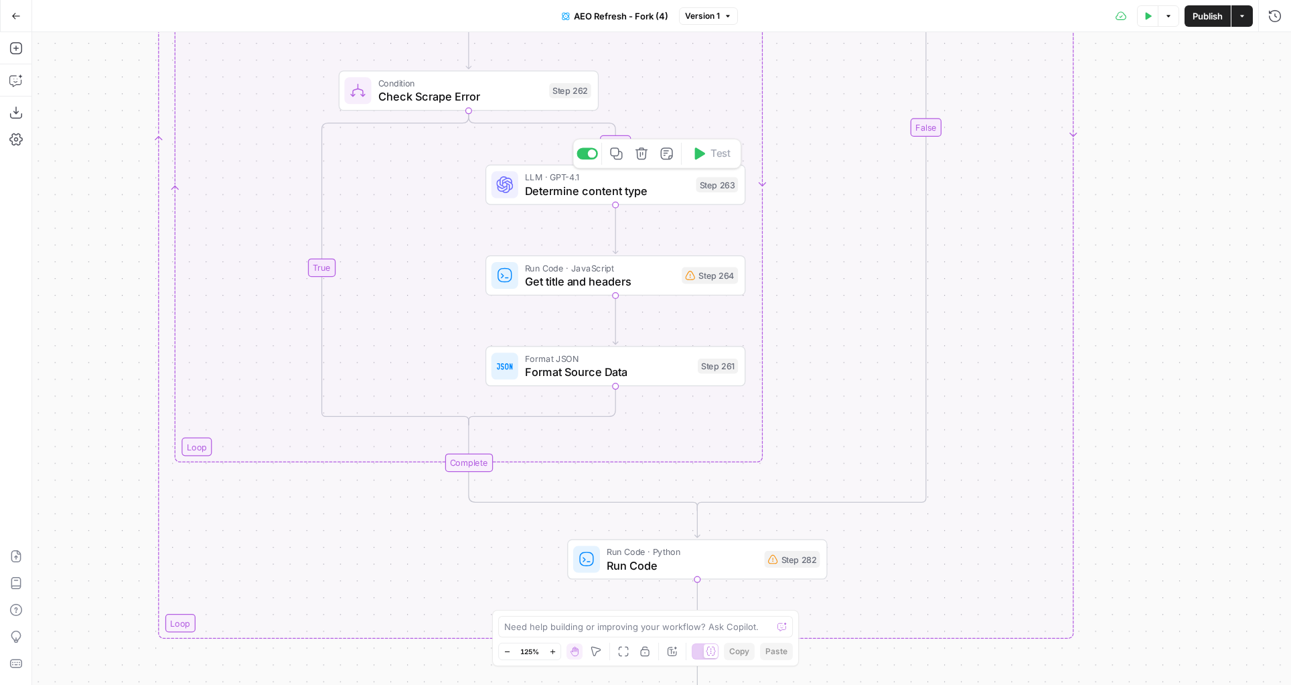
click at [588, 182] on span "Determine content type" at bounding box center [607, 190] width 165 height 17
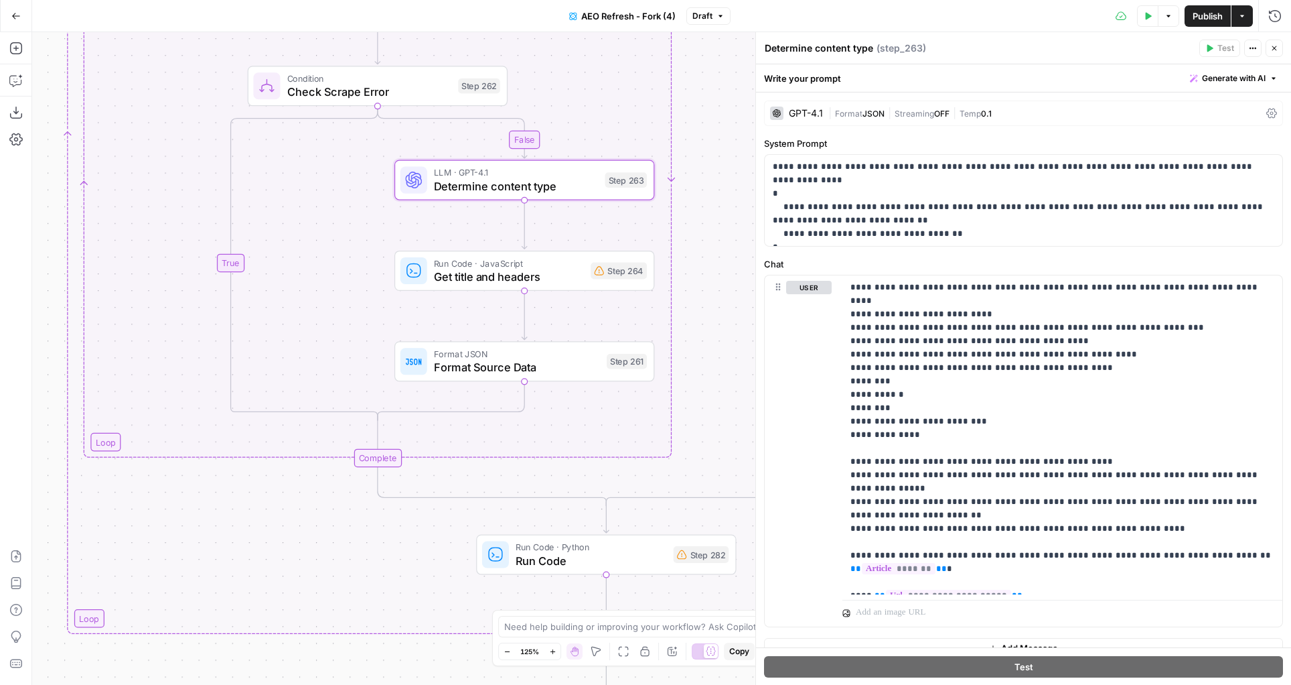
drag, startPoint x: 657, startPoint y: 216, endPoint x: 565, endPoint y: 212, distance: 91.9
click at [565, 212] on div "false true true false true false true false true false Workflow Input Settings …" at bounding box center [661, 358] width 1259 height 652
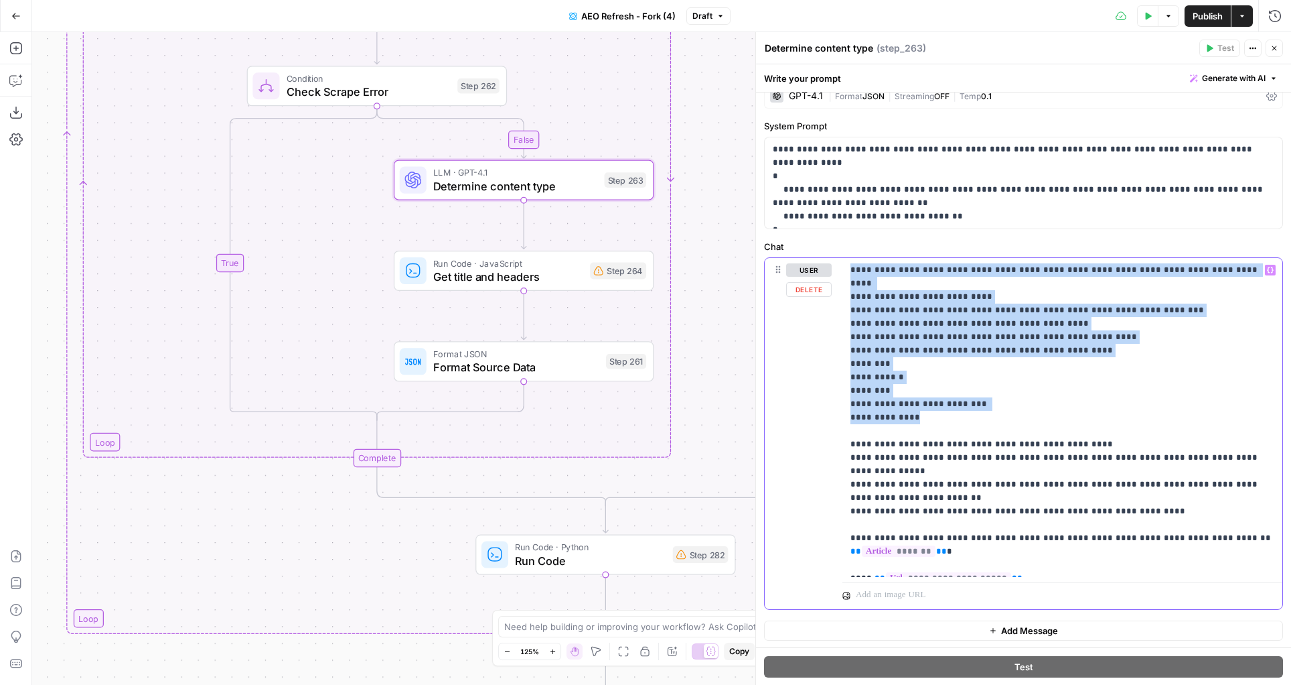
drag, startPoint x: 948, startPoint y: 409, endPoint x: 835, endPoint y: 271, distance: 178.0
click at [835, 271] on div "**********" at bounding box center [1024, 433] width 518 height 351
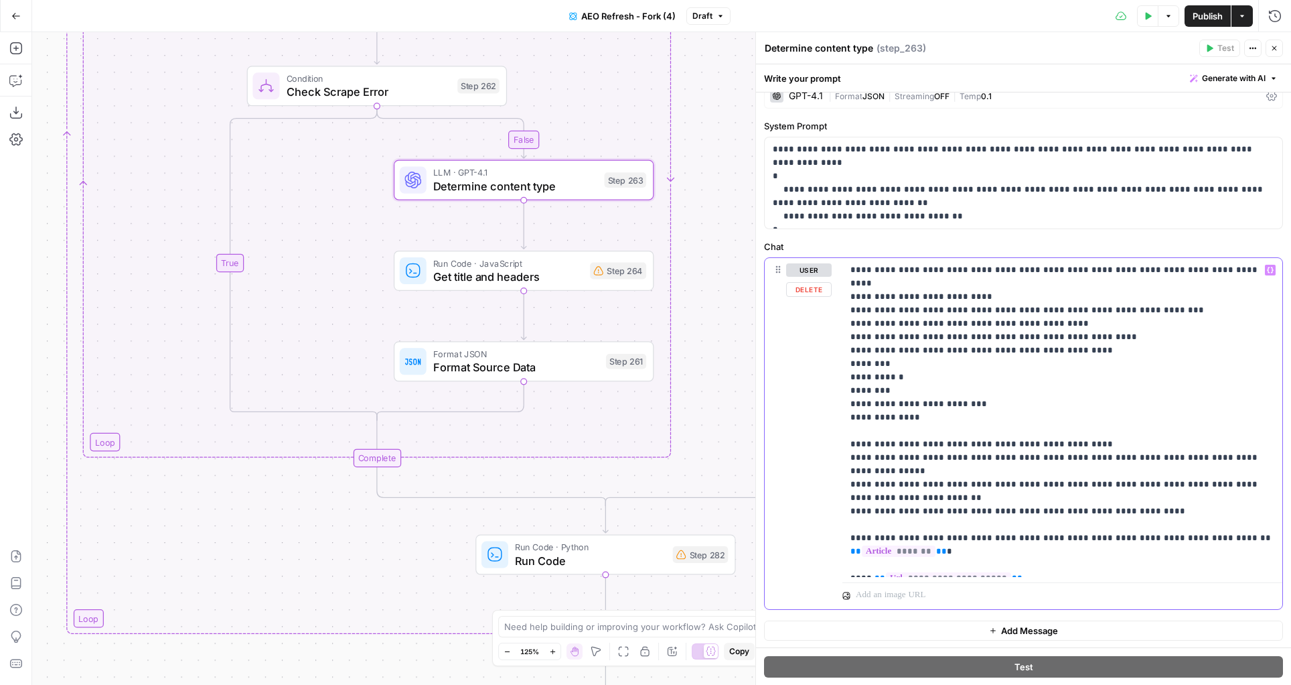
click at [1009, 472] on p "**********" at bounding box center [1063, 417] width 425 height 308
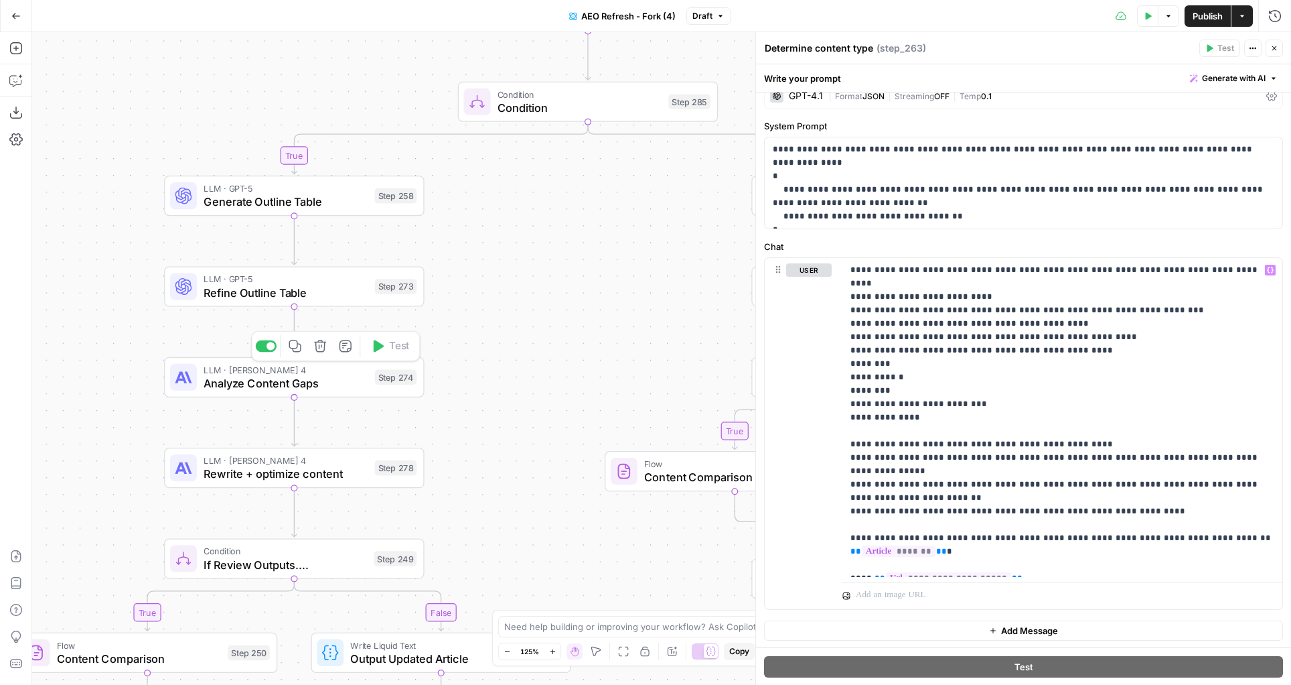
click at [289, 386] on span "Analyze Content Gaps" at bounding box center [286, 382] width 165 height 17
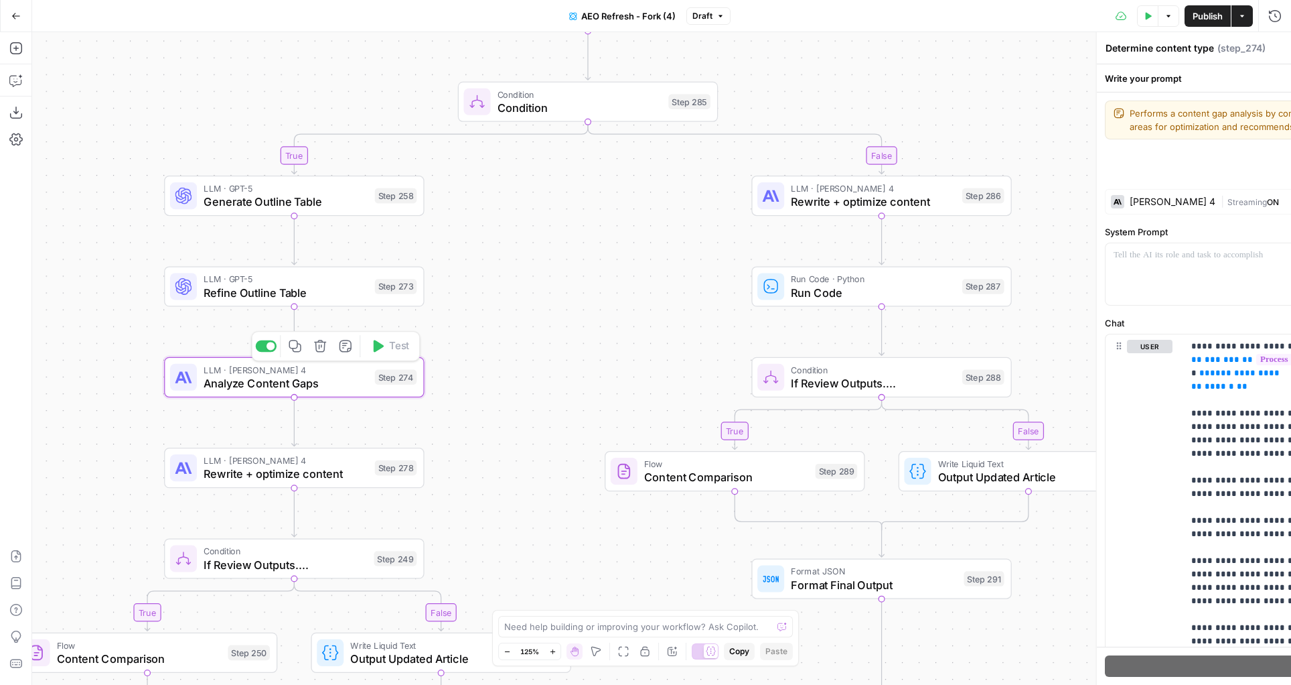
type textarea "Analyze Content Gaps"
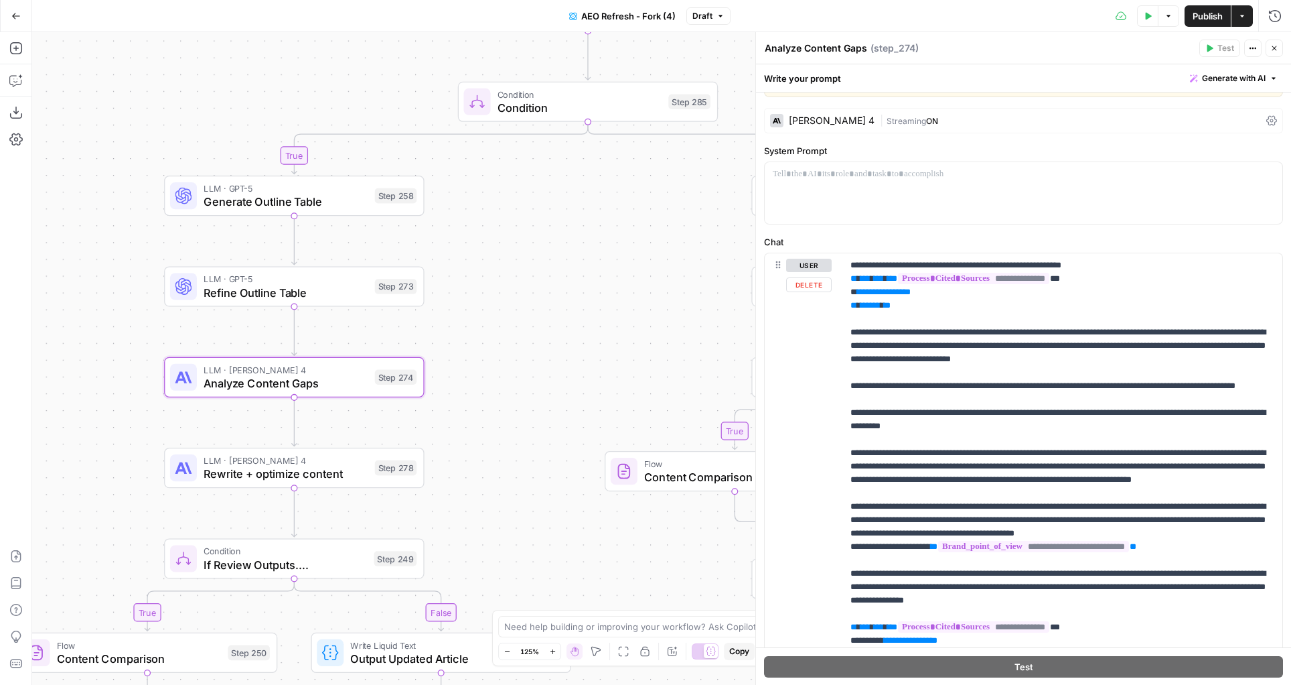
scroll to position [8, 0]
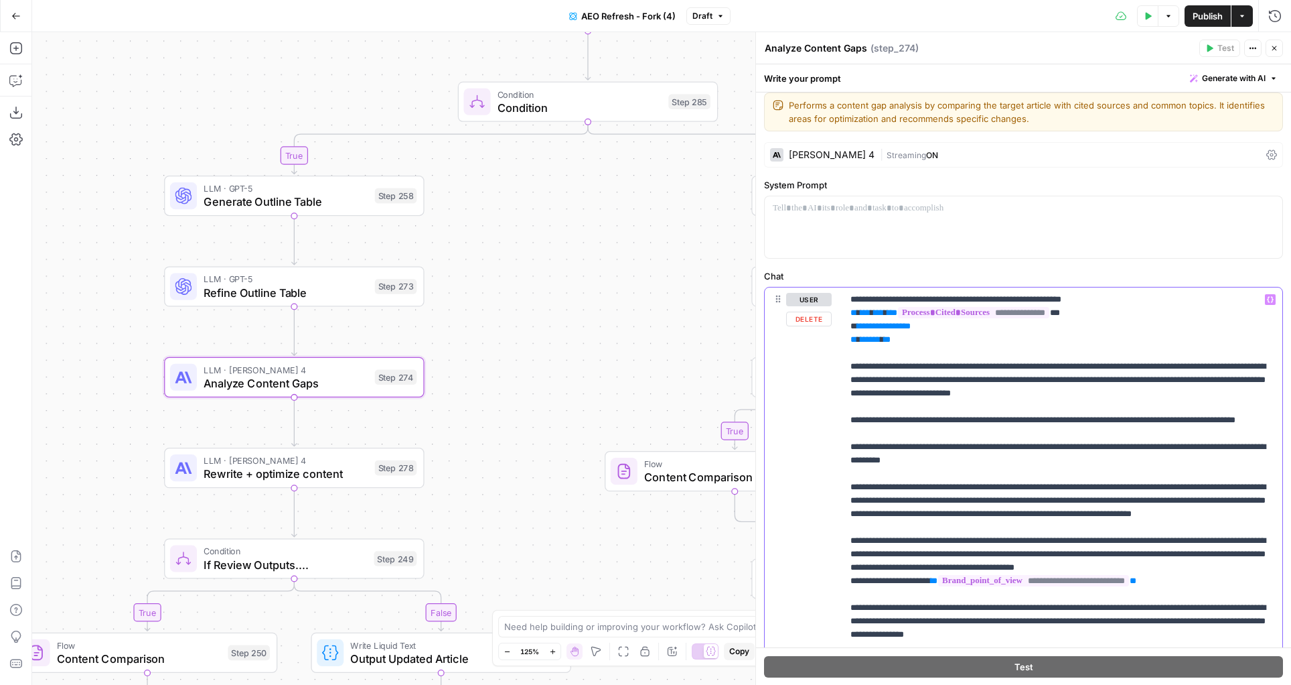
click at [1015, 340] on p "**********" at bounding box center [1063, 554] width 425 height 522
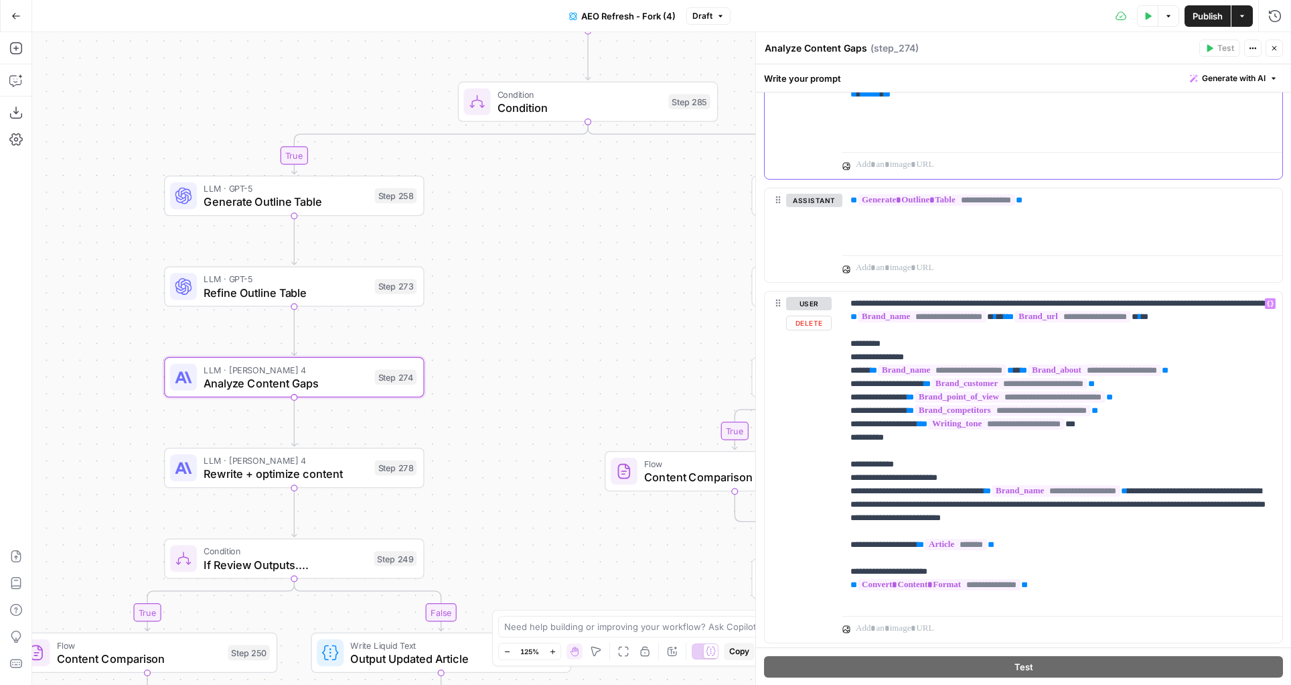
scroll to position [853, 0]
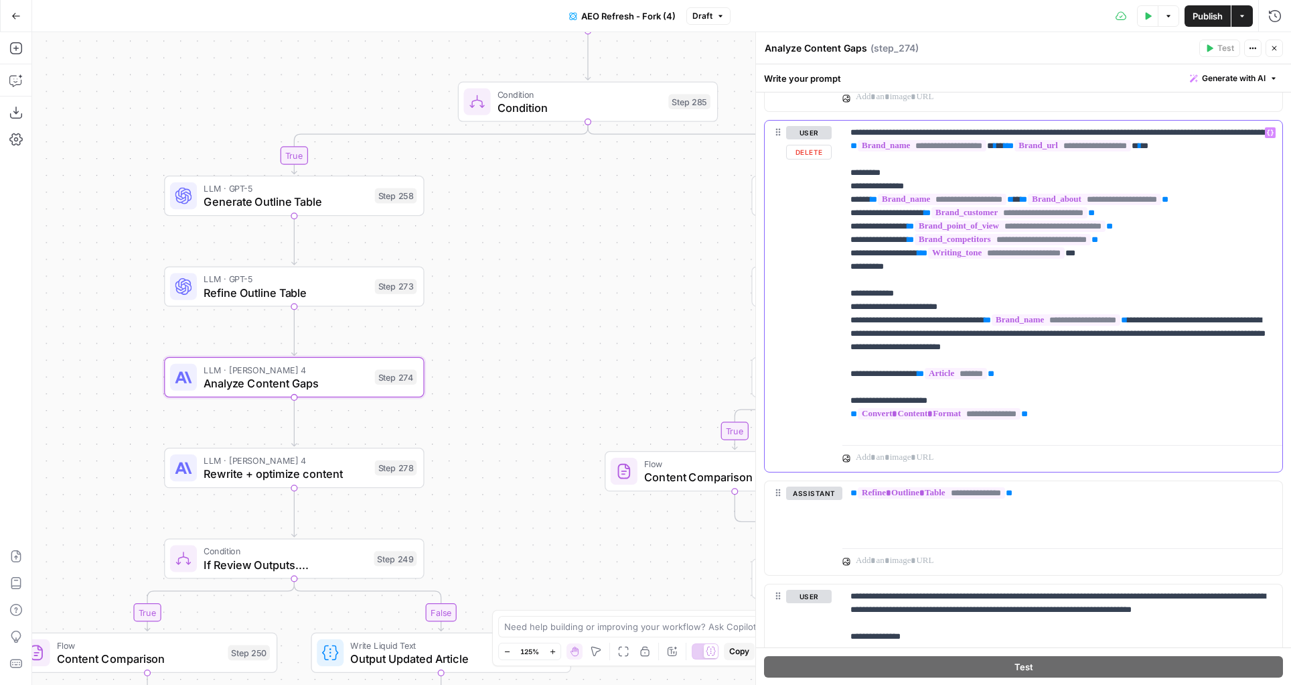
click at [949, 198] on p "**********" at bounding box center [1063, 280] width 425 height 308
click at [948, 205] on span "**********" at bounding box center [942, 199] width 129 height 11
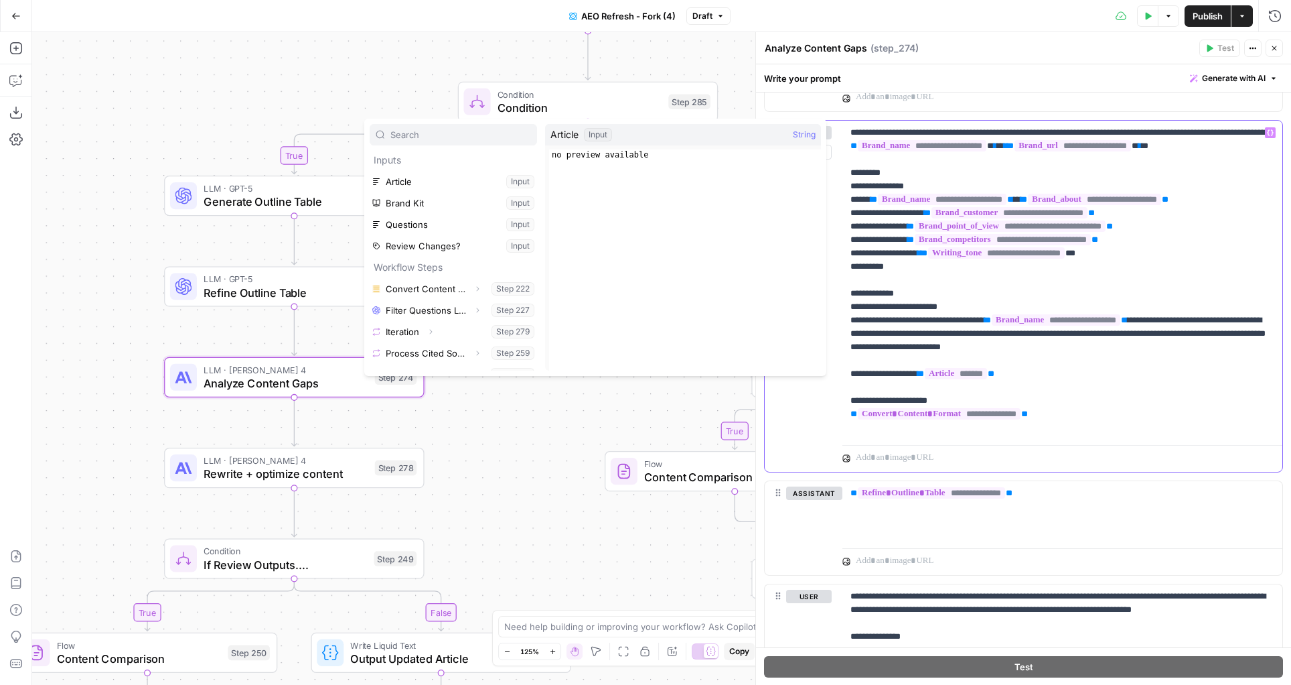
click at [954, 218] on span "**********" at bounding box center [1010, 212] width 156 height 11
click at [960, 232] on span "**********" at bounding box center [1010, 225] width 191 height 11
click at [1044, 218] on span "**********" at bounding box center [1010, 212] width 156 height 11
click at [1027, 232] on span "**********" at bounding box center [1010, 225] width 191 height 11
click at [998, 245] on span "**********" at bounding box center [1003, 239] width 176 height 11
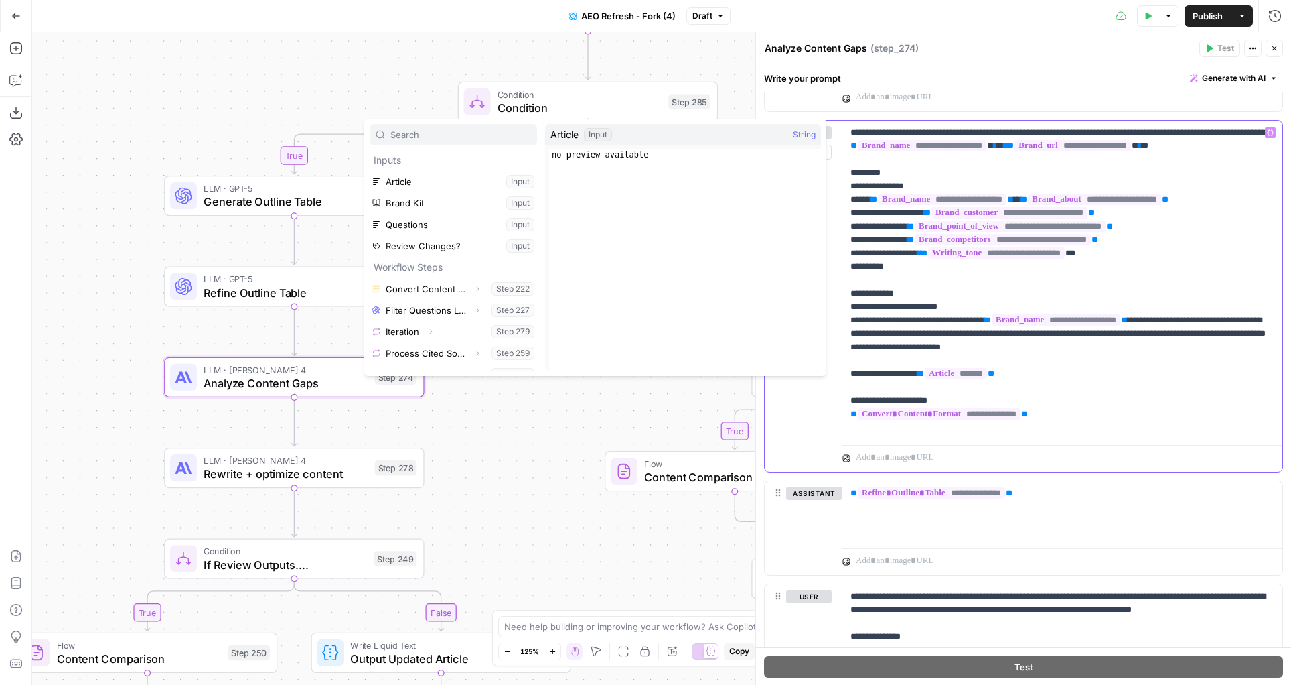
click at [1000, 259] on span "**********" at bounding box center [996, 252] width 137 height 11
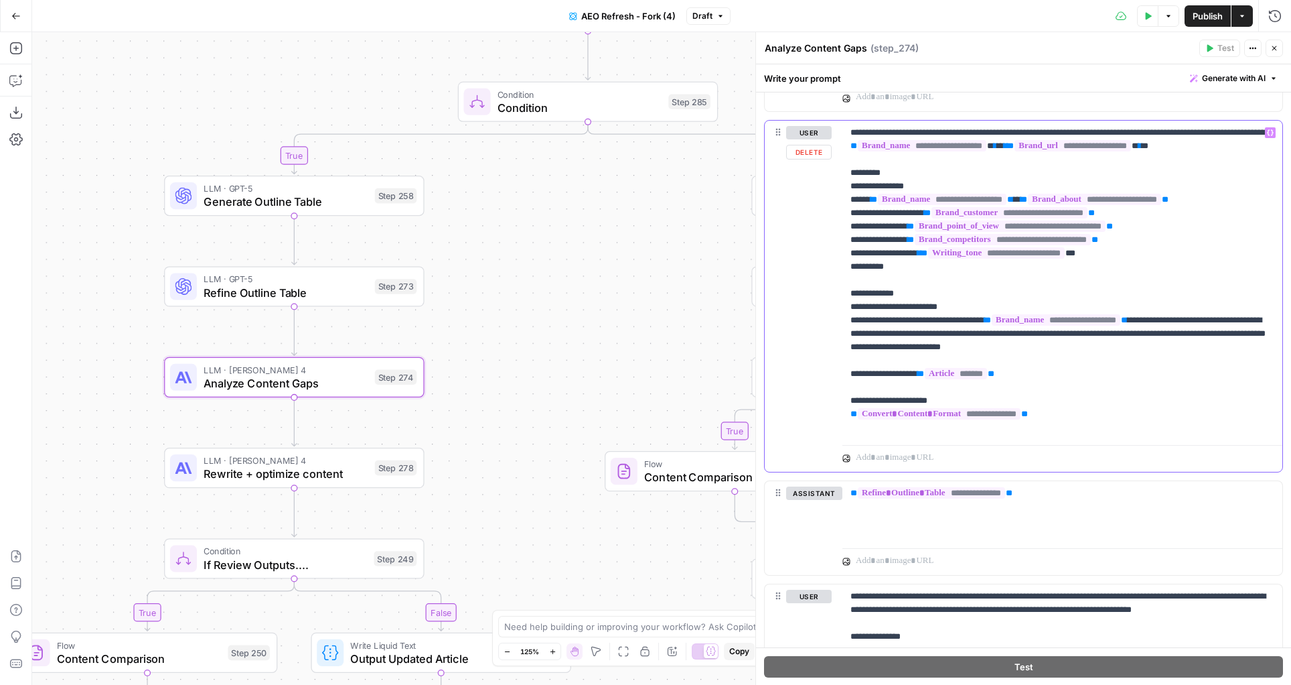
click at [981, 296] on p "**********" at bounding box center [1063, 280] width 425 height 308
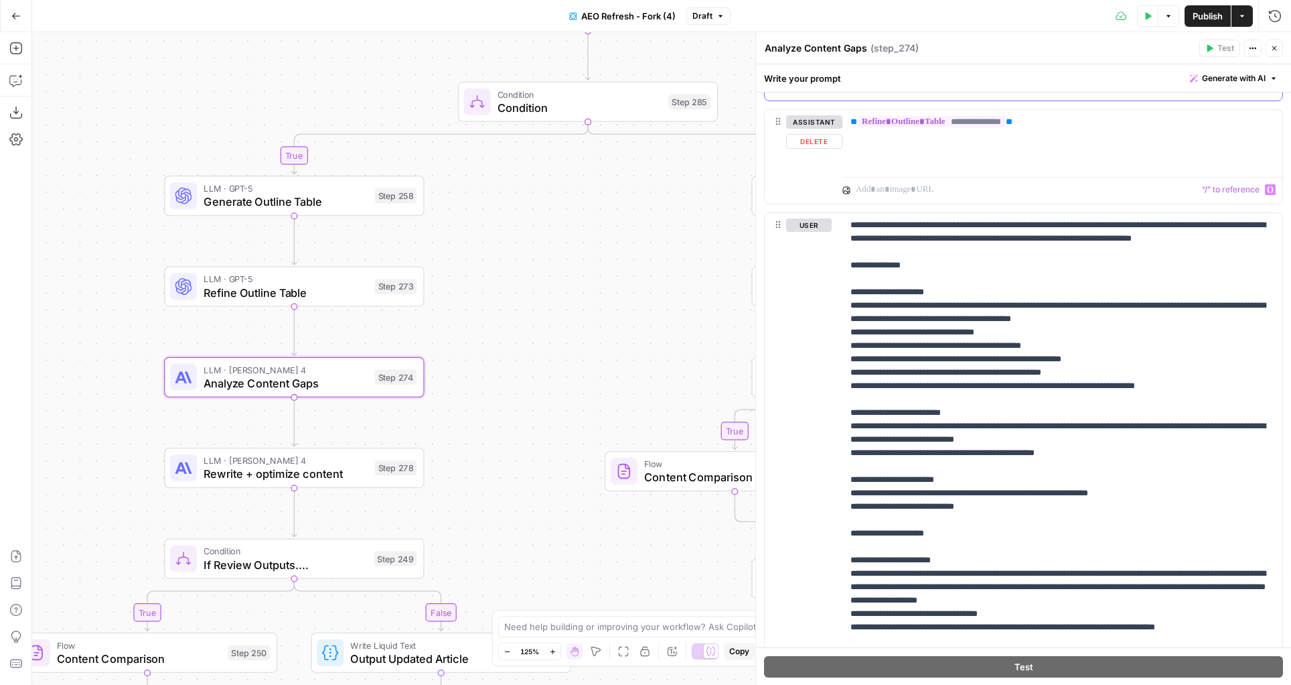
scroll to position [1297, 0]
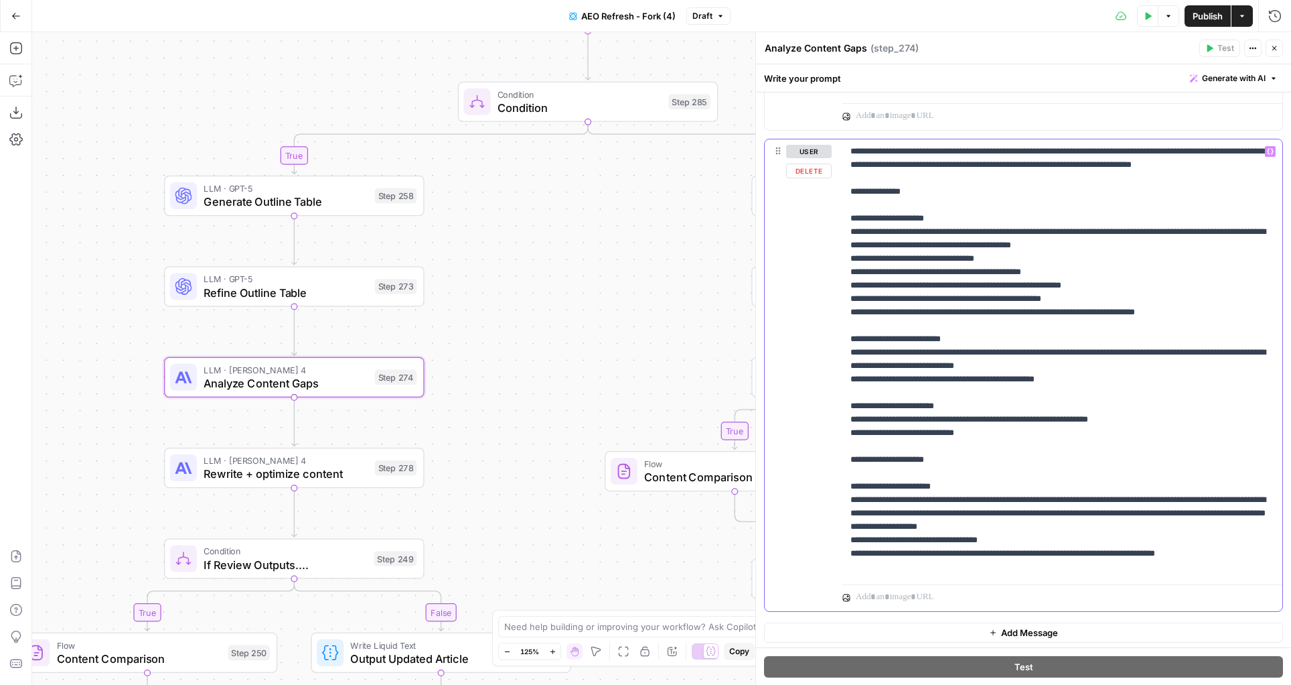
click at [952, 187] on p "**********" at bounding box center [1063, 359] width 425 height 429
click at [935, 214] on p "**********" at bounding box center [1063, 359] width 425 height 429
